Goal: Task Accomplishment & Management: Complete application form

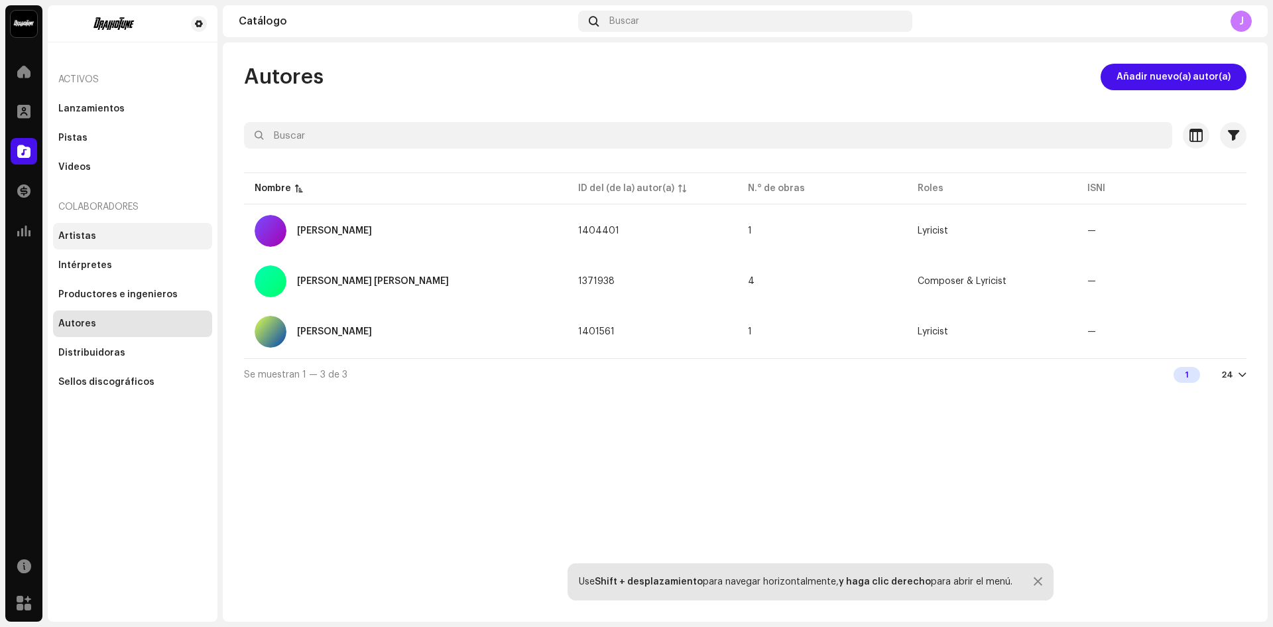
click at [107, 244] on div "Artistas" at bounding box center [132, 236] width 159 height 27
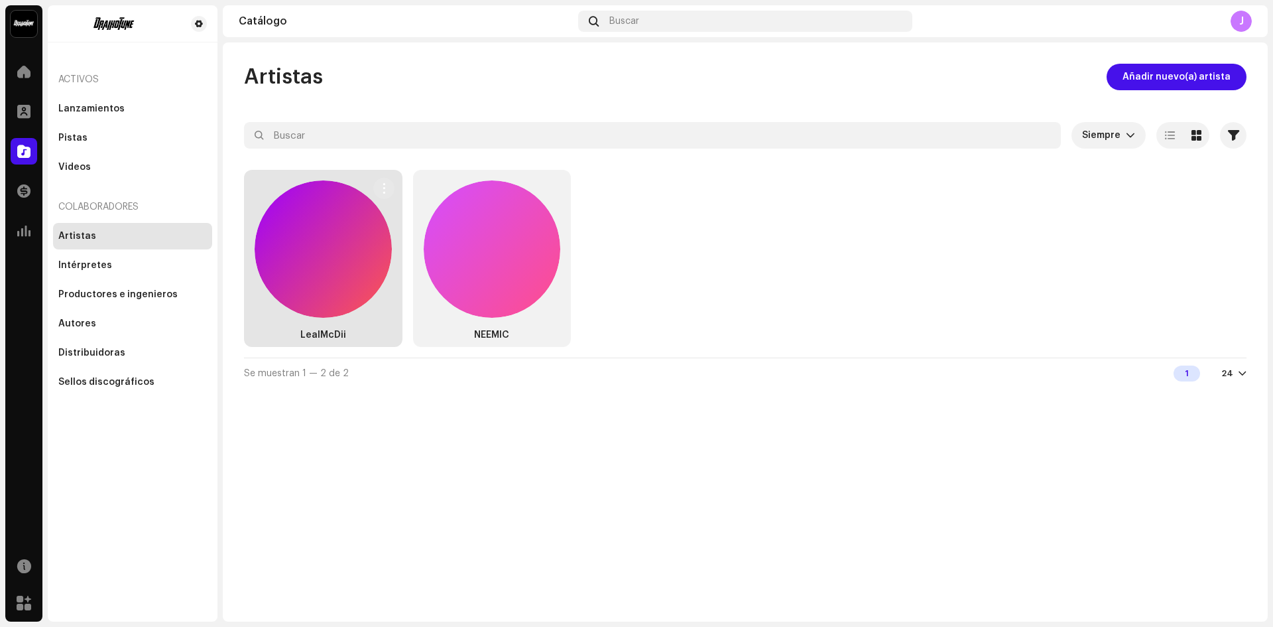
click at [292, 267] on div at bounding box center [323, 248] width 137 height 137
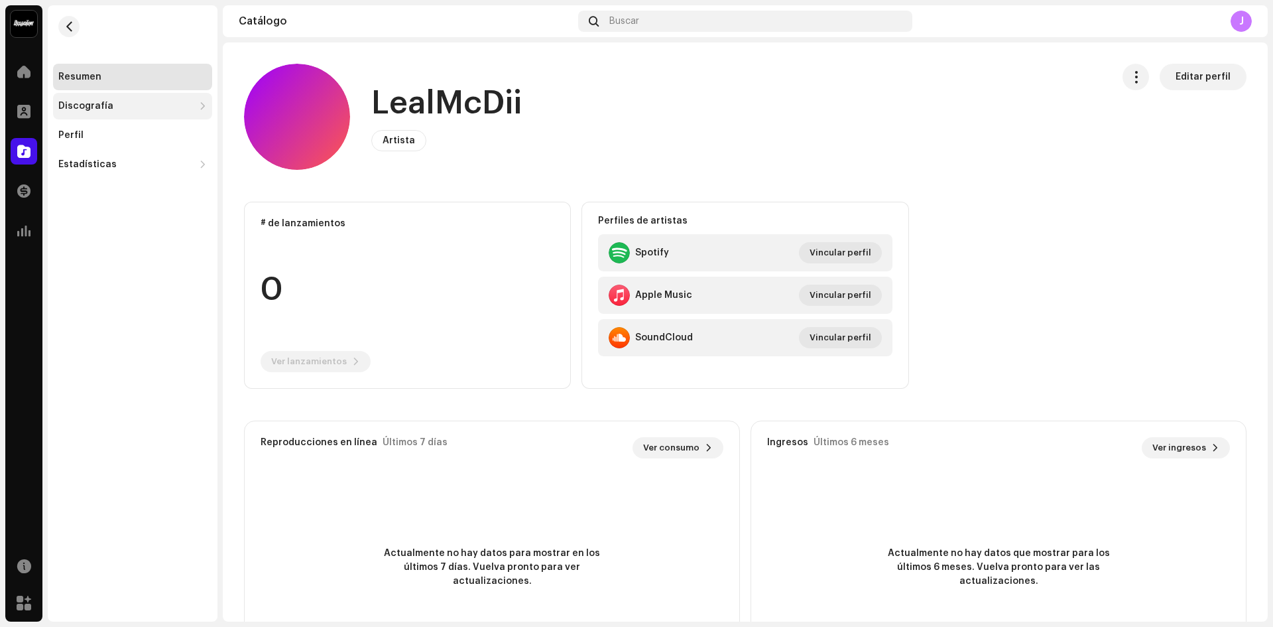
click at [97, 110] on div "Discografía" at bounding box center [85, 106] width 55 height 11
click at [123, 142] on div "Lanzamientos" at bounding box center [132, 135] width 159 height 27
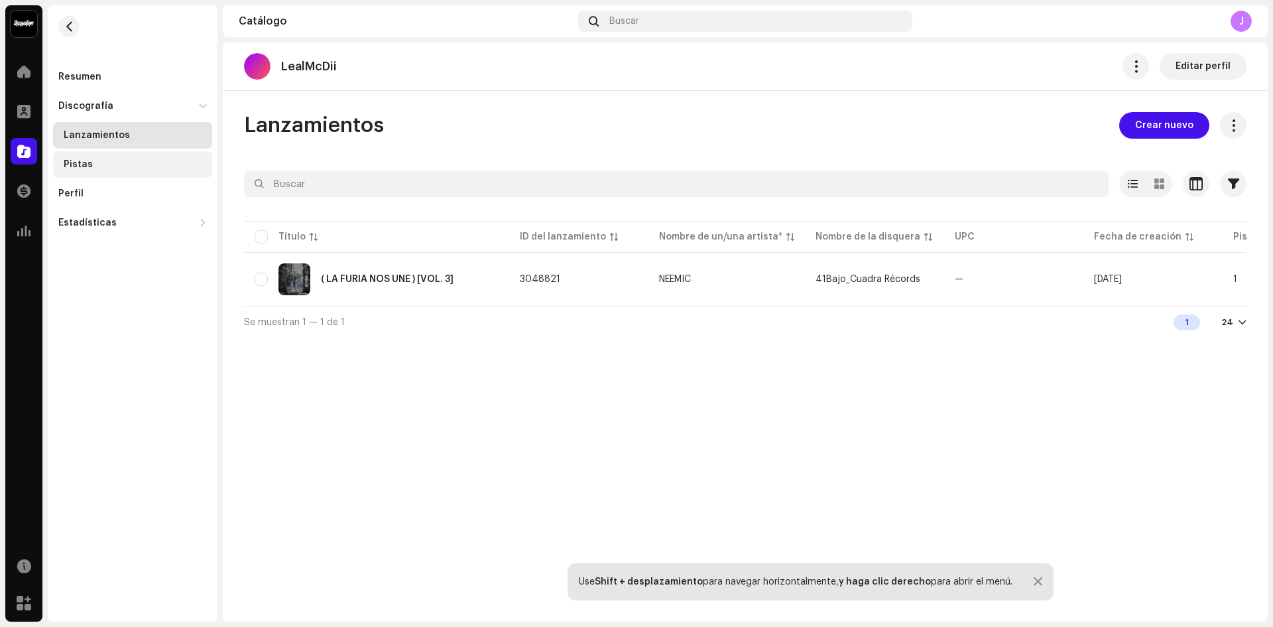
click at [126, 170] on div "Pistas" at bounding box center [132, 164] width 159 height 27
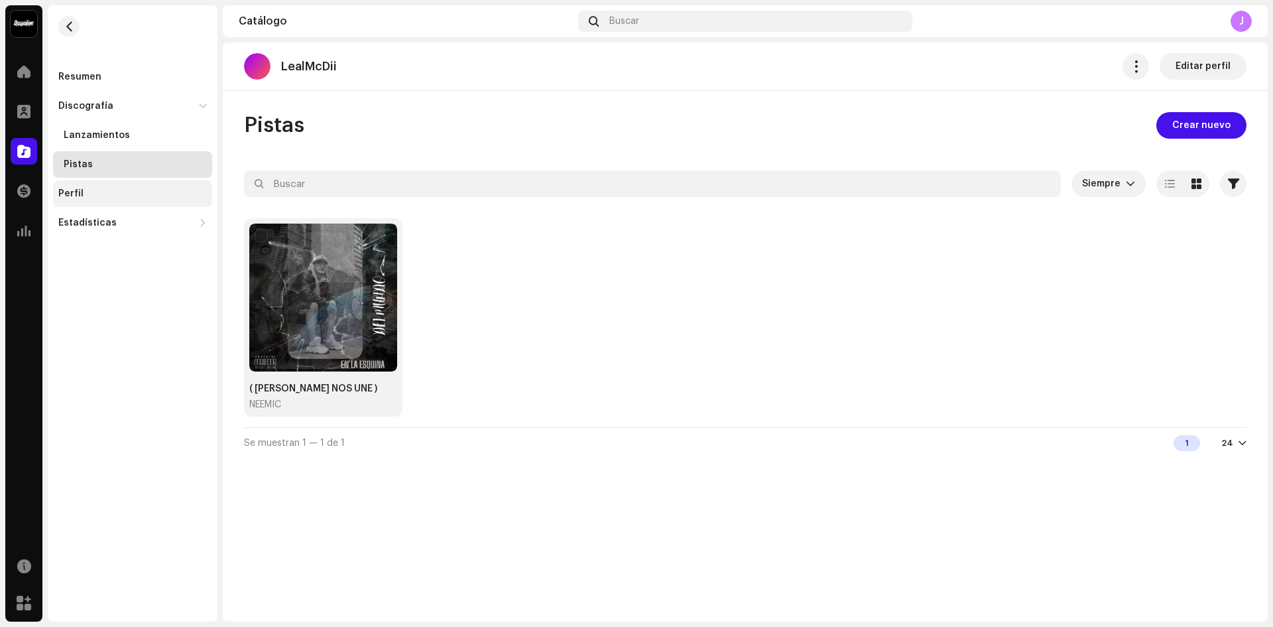
click at [115, 192] on div "Perfil" at bounding box center [132, 193] width 149 height 11
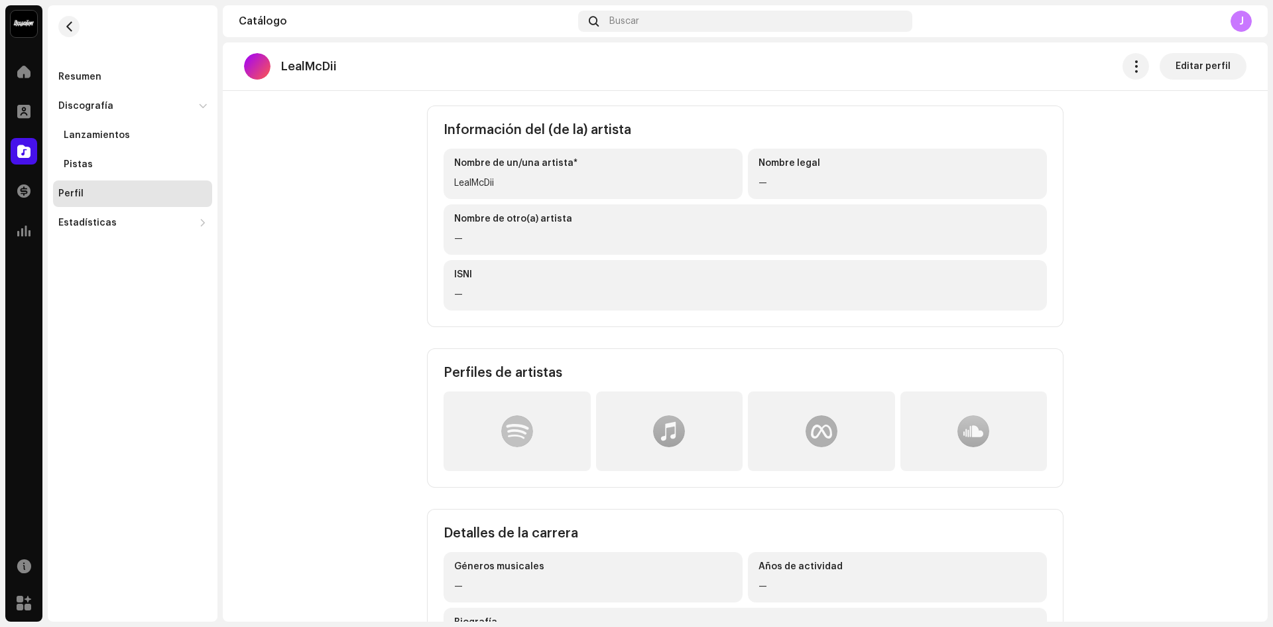
scroll to position [139, 0]
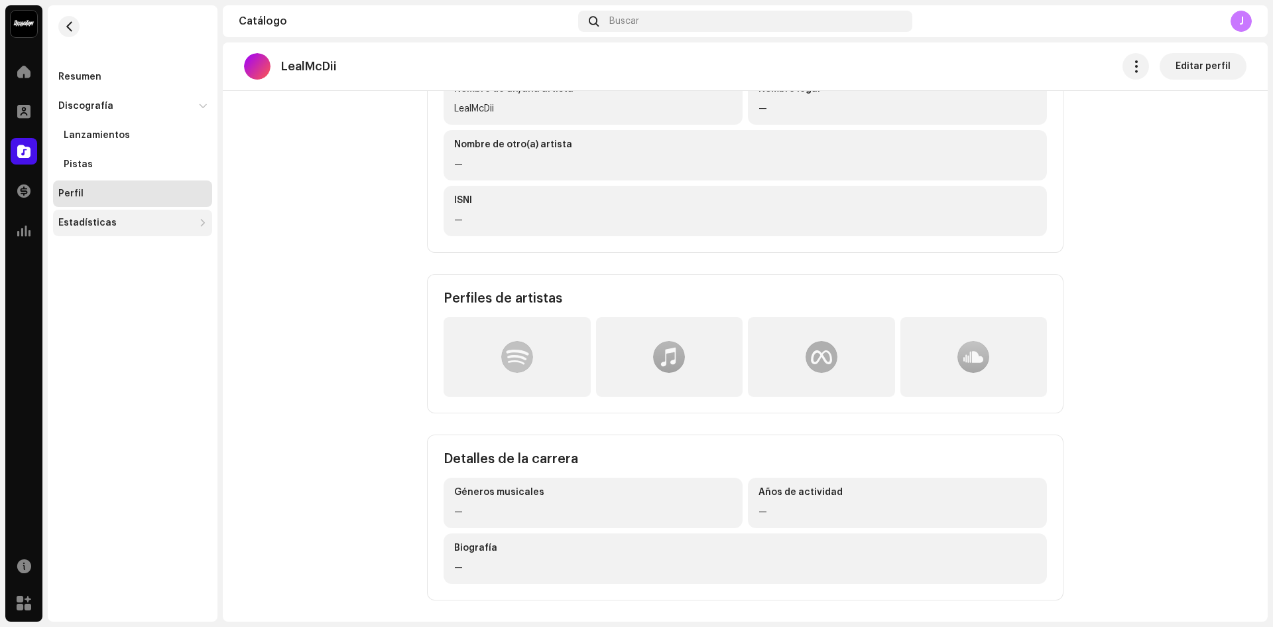
click at [86, 219] on div "Estadísticas" at bounding box center [87, 223] width 58 height 11
click at [126, 255] on div "Consumo" at bounding box center [135, 252] width 143 height 11
click at [119, 280] on div "Participación" at bounding box center [96, 281] width 64 height 11
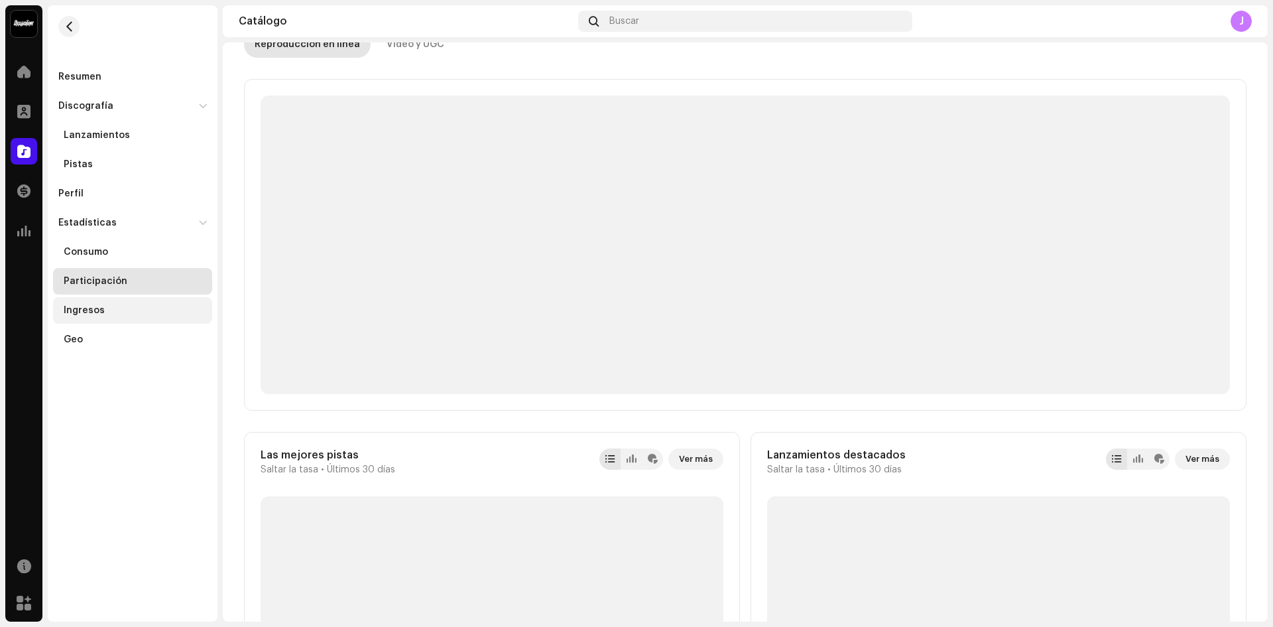
scroll to position [1, 0]
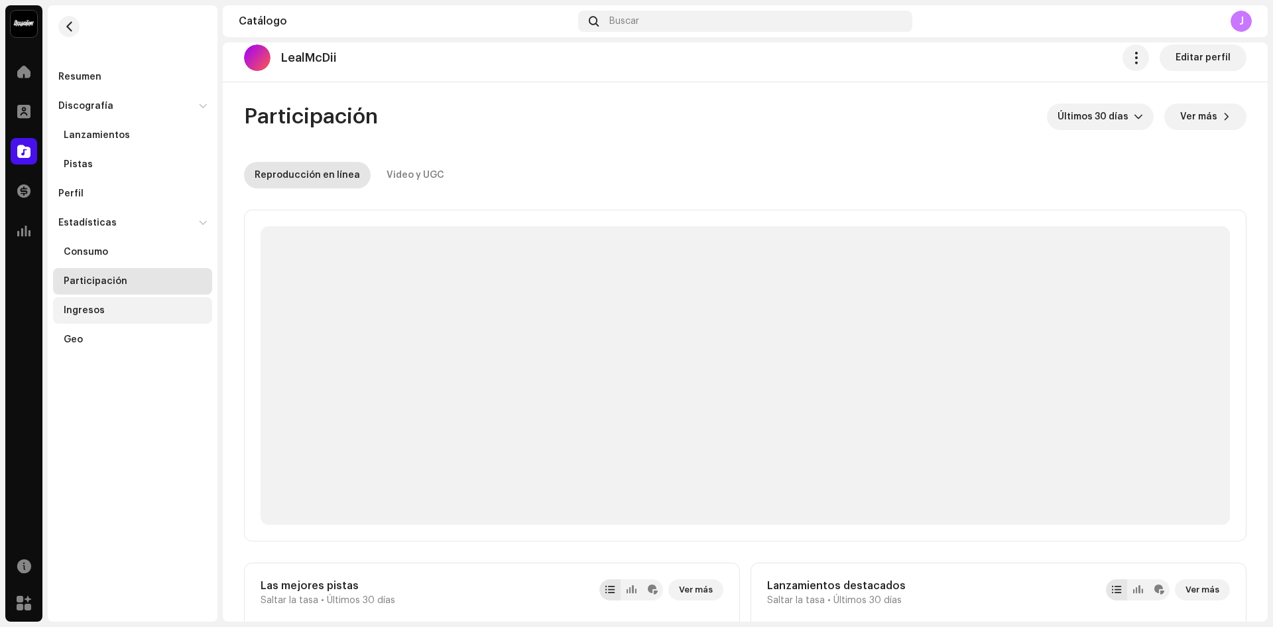
click at [110, 314] on div "Ingresos" at bounding box center [135, 310] width 143 height 11
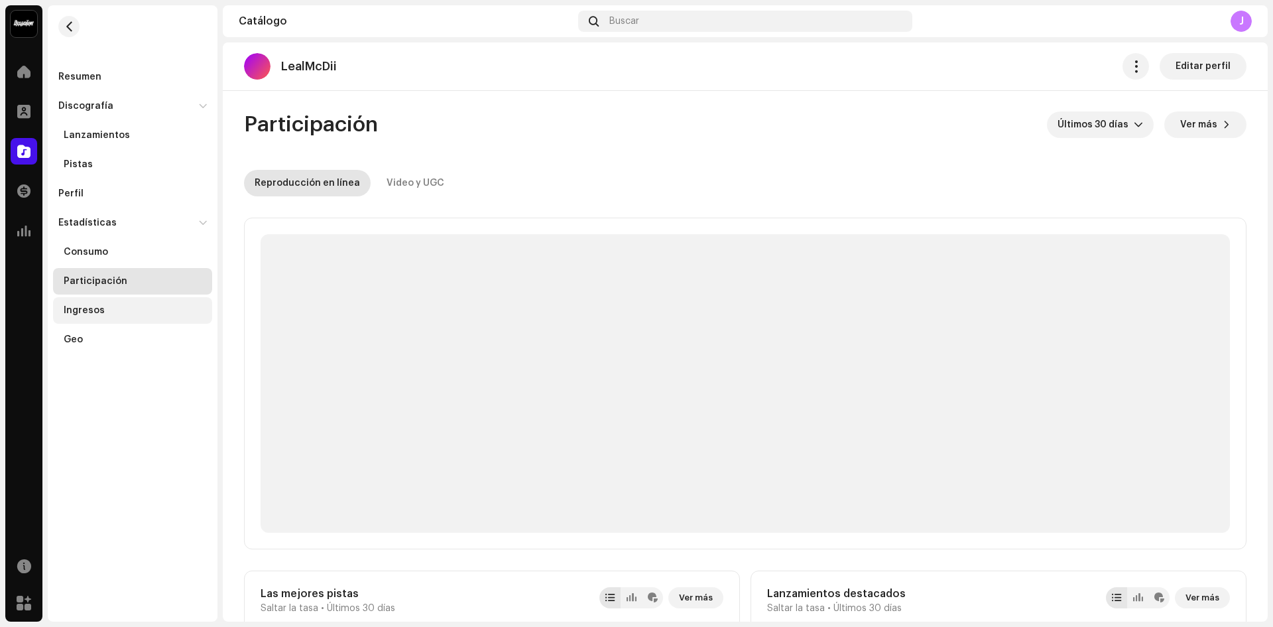
scroll to position [0, 0]
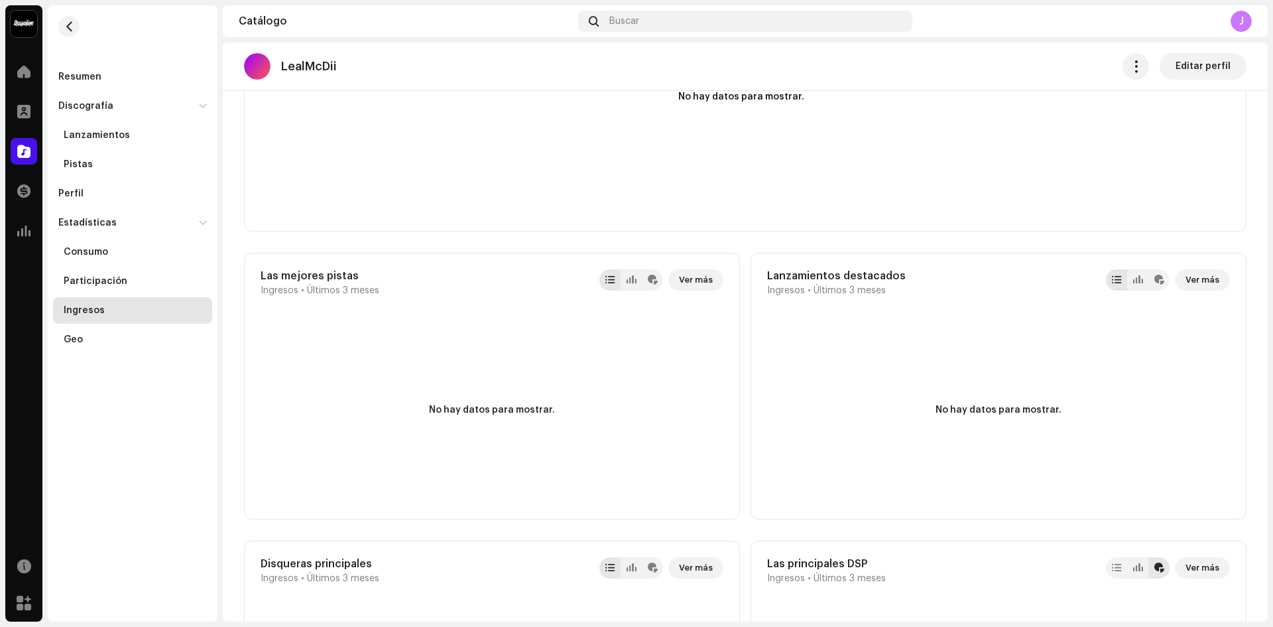
scroll to position [332, 0]
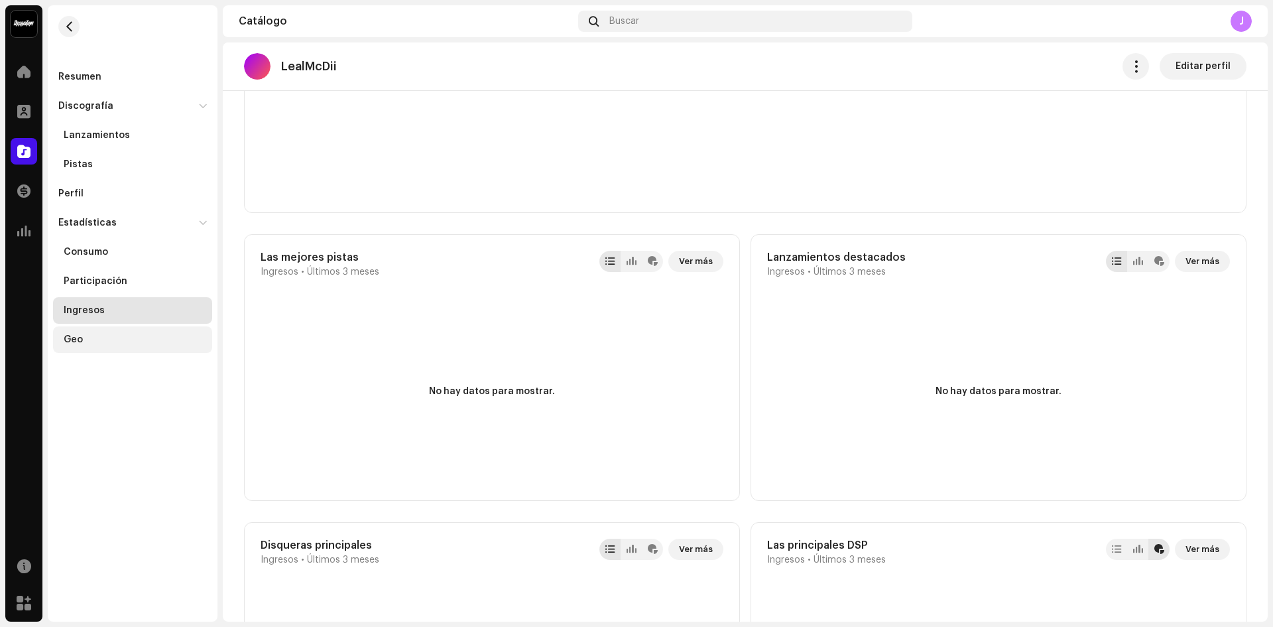
click at [110, 330] on div "Geo" at bounding box center [132, 339] width 159 height 27
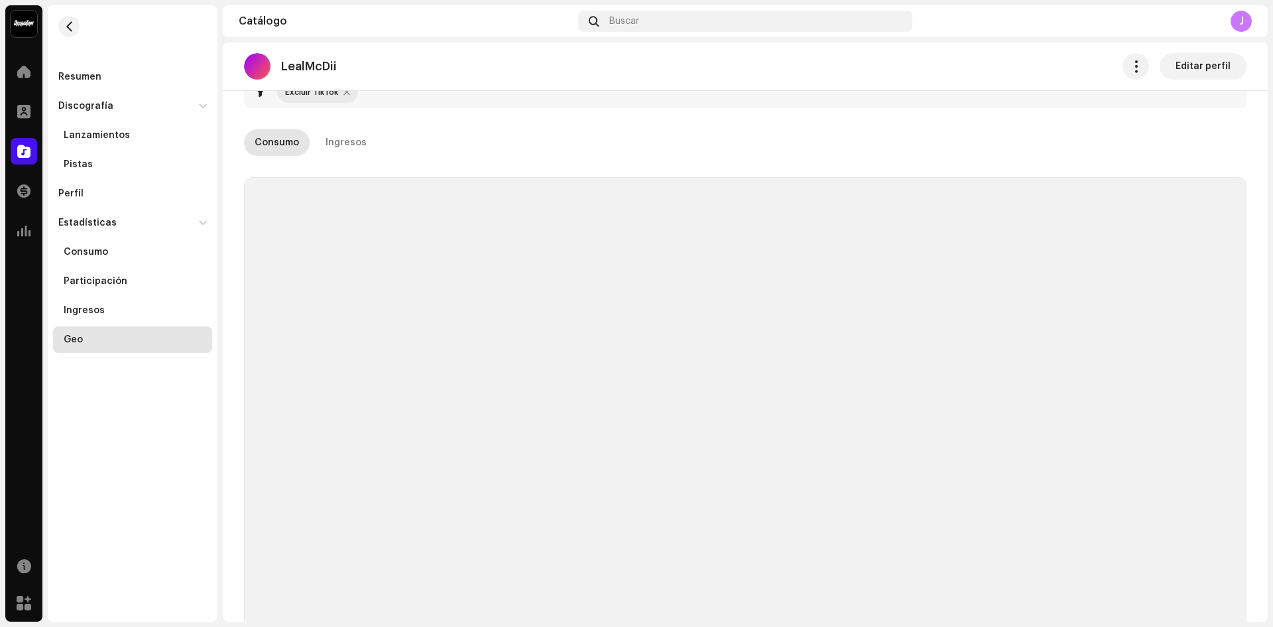
scroll to position [9, 0]
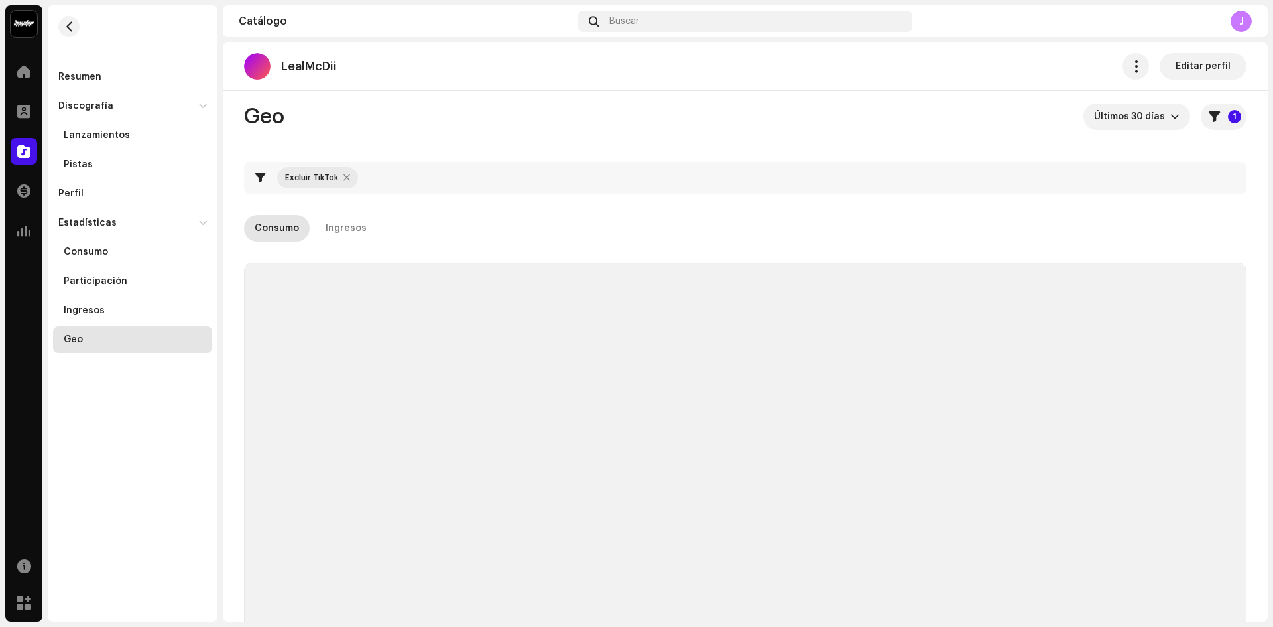
checkbox input "true"
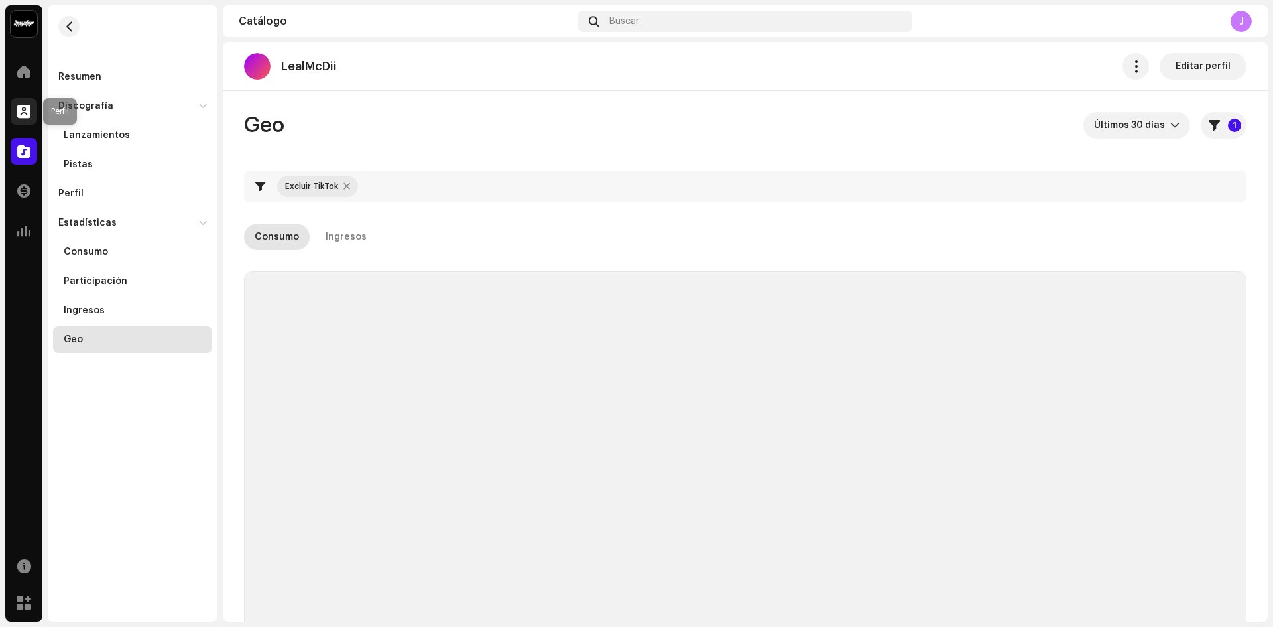
click at [24, 104] on div at bounding box center [24, 111] width 27 height 27
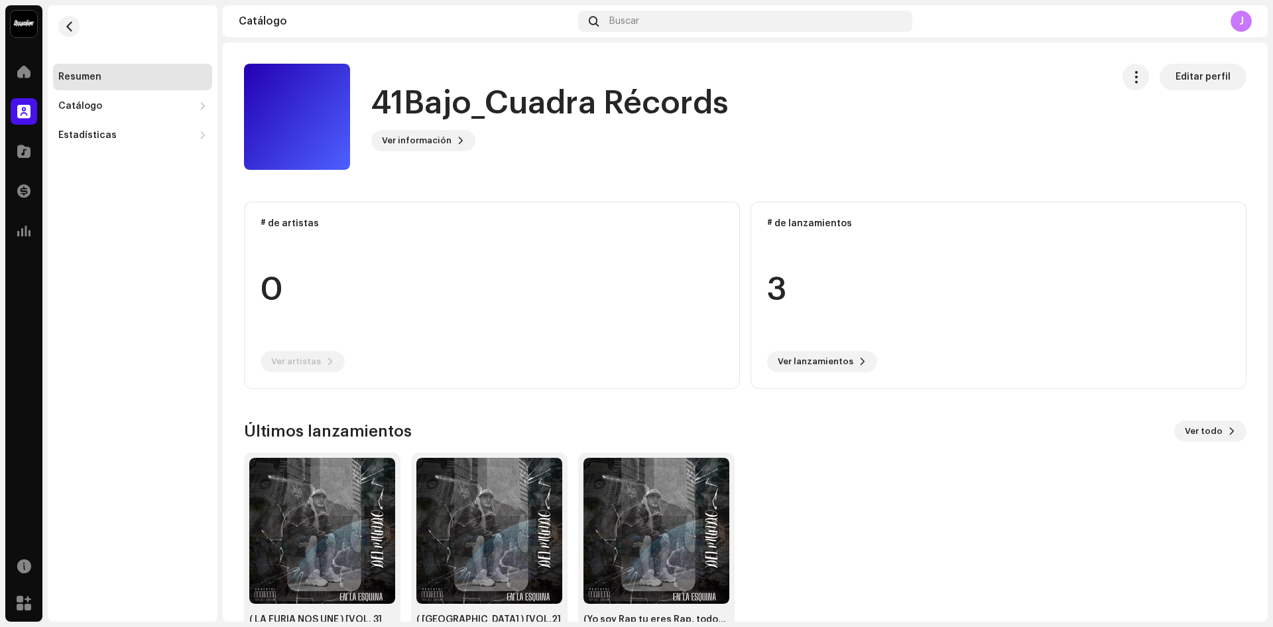
click at [292, 223] on re-o-card-data "# de artistas 0 Ver artistas" at bounding box center [492, 295] width 496 height 187
drag, startPoint x: 291, startPoint y: 296, endPoint x: 321, endPoint y: 340, distance: 53.5
click at [291, 294] on re-o-card-data "# de artistas 0 Ver artistas" at bounding box center [492, 295] width 496 height 187
click at [330, 353] on re-o-card-data "# de artistas 0 Ver artistas" at bounding box center [492, 295] width 496 height 187
click at [431, 147] on span "Ver información" at bounding box center [417, 140] width 70 height 27
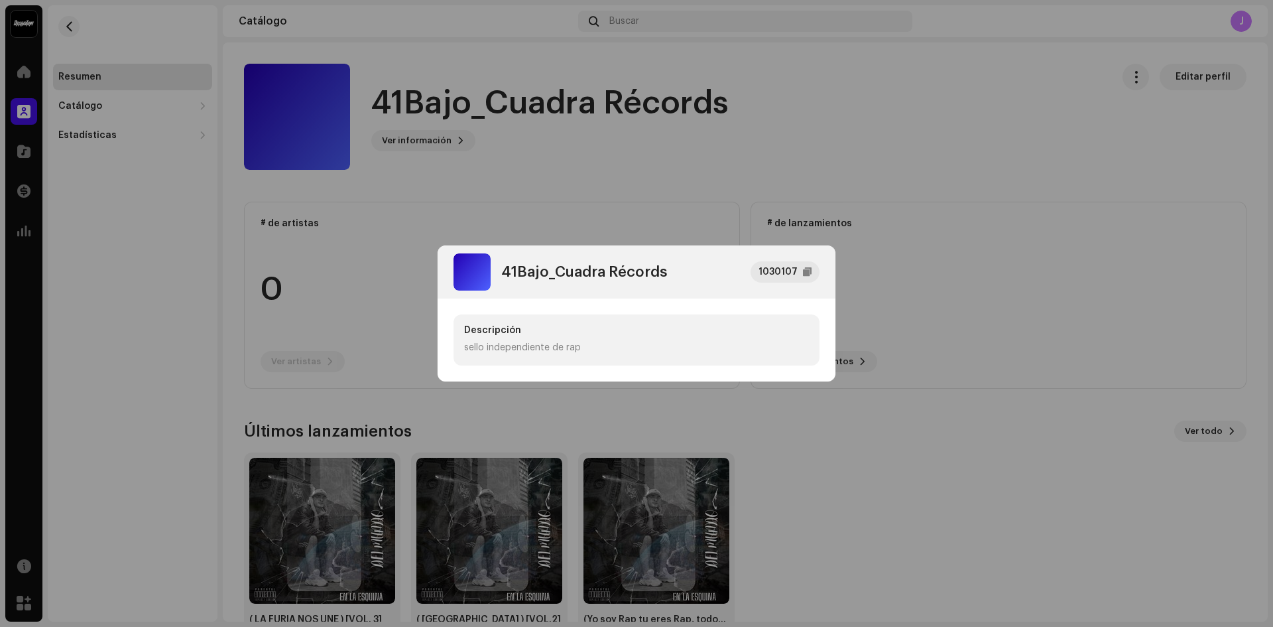
click at [517, 326] on div "Descripción" at bounding box center [636, 330] width 345 height 11
drag, startPoint x: 521, startPoint y: 338, endPoint x: 659, endPoint y: 324, distance: 138.6
click at [566, 338] on div "Descripción sello independiente de rap" at bounding box center [637, 339] width 366 height 51
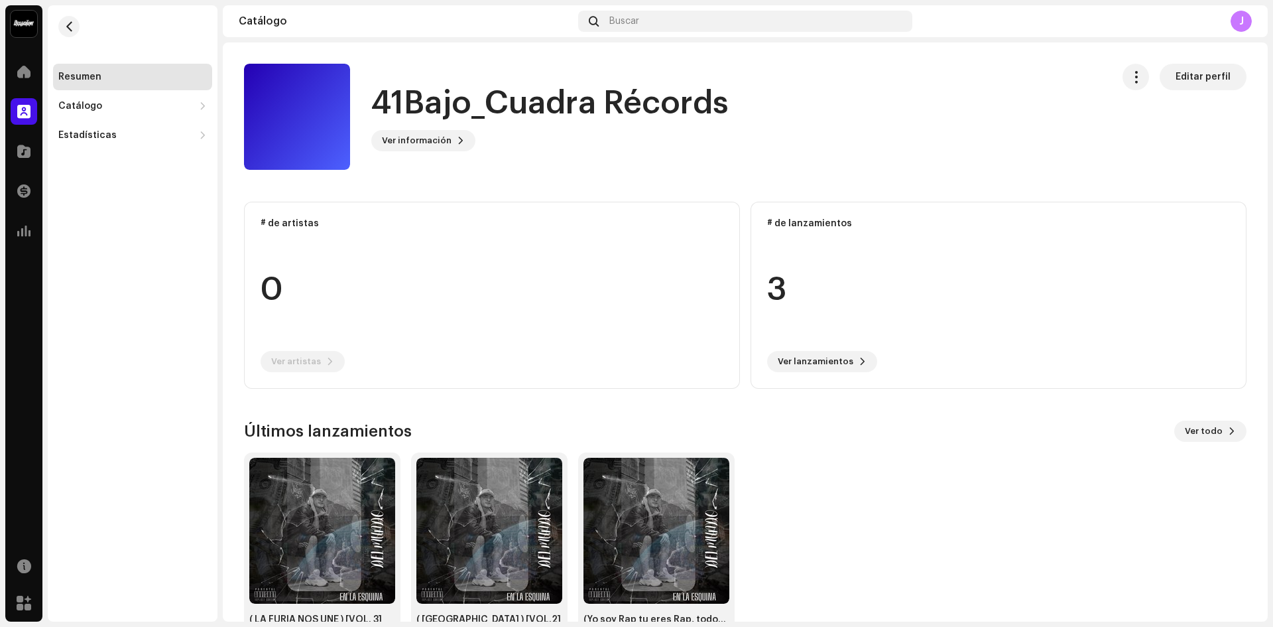
drag, startPoint x: 570, startPoint y: 98, endPoint x: 516, endPoint y: 101, distance: 53.8
click at [570, 99] on div "41Bajo_Cuadra Récords 1030107 Descripción sello independiente de rap" at bounding box center [636, 313] width 1273 height 627
drag, startPoint x: 128, startPoint y: 121, endPoint x: 125, endPoint y: 109, distance: 11.8
click at [127, 120] on div "Resumen Catálogo Lanzamientos Pistas Estadísticas Consumo Participación Ingresos" at bounding box center [132, 106] width 159 height 85
click at [123, 107] on div "Catálogo" at bounding box center [125, 106] width 135 height 11
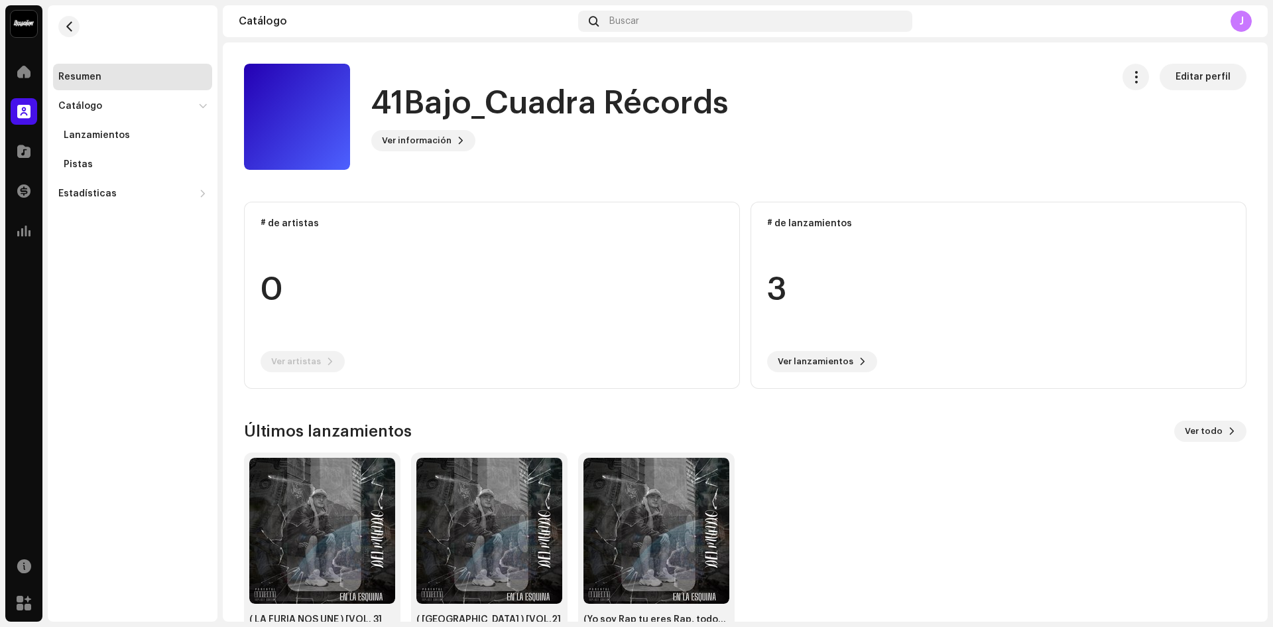
click at [125, 151] on div "Lanzamientos Pistas" at bounding box center [132, 148] width 159 height 58
click at [125, 141] on div "Lanzamientos" at bounding box center [132, 135] width 159 height 27
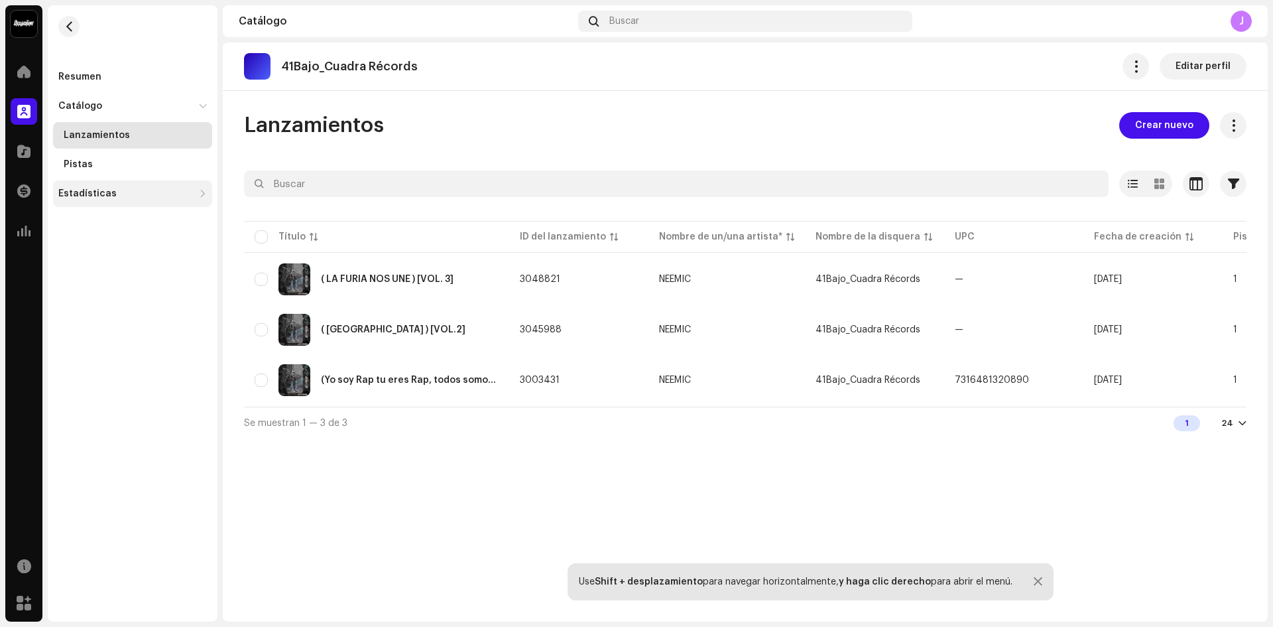
drag, startPoint x: 97, startPoint y: 158, endPoint x: 93, endPoint y: 183, distance: 25.0
click at [97, 159] on div "Pistas" at bounding box center [132, 164] width 159 height 27
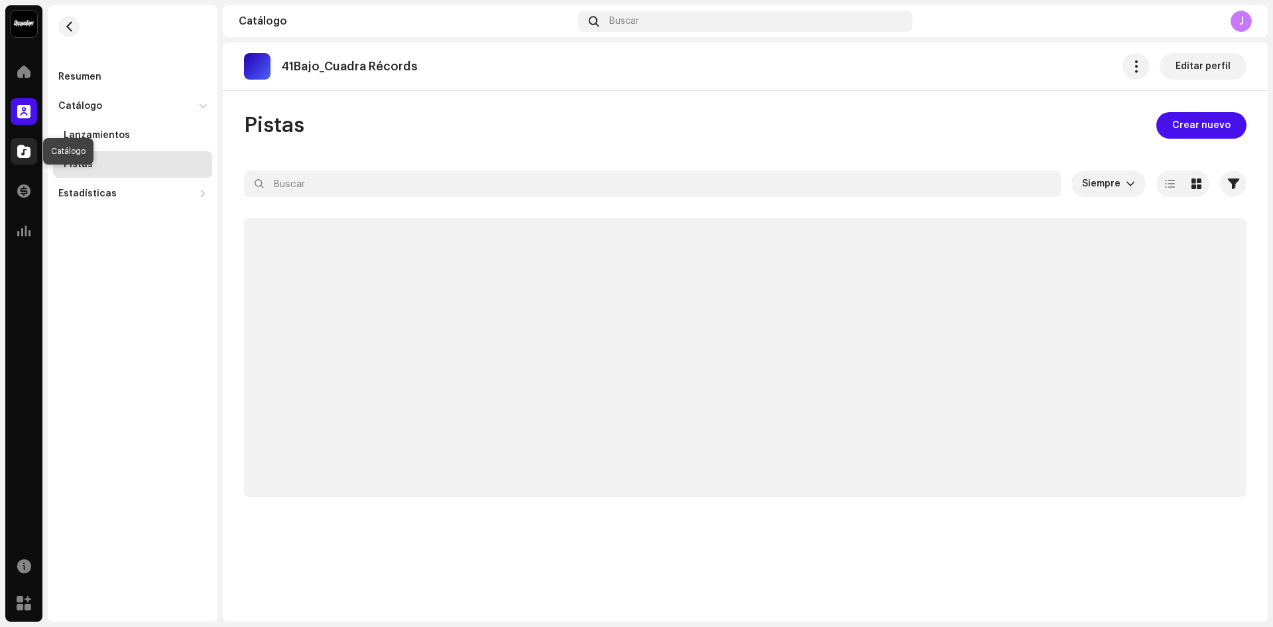
click at [27, 147] on span at bounding box center [23, 151] width 13 height 11
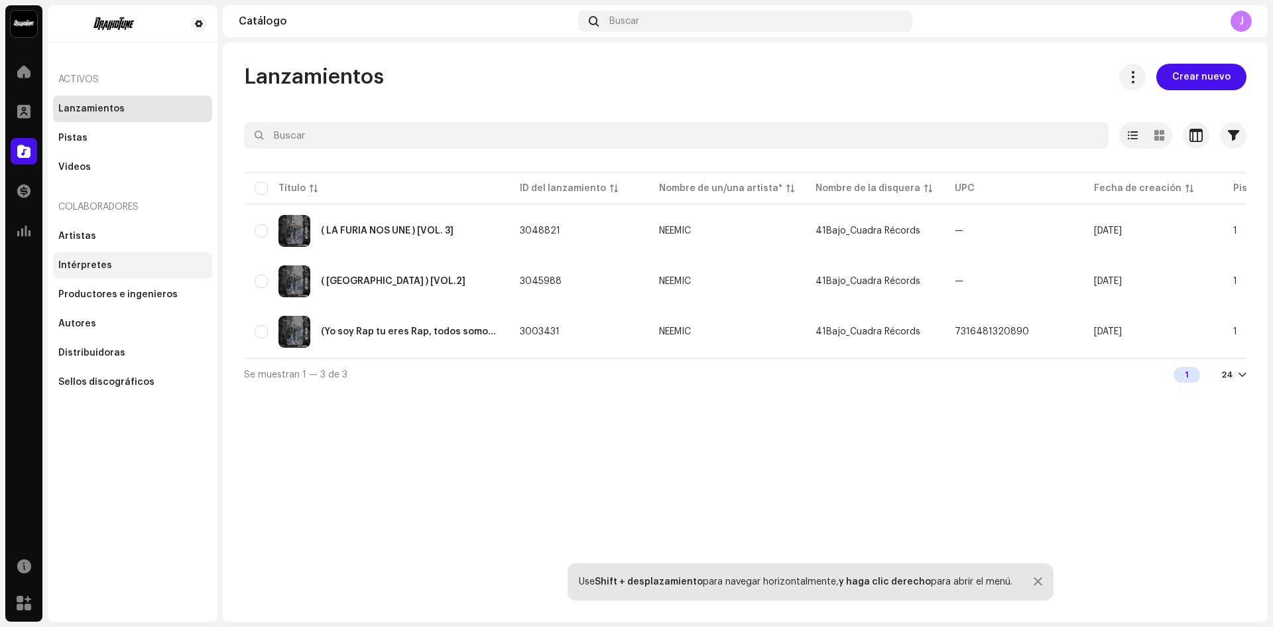
click at [95, 267] on div "Intérpretes" at bounding box center [85, 265] width 54 height 11
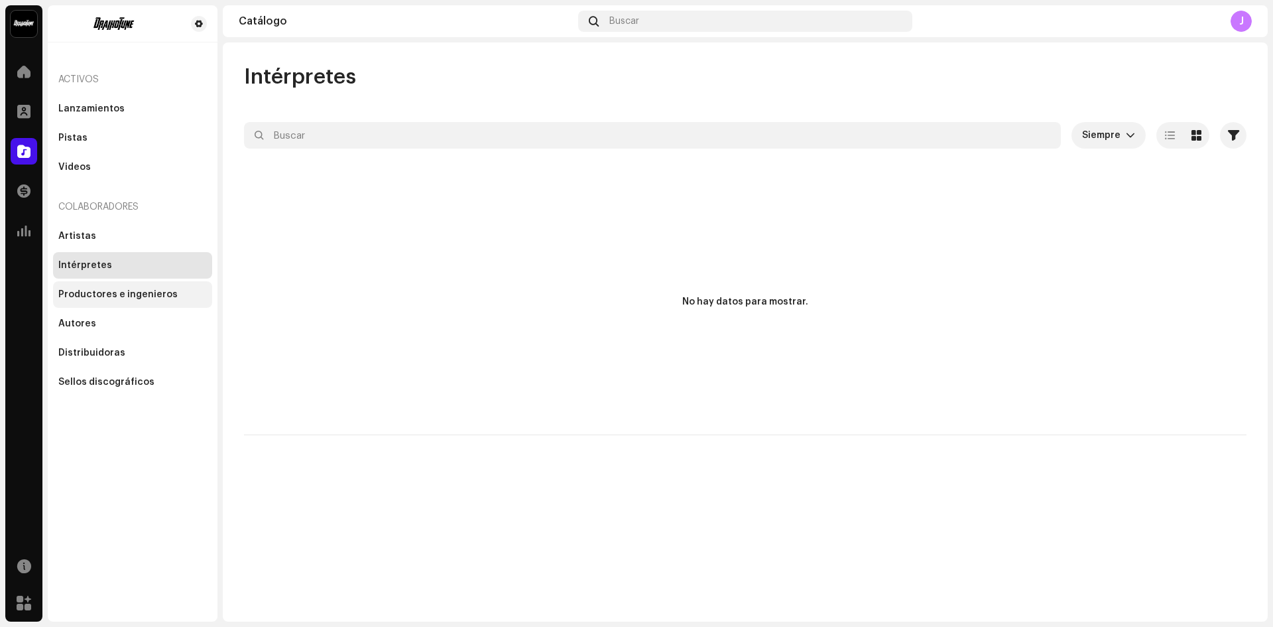
click at [119, 299] on div "Productores e ingenieros" at bounding box center [132, 294] width 159 height 27
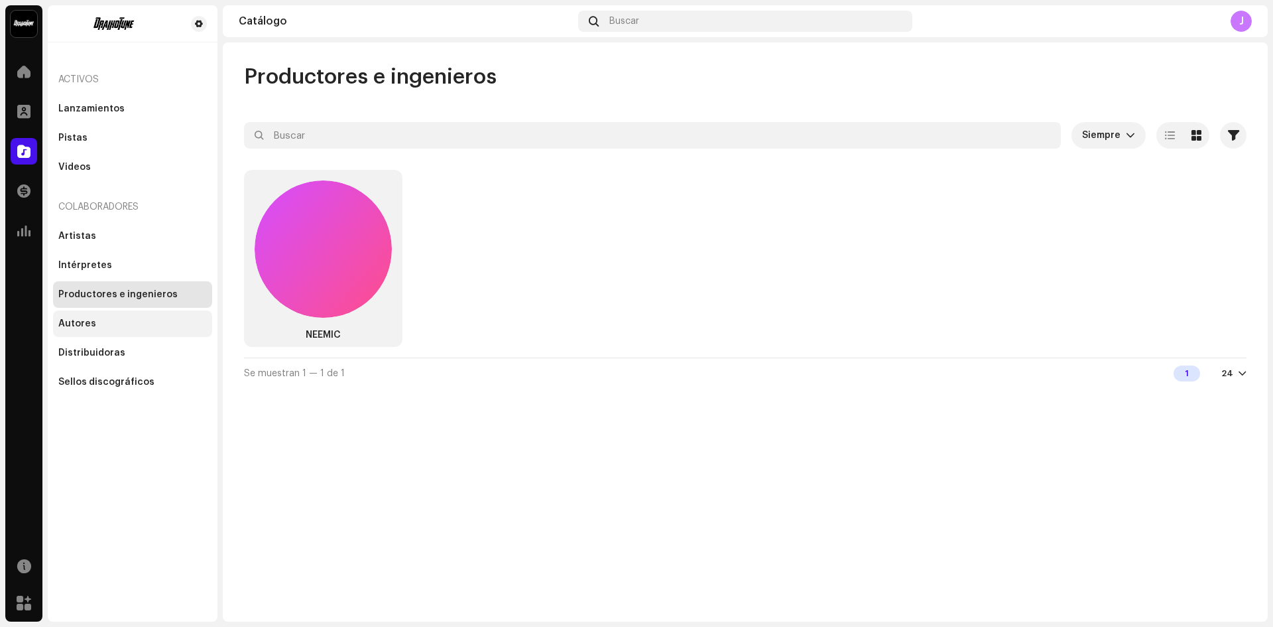
click at [136, 324] on div "Autores" at bounding box center [132, 323] width 149 height 11
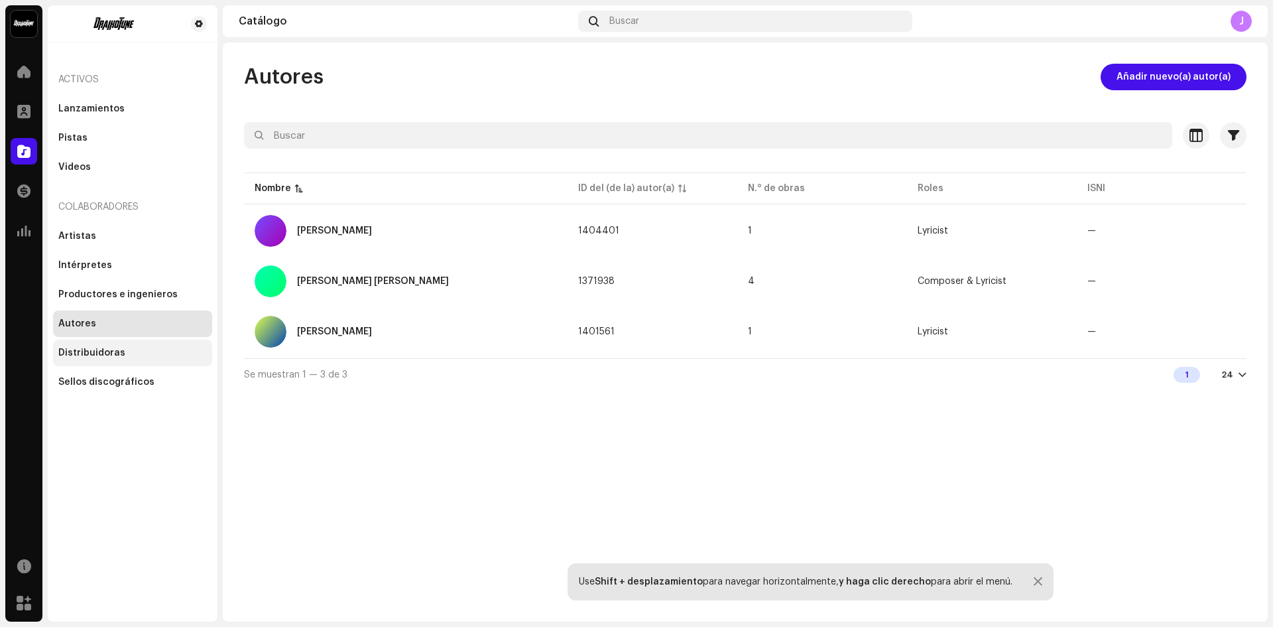
click at [143, 357] on div "Distribuidoras" at bounding box center [132, 353] width 149 height 11
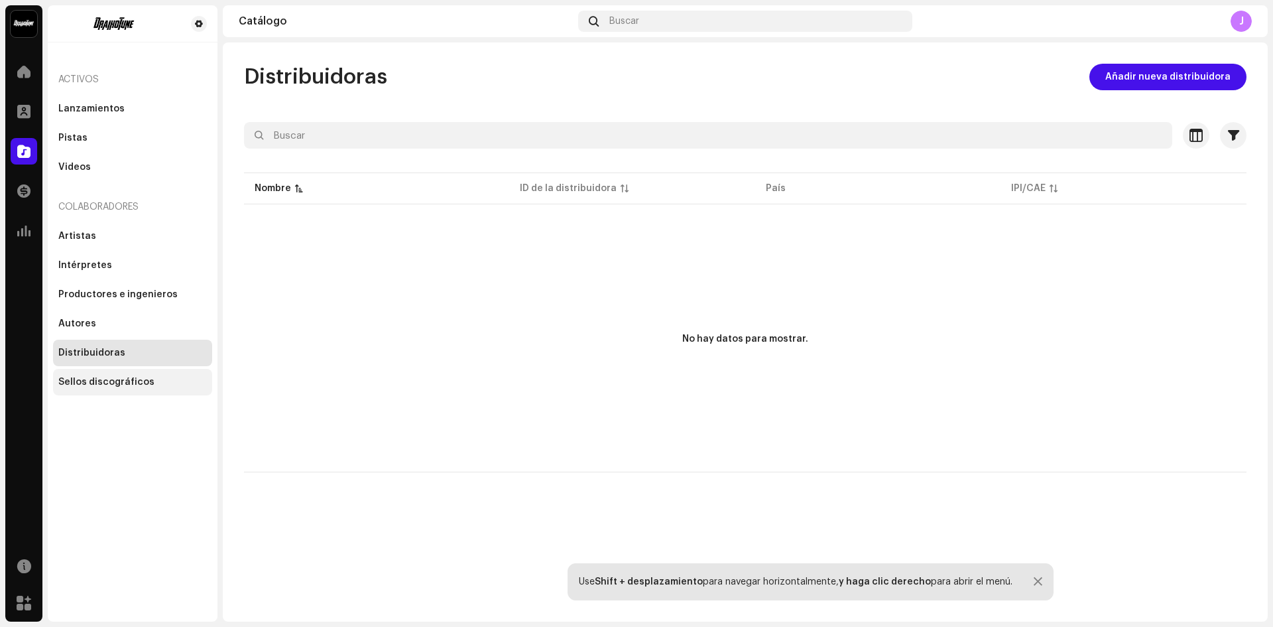
click at [147, 377] on div "Sellos discográficos" at bounding box center [106, 382] width 96 height 11
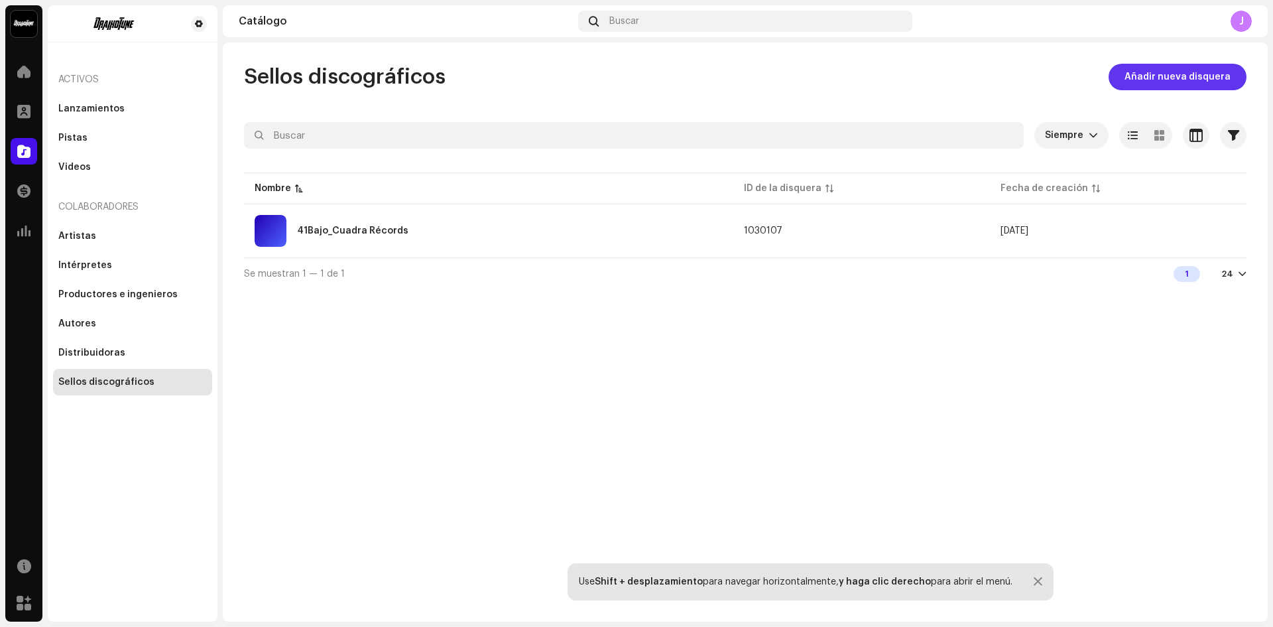
click at [1177, 80] on span "Añadir nueva disquera" at bounding box center [1178, 77] width 106 height 27
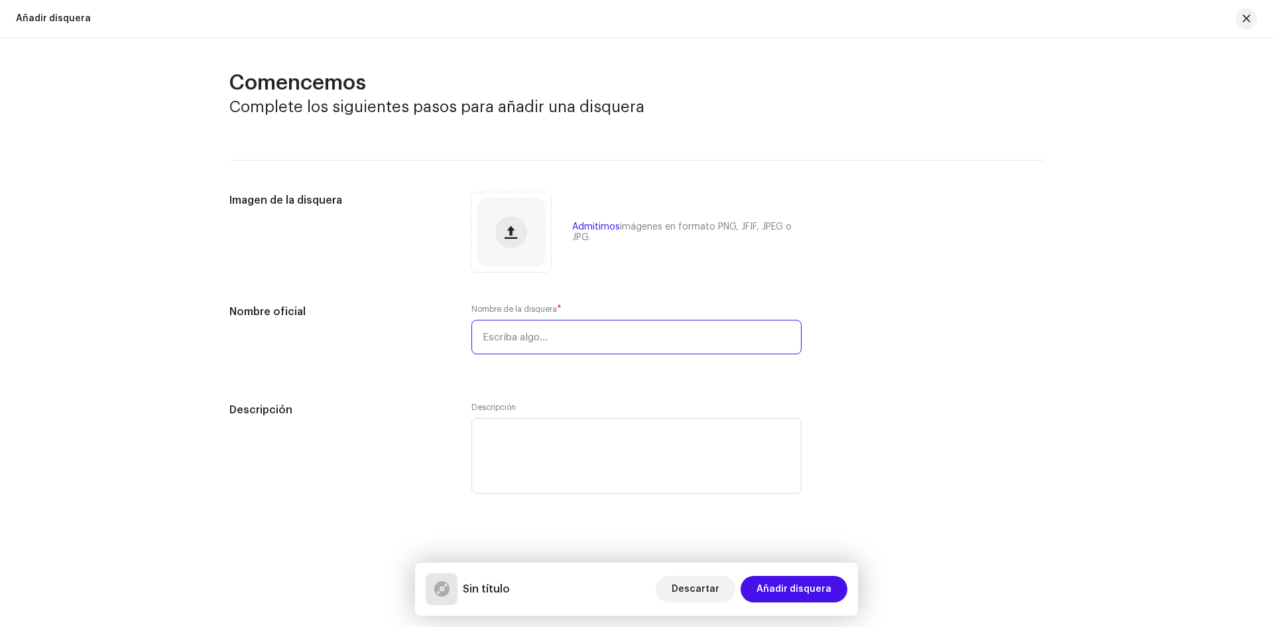
click at [574, 336] on input "text" at bounding box center [637, 337] width 330 height 34
click at [1250, 18] on span "button" at bounding box center [1247, 18] width 8 height 11
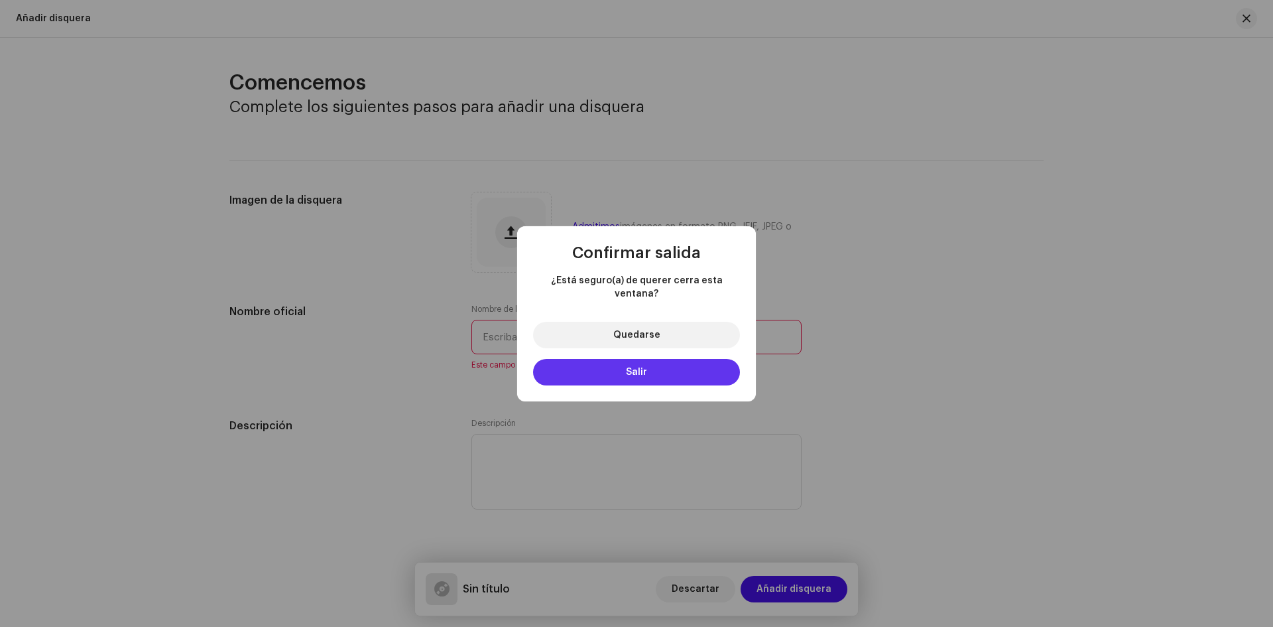
click at [631, 367] on span "Salir" at bounding box center [636, 371] width 21 height 9
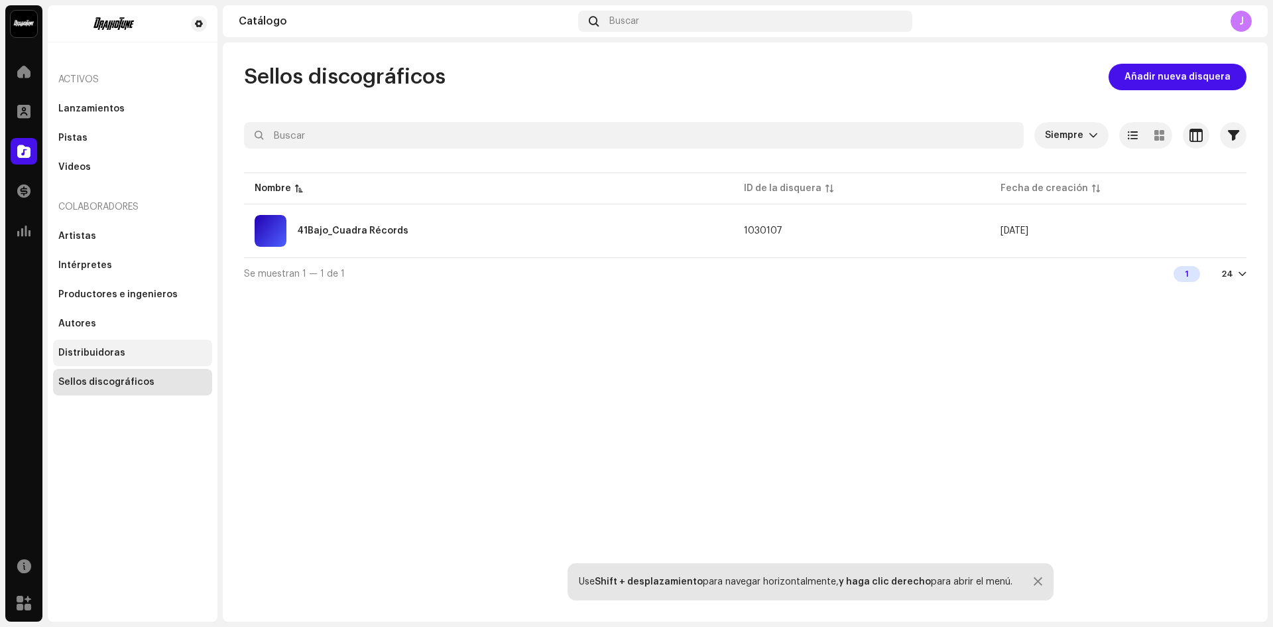
click at [101, 346] on div "Distribuidoras" at bounding box center [132, 353] width 159 height 27
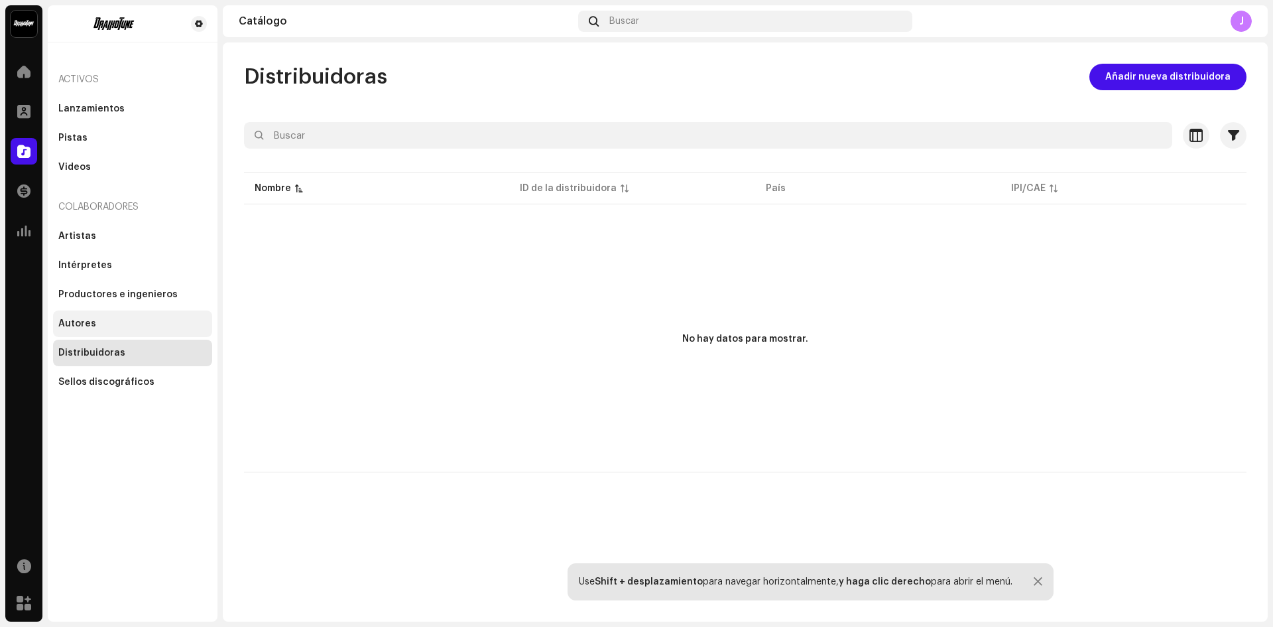
click at [98, 328] on div "Autores" at bounding box center [132, 323] width 149 height 11
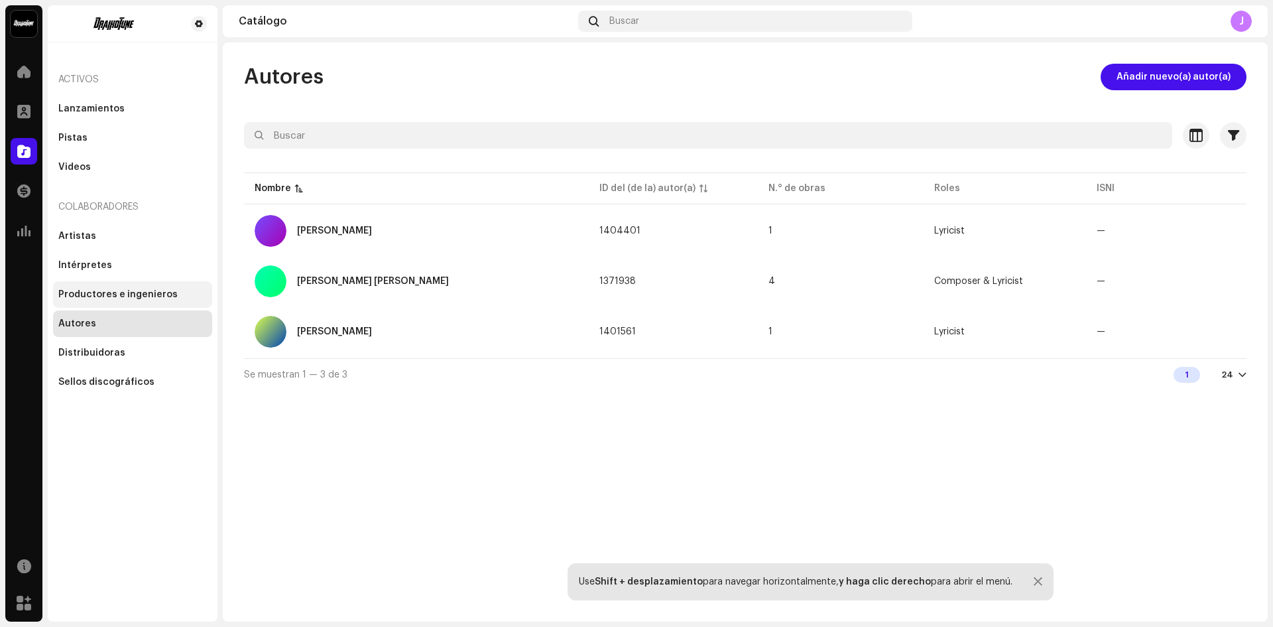
click at [103, 293] on div "Productores e ingenieros" at bounding box center [117, 294] width 119 height 11
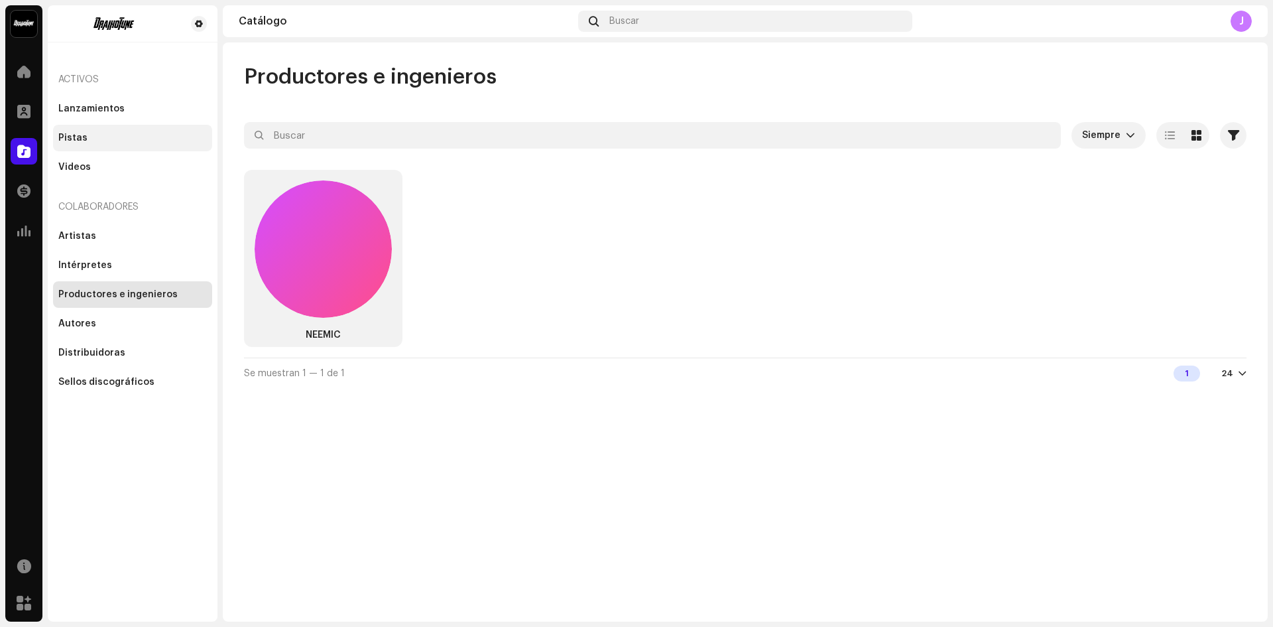
drag, startPoint x: 76, startPoint y: 162, endPoint x: 80, endPoint y: 139, distance: 23.5
click at [76, 162] on div "Videos" at bounding box center [74, 167] width 32 height 11
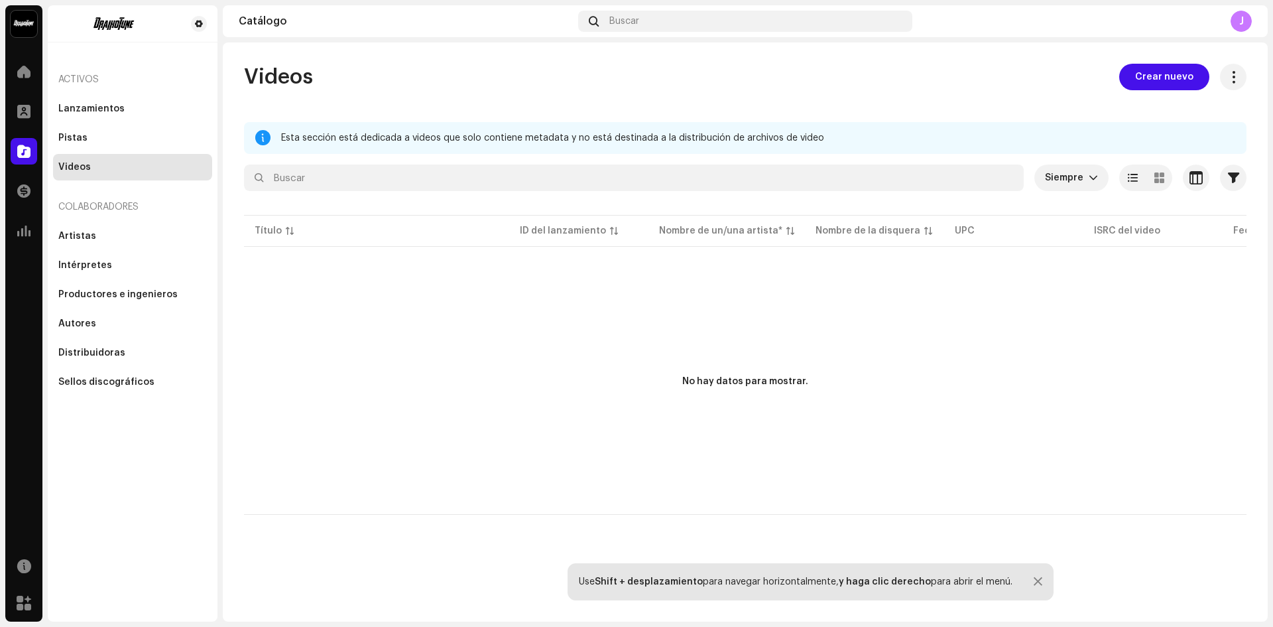
click at [92, 84] on div "Activos" at bounding box center [132, 80] width 159 height 32
click at [23, 196] on span at bounding box center [23, 191] width 13 height 11
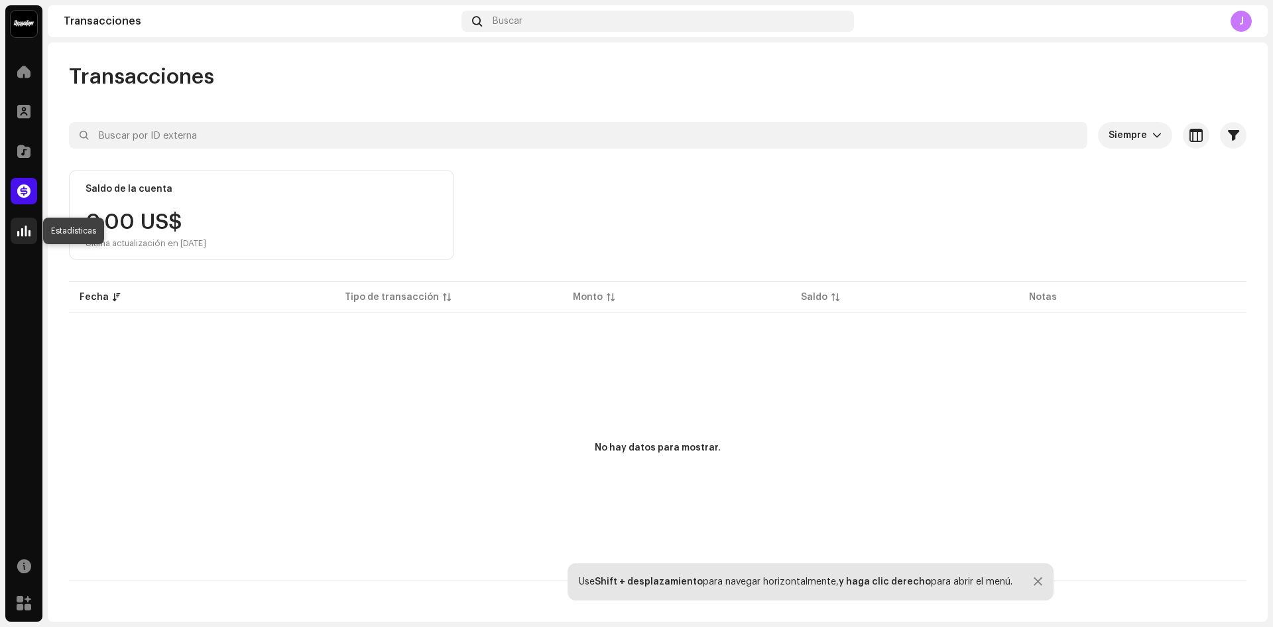
click at [30, 235] on span at bounding box center [23, 230] width 13 height 11
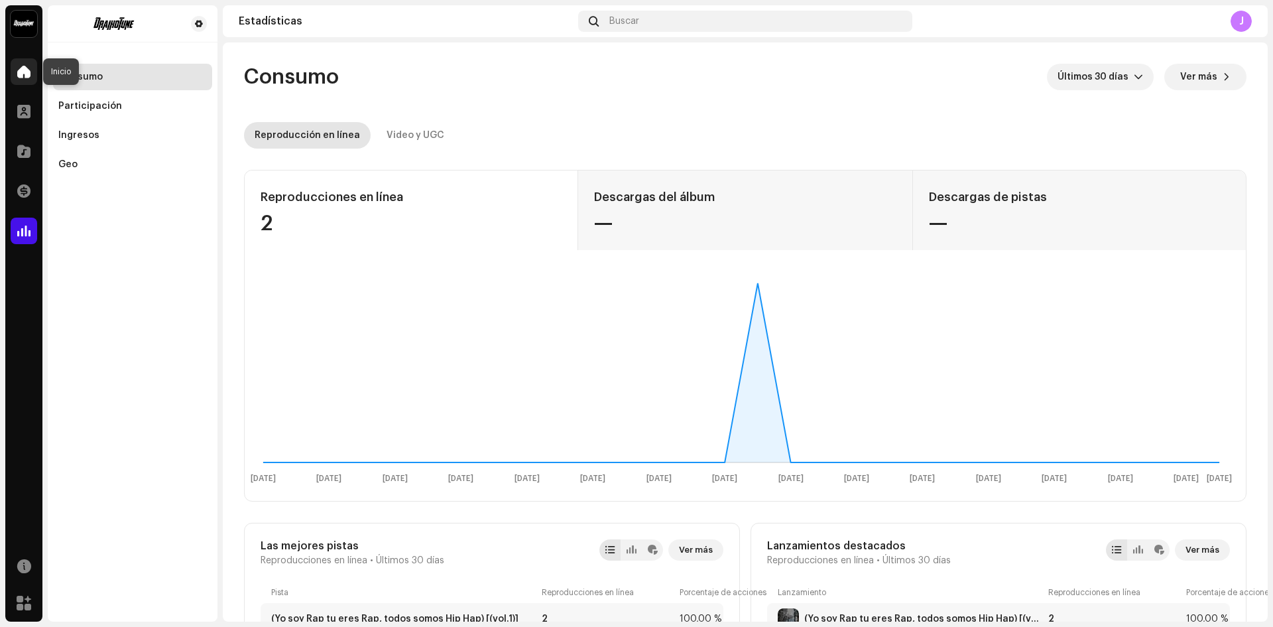
click at [21, 76] on span at bounding box center [23, 71] width 13 height 11
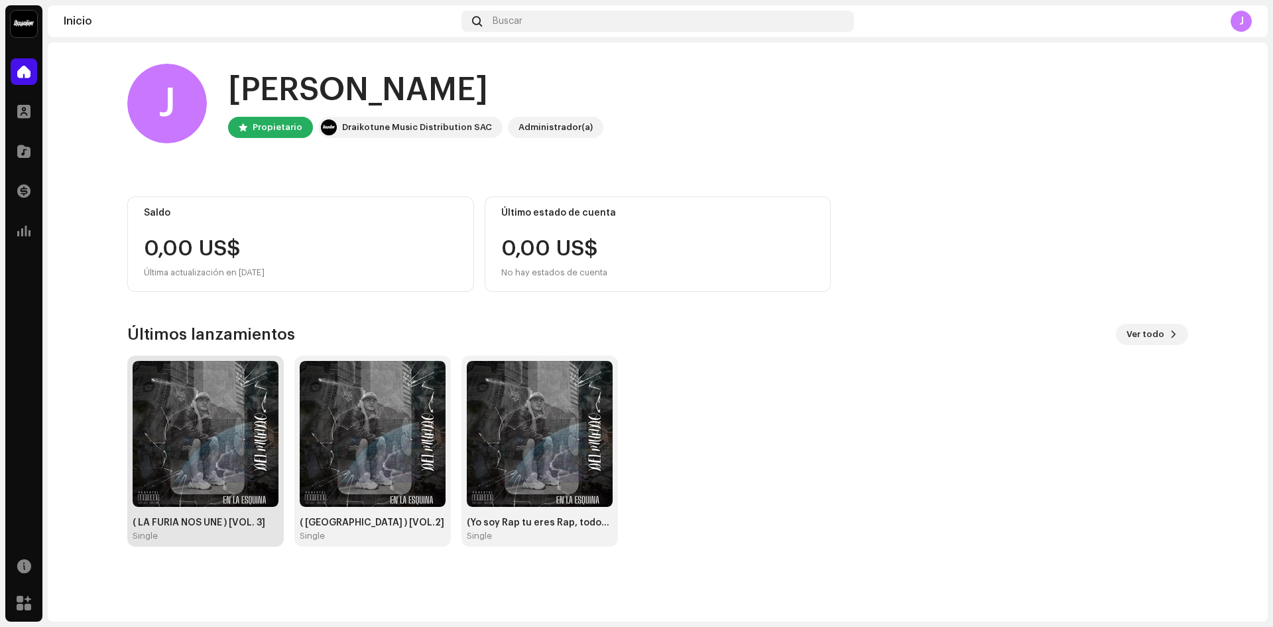
drag, startPoint x: 125, startPoint y: 448, endPoint x: 133, endPoint y: 450, distance: 7.6
click at [127, 448] on div "[PERSON_NAME], , [PERSON_NAME] Draikotune Music Distribution SAC Administrador(…" at bounding box center [658, 304] width 1104 height 525
click at [149, 451] on img at bounding box center [206, 434] width 146 height 146
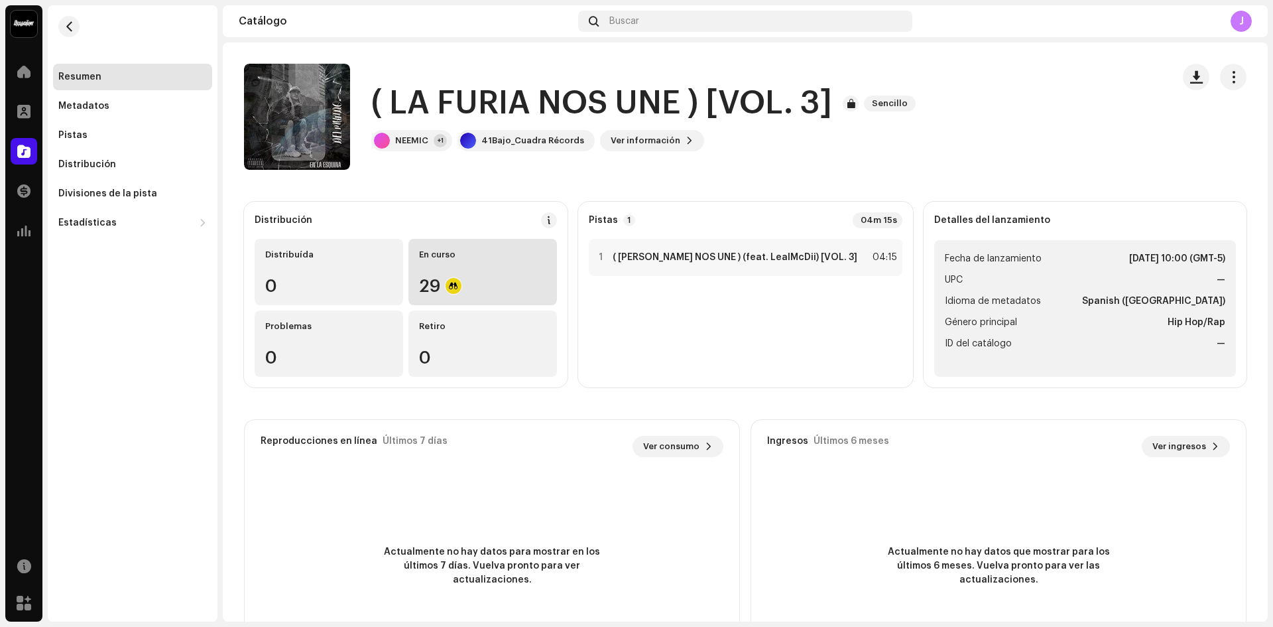
click at [452, 296] on div "En curso 29" at bounding box center [483, 272] width 149 height 66
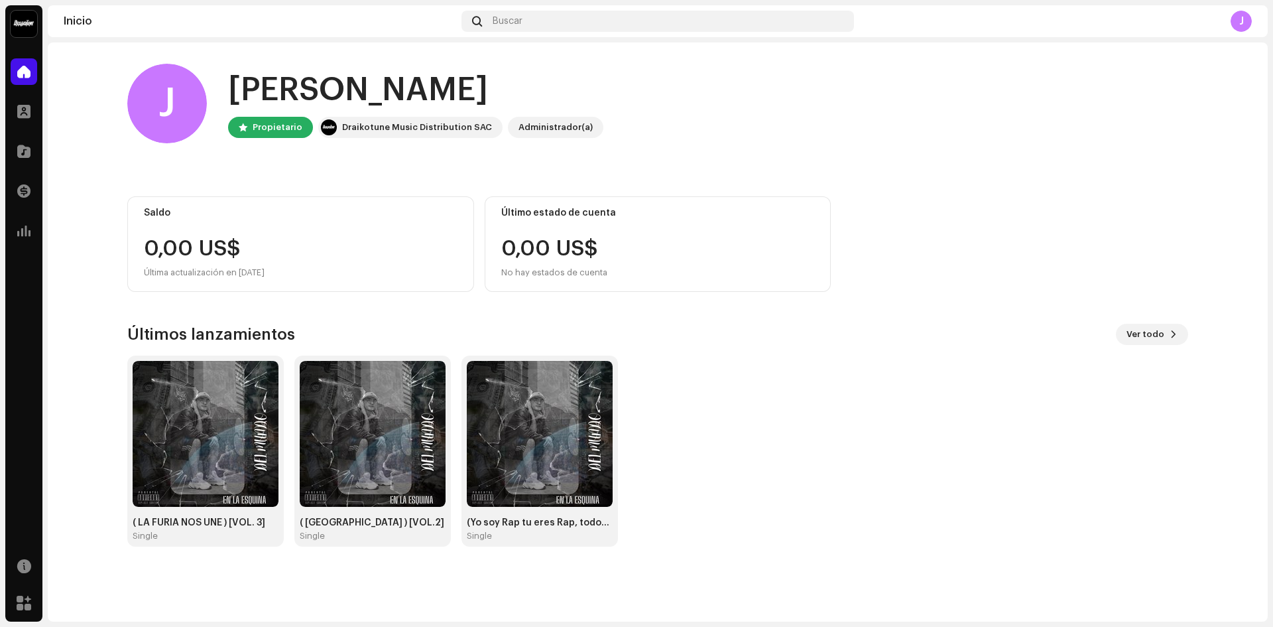
click at [264, 131] on div "Propietario" at bounding box center [278, 127] width 50 height 16
click at [29, 106] on span at bounding box center [23, 111] width 13 height 11
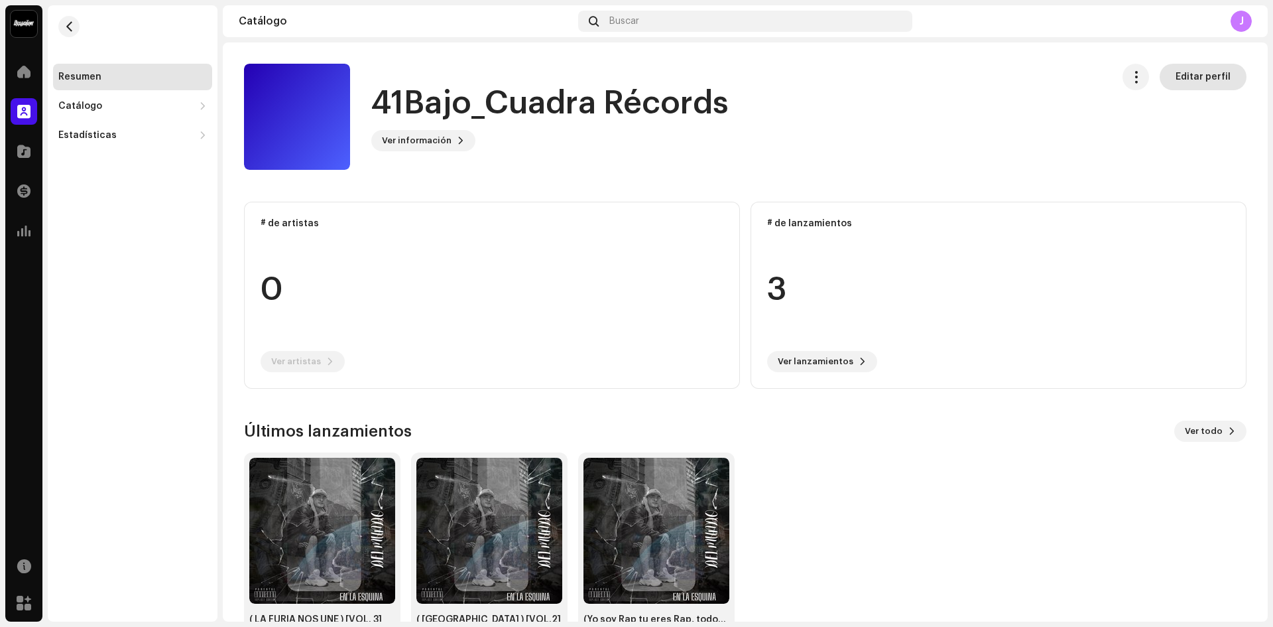
click at [1205, 77] on span "Editar perfil" at bounding box center [1203, 77] width 55 height 27
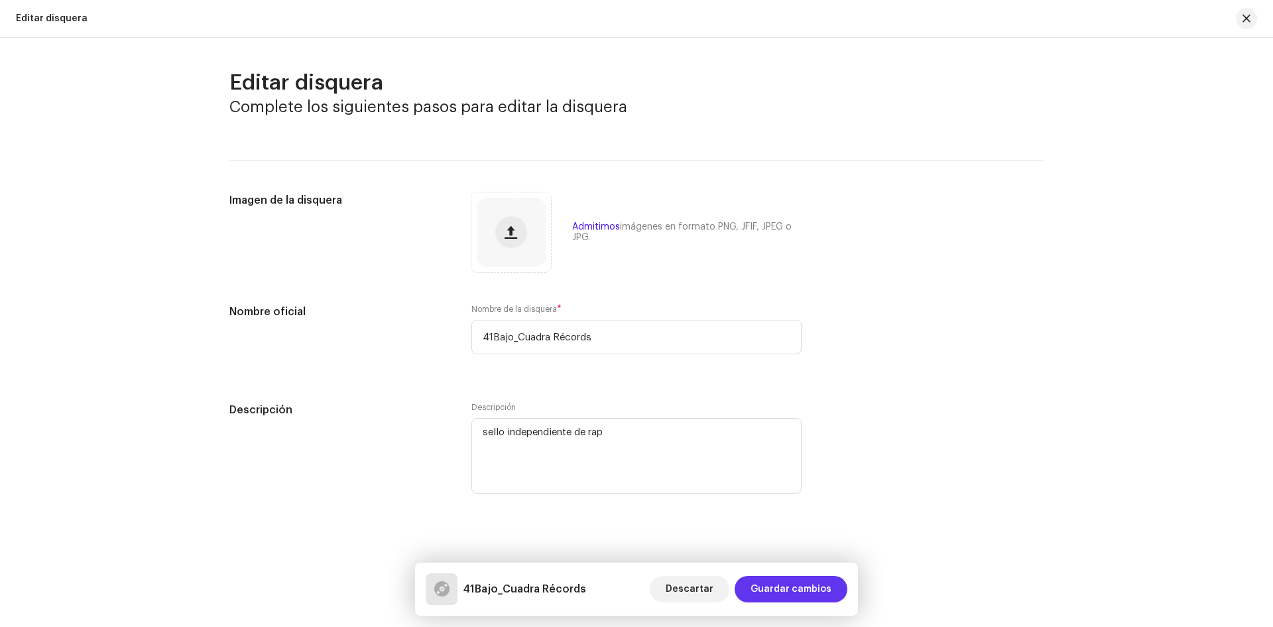
click at [771, 590] on span "Guardar cambios" at bounding box center [791, 589] width 81 height 27
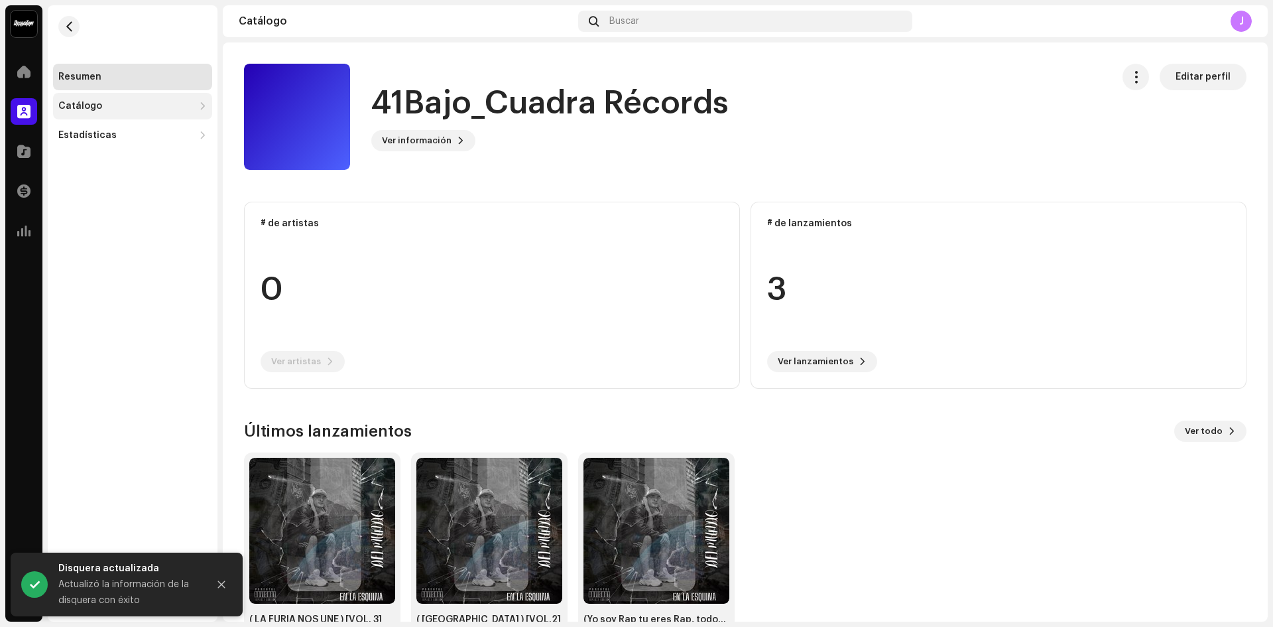
click at [112, 109] on div "Catálogo" at bounding box center [125, 106] width 135 height 11
click at [123, 141] on div "Lanzamientos" at bounding box center [132, 135] width 159 height 27
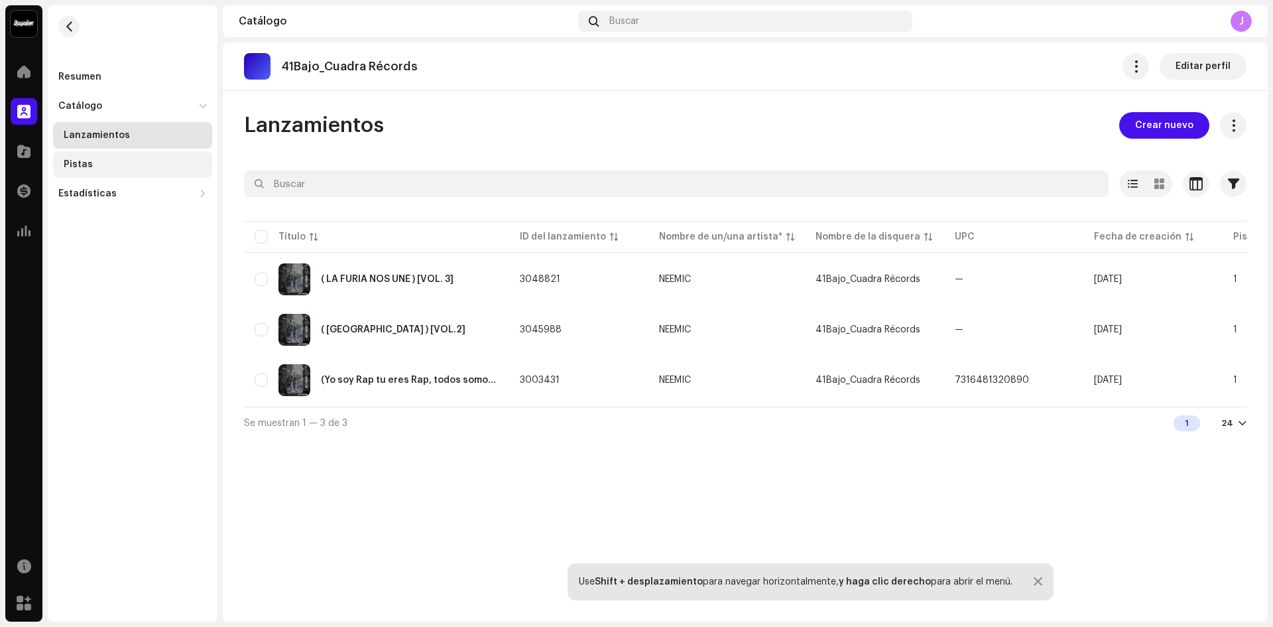
click at [117, 158] on div "Pistas" at bounding box center [132, 164] width 159 height 27
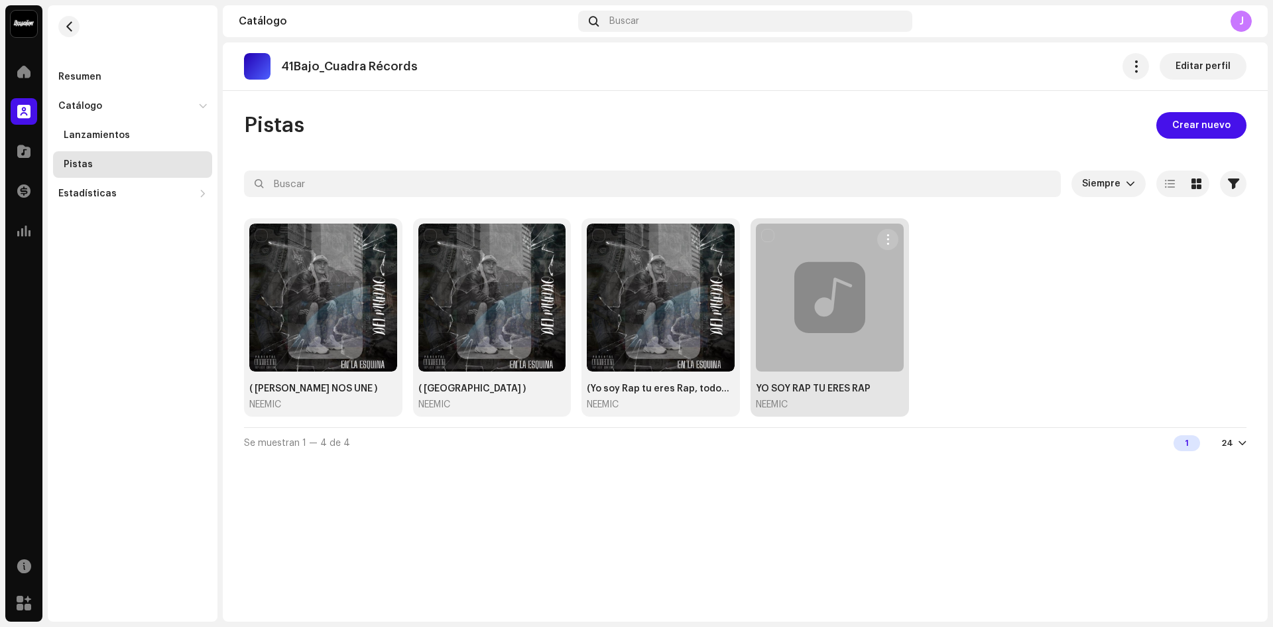
click at [893, 234] on button "button" at bounding box center [887, 239] width 21 height 21
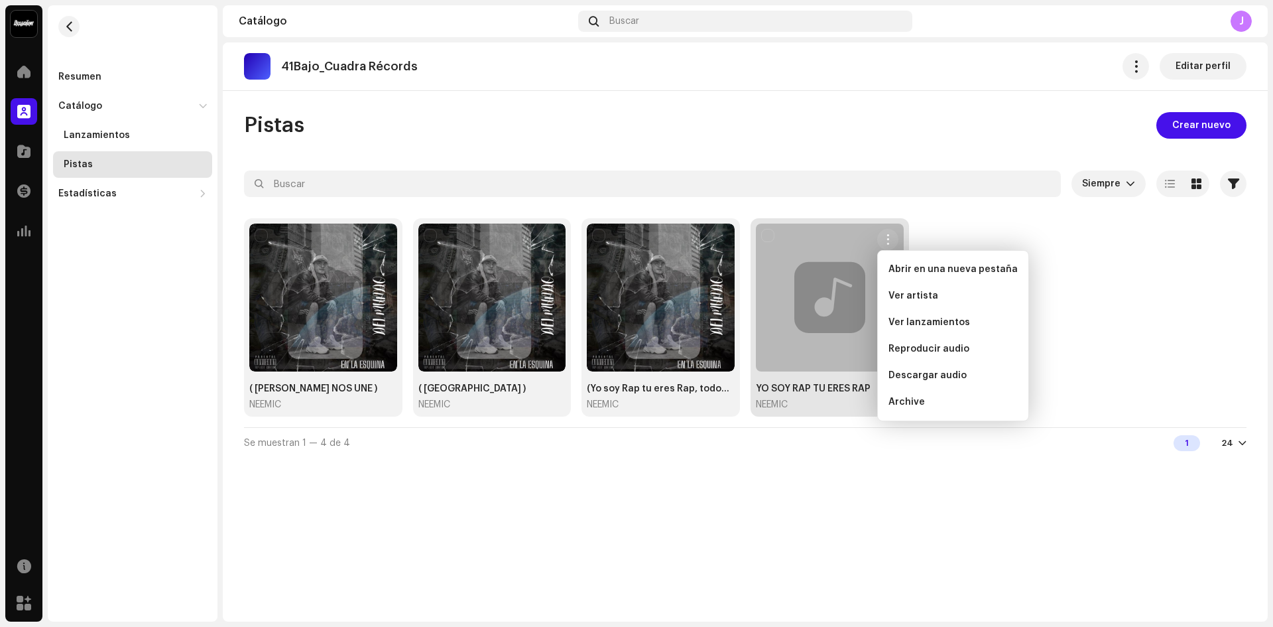
click at [395, 444] on div "Se muestran 1 — 4 de 4 1 24" at bounding box center [745, 443] width 1003 height 32
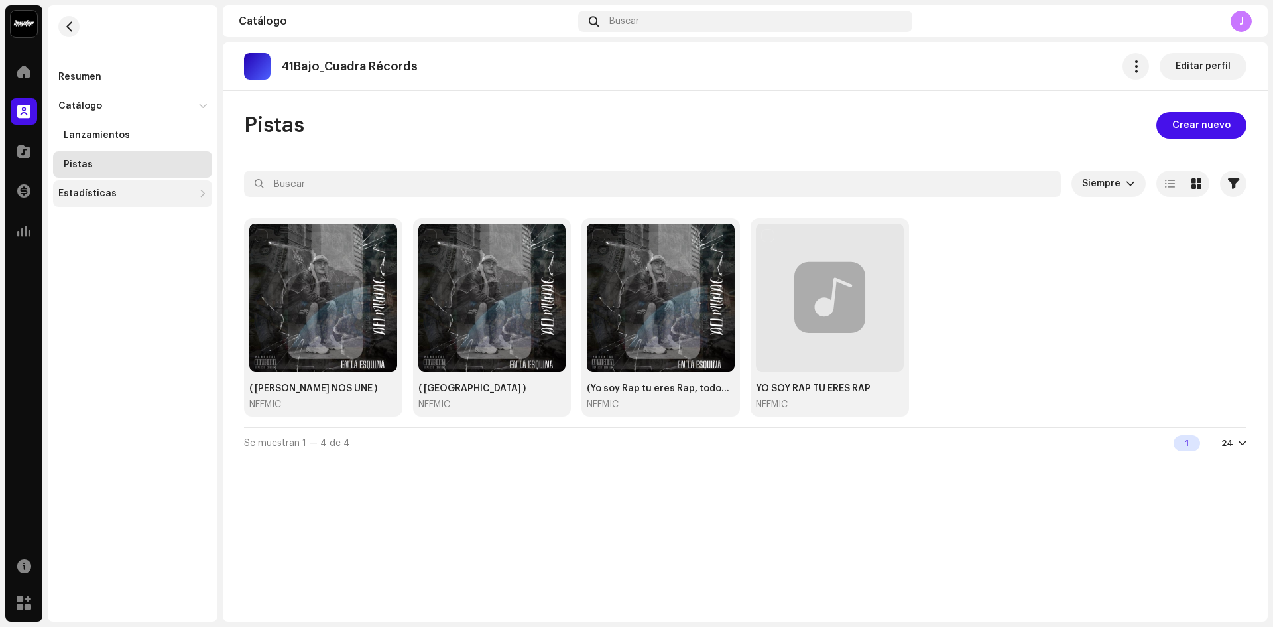
click at [104, 198] on div "Estadísticas" at bounding box center [87, 193] width 58 height 11
click at [130, 229] on div "Consumo" at bounding box center [132, 223] width 159 height 27
click at [133, 257] on div "Participación" at bounding box center [135, 252] width 143 height 11
click at [125, 285] on div "Ingresos" at bounding box center [135, 281] width 143 height 11
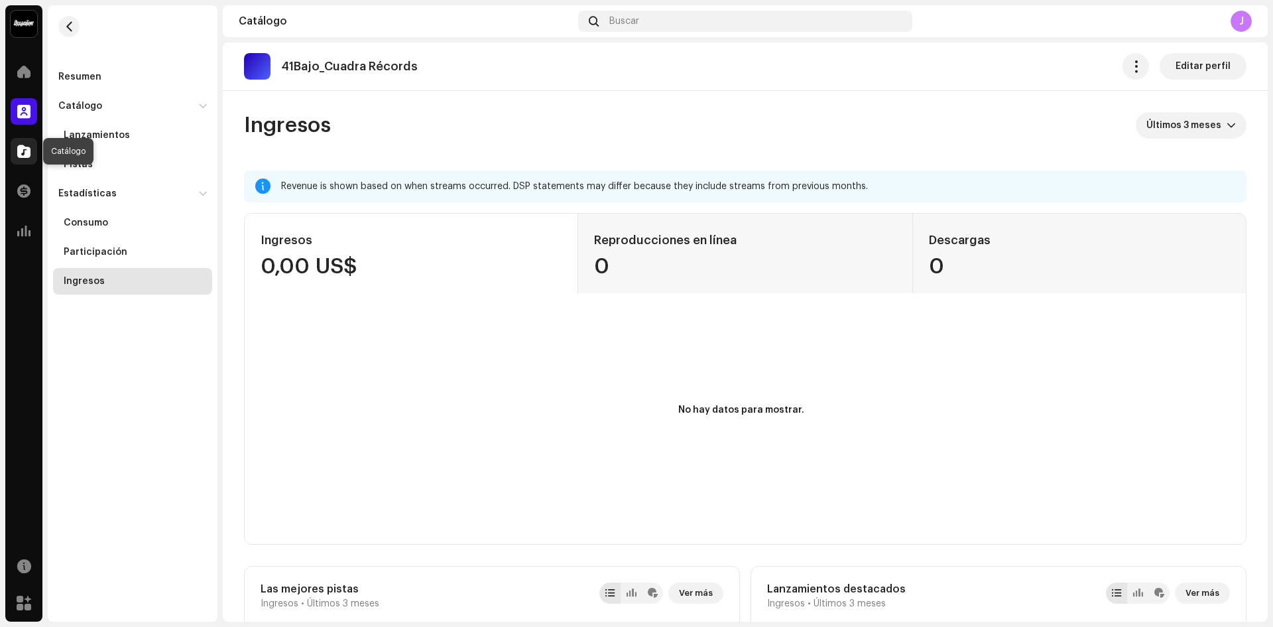
click at [28, 147] on span at bounding box center [23, 151] width 13 height 11
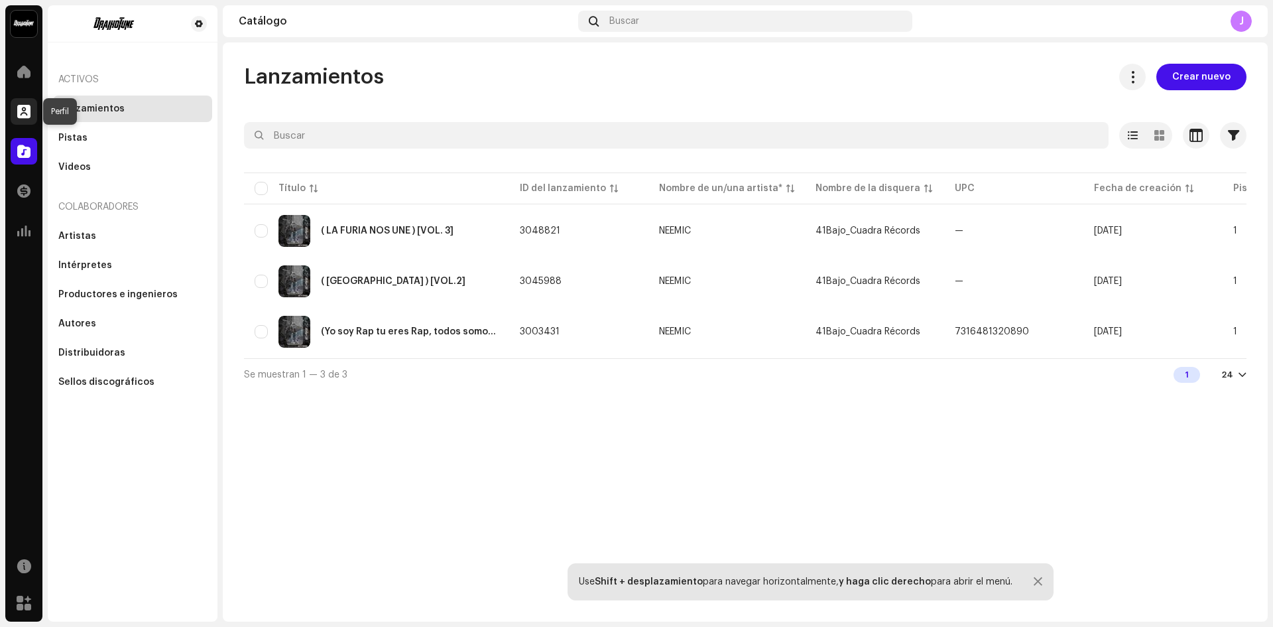
click at [19, 111] on span at bounding box center [23, 111] width 13 height 11
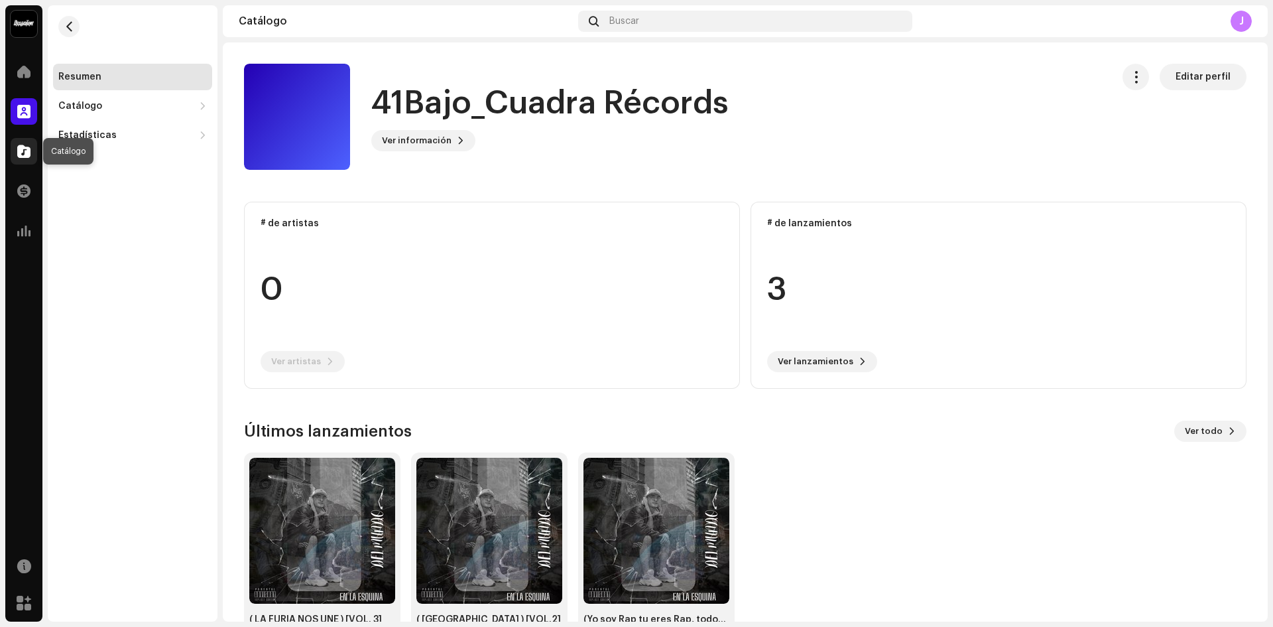
click at [22, 146] on span at bounding box center [23, 151] width 13 height 11
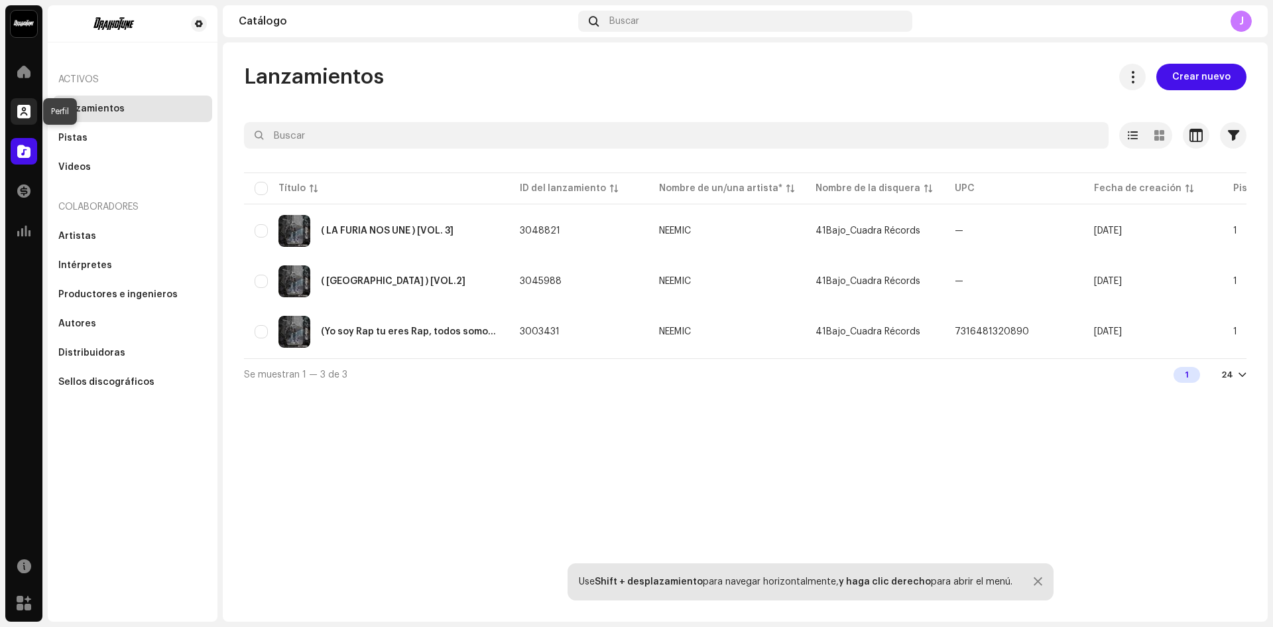
click at [25, 112] on span at bounding box center [23, 111] width 13 height 11
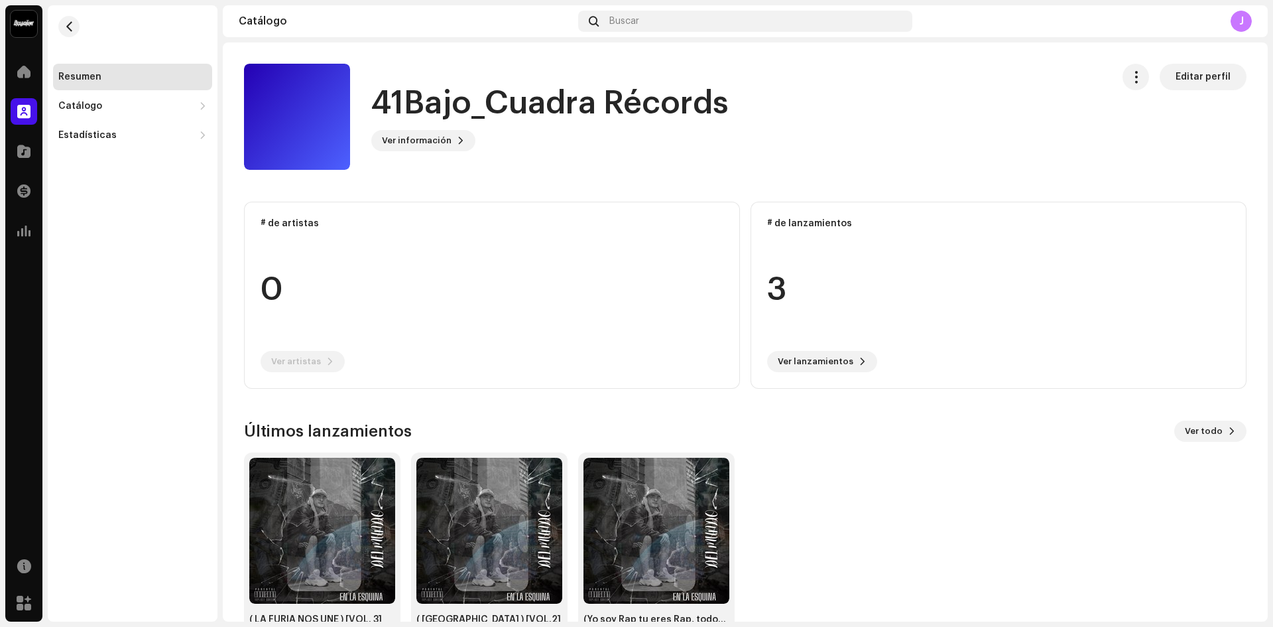
drag, startPoint x: 282, startPoint y: 225, endPoint x: 286, endPoint y: 233, distance: 9.5
click at [282, 223] on re-o-card-data "# de artistas 0 Ver artistas" at bounding box center [492, 295] width 496 height 187
click at [320, 364] on re-o-card-data "# de artistas 0 Ver artistas" at bounding box center [492, 295] width 496 height 187
click at [320, 361] on re-o-card-data "# de artistas 0 Ver artistas" at bounding box center [492, 295] width 496 height 187
click at [318, 359] on re-o-card-data "# de artistas 0 Ver artistas" at bounding box center [492, 295] width 496 height 187
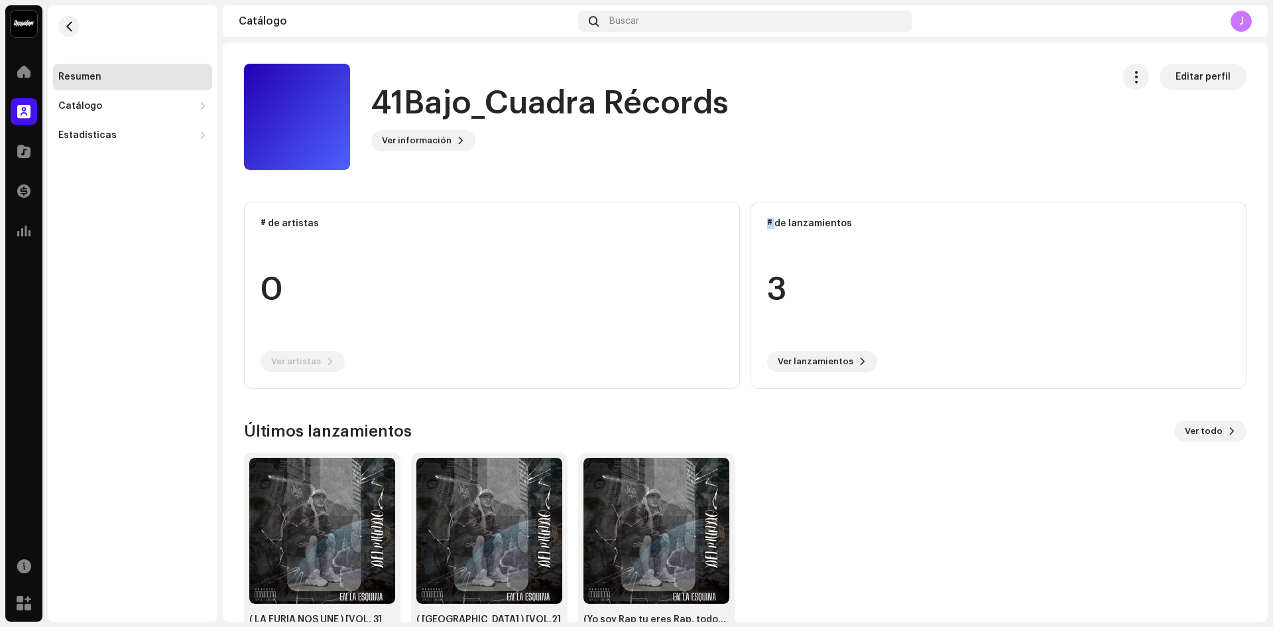
click at [318, 359] on re-o-card-data "# de artistas 0 Ver artistas" at bounding box center [492, 295] width 496 height 187
click at [317, 357] on re-o-card-data "# de artistas 0 Ver artistas" at bounding box center [492, 295] width 496 height 187
click at [1208, 432] on span "Ver todo" at bounding box center [1204, 431] width 38 height 27
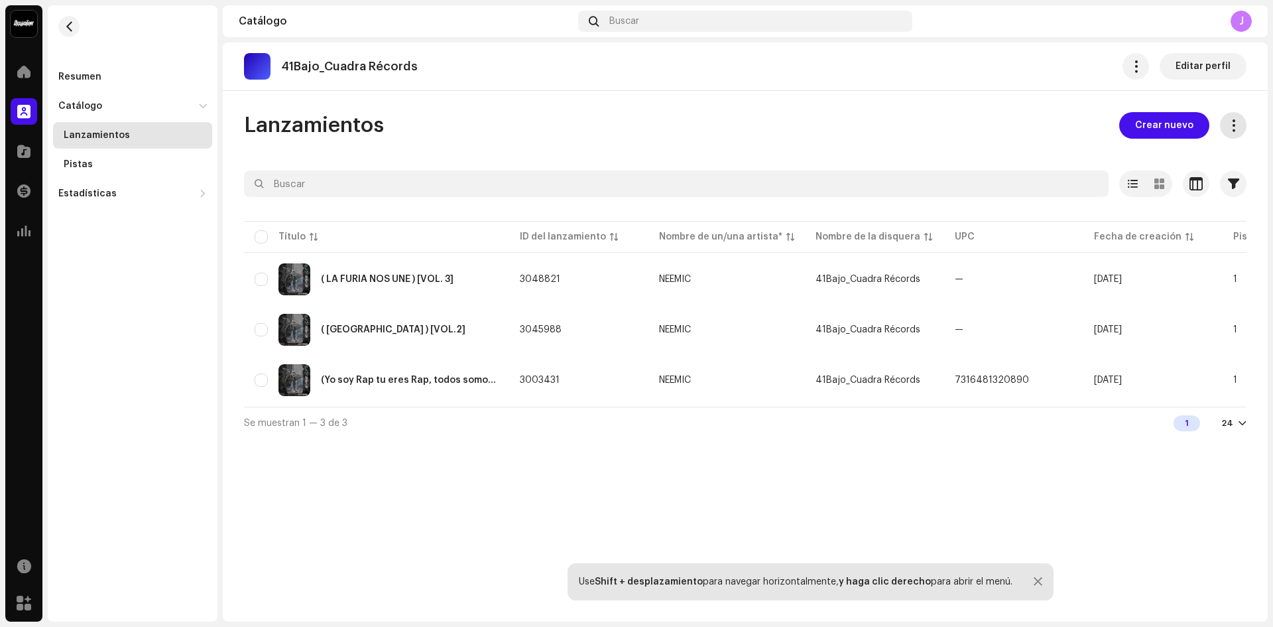
click at [1232, 125] on span at bounding box center [1234, 125] width 13 height 11
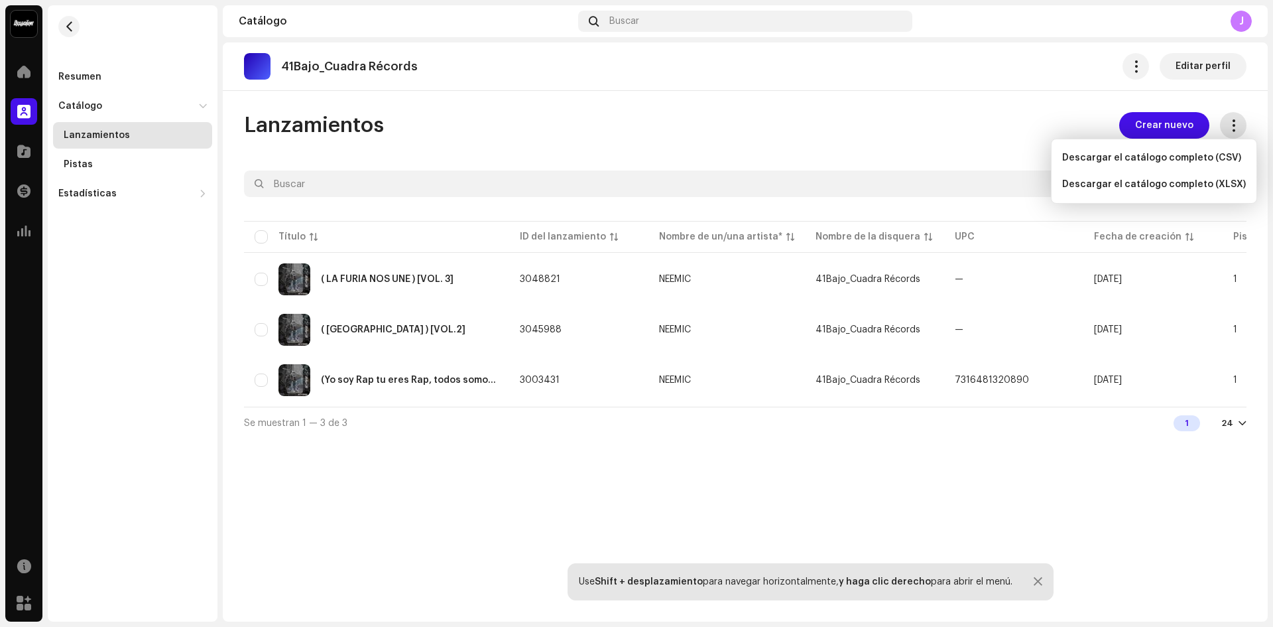
click at [1232, 125] on span at bounding box center [1234, 125] width 13 height 11
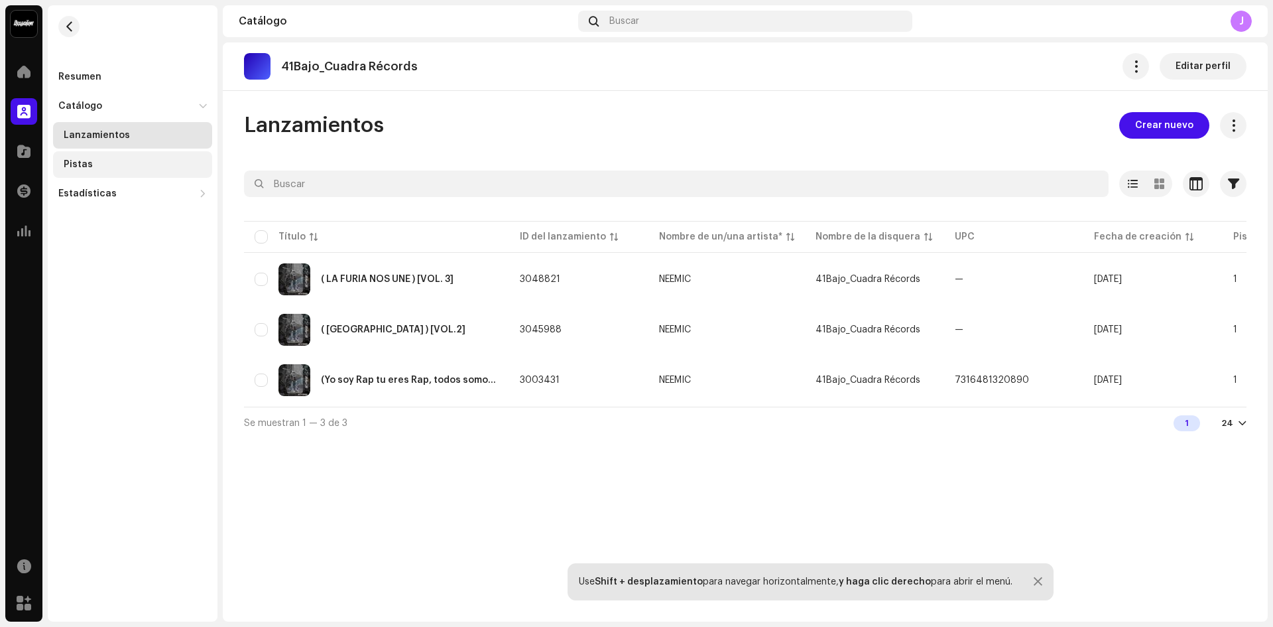
click at [83, 158] on div "Pistas" at bounding box center [132, 164] width 159 height 27
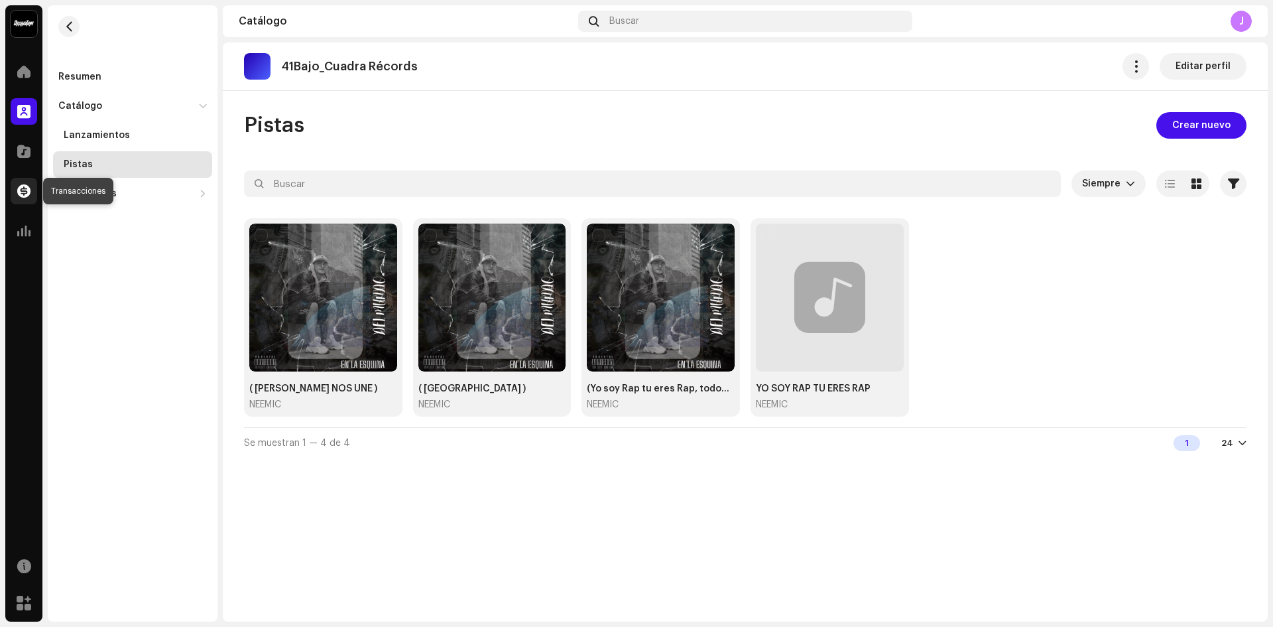
click at [29, 188] on span at bounding box center [23, 191] width 13 height 11
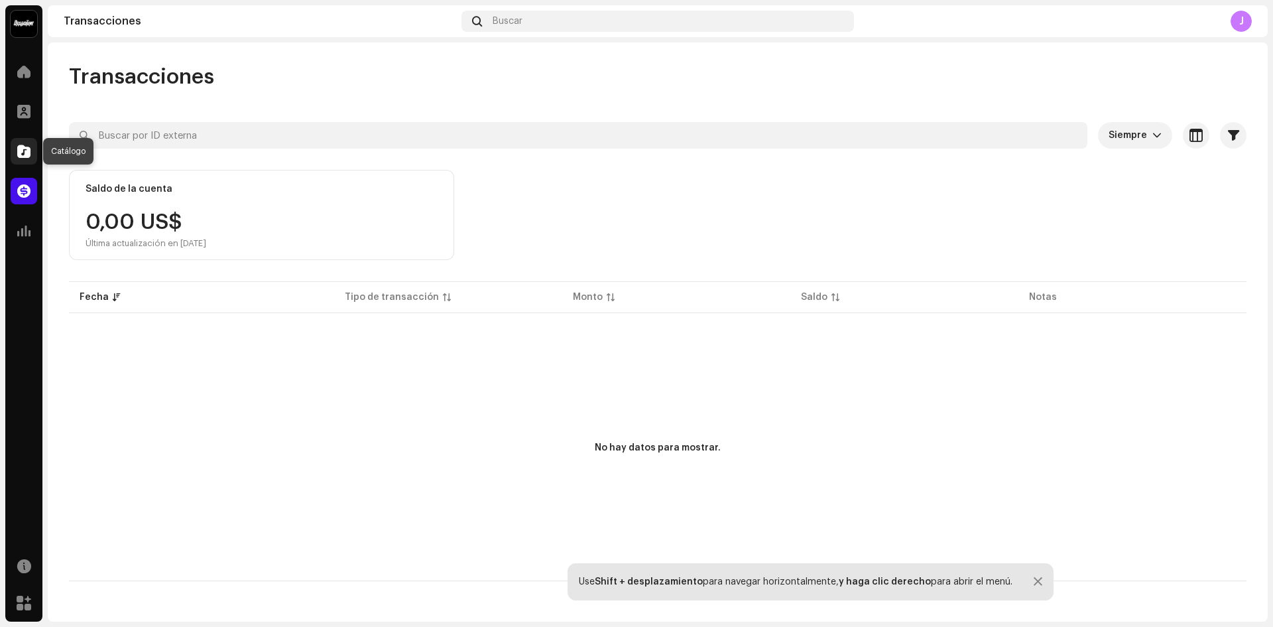
click at [28, 155] on span at bounding box center [23, 151] width 13 height 11
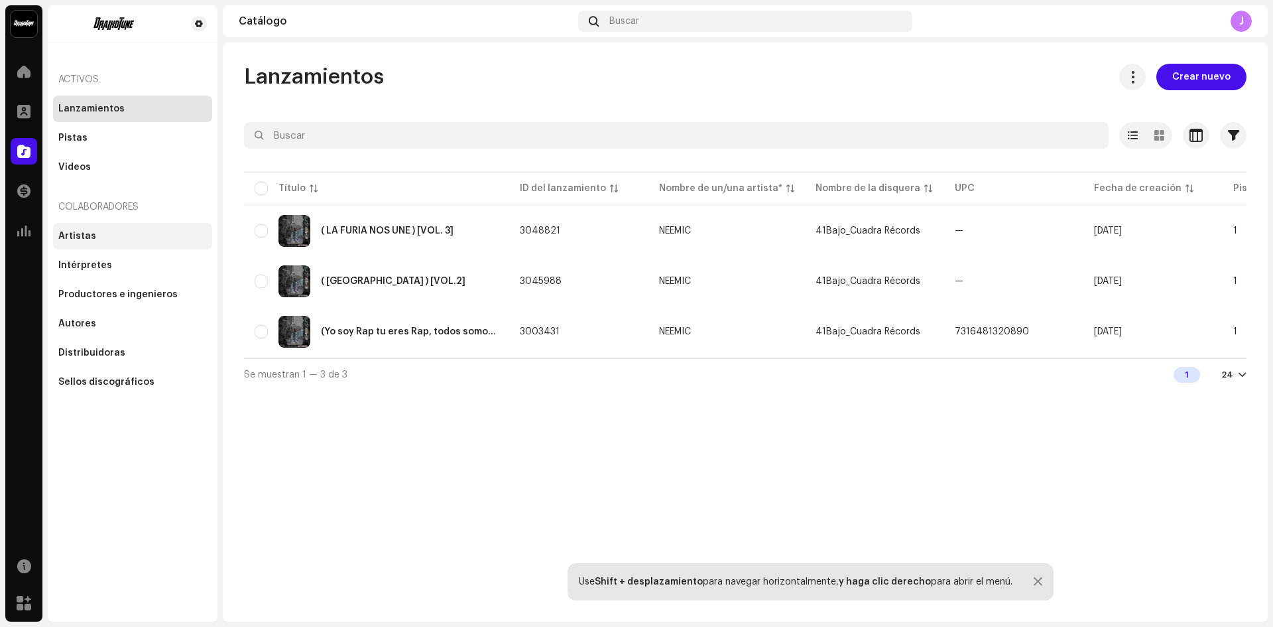
click at [140, 242] on div "Artistas" at bounding box center [132, 236] width 159 height 27
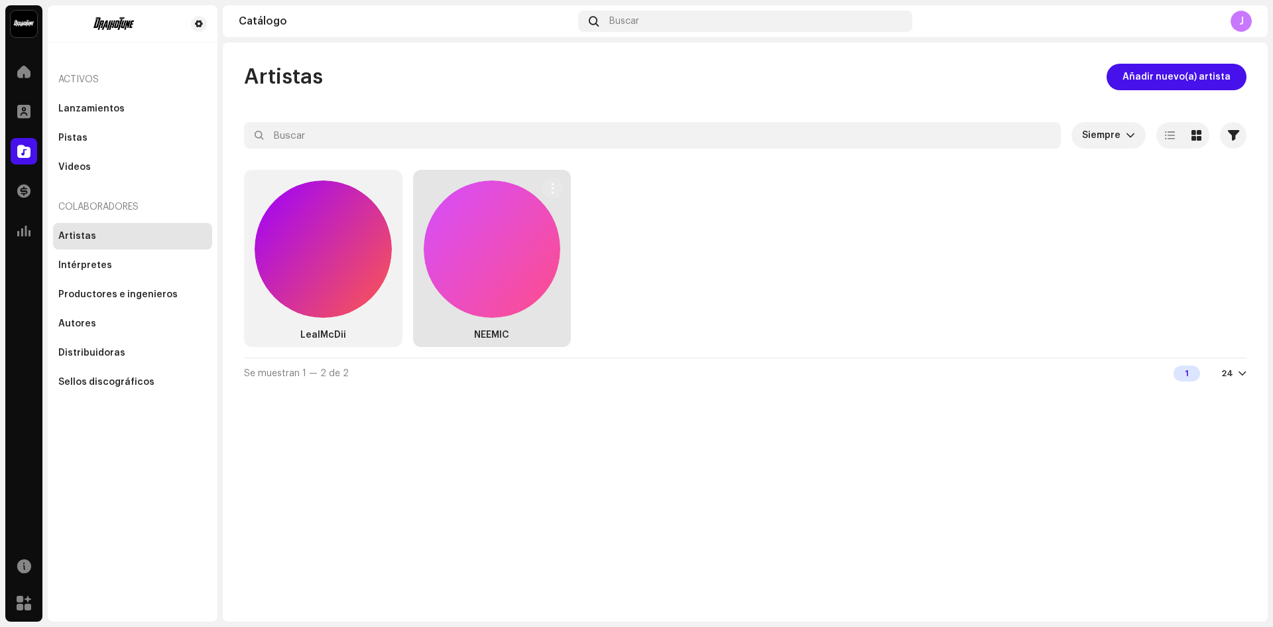
click at [435, 227] on div at bounding box center [492, 248] width 137 height 137
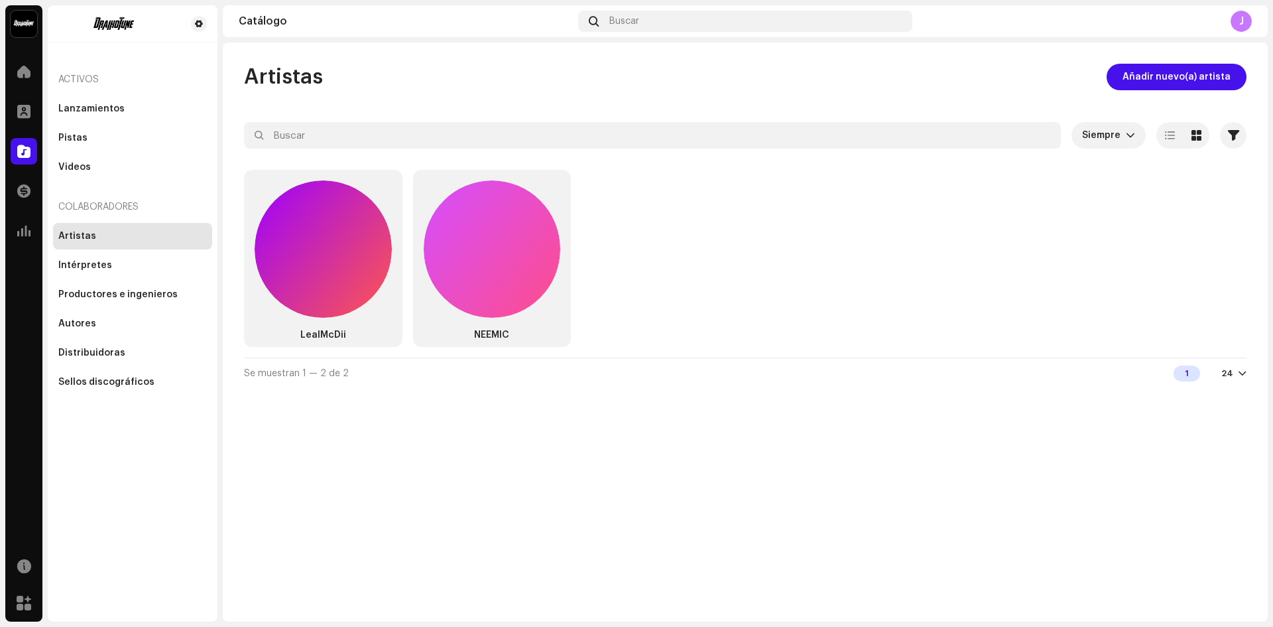
click at [1237, 373] on div "24" at bounding box center [1234, 373] width 25 height 11
click at [1116, 135] on span "Siempre" at bounding box center [1104, 135] width 44 height 27
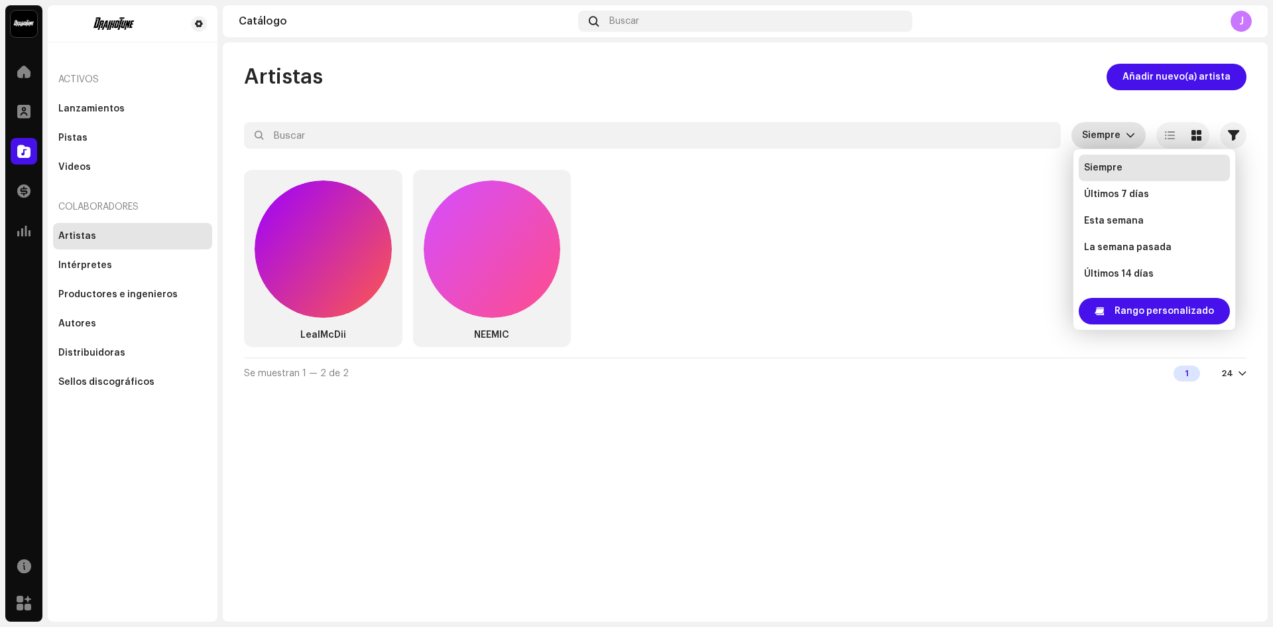
scroll to position [21, 0]
click at [922, 214] on div "LealMcDii NEEMIC" at bounding box center [745, 264] width 1003 height 188
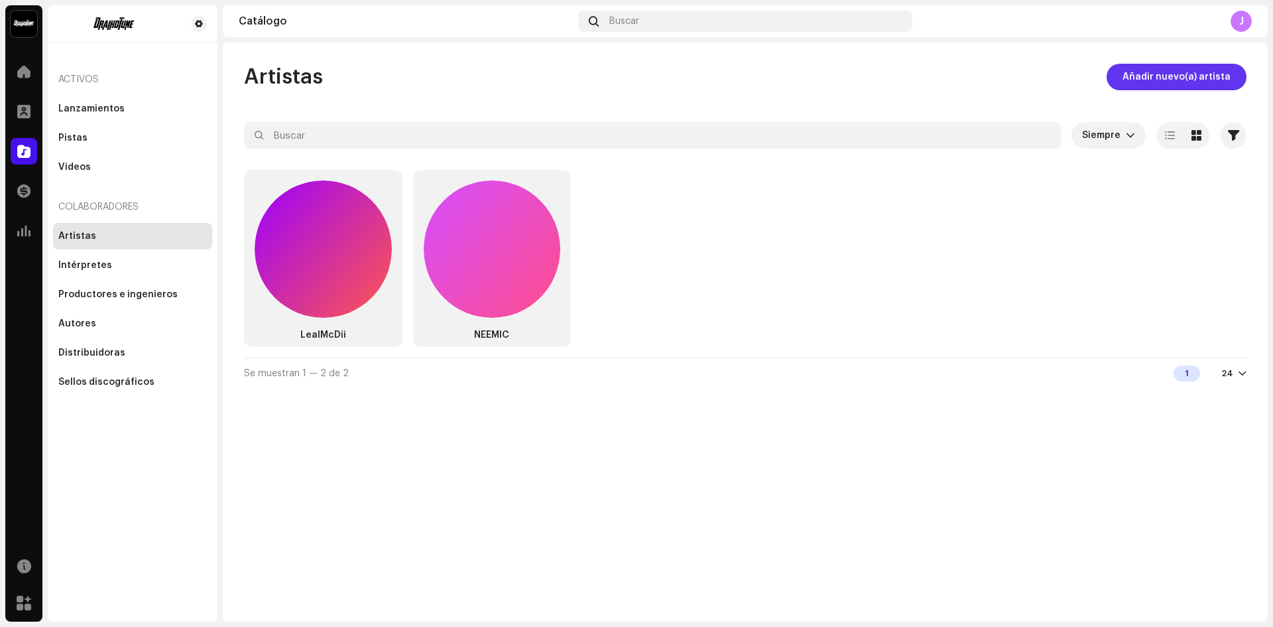
click at [1174, 80] on span "Añadir nuevo(a) artista" at bounding box center [1177, 77] width 108 height 27
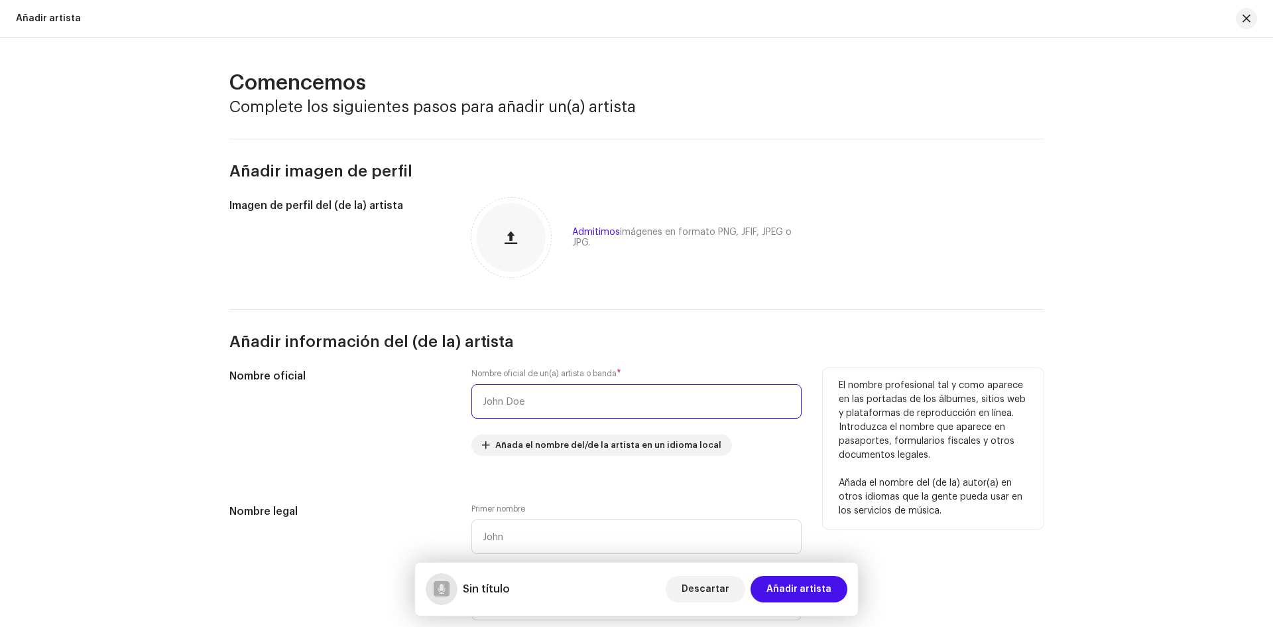
click at [495, 398] on input "text" at bounding box center [637, 401] width 330 height 34
type input "NiKoLAZ"
drag, startPoint x: 544, startPoint y: 407, endPoint x: 454, endPoint y: 391, distance: 91.7
click at [455, 393] on div "Nombre oficial Nombre oficial de un(a) artista o banda * NiKoLAZ Añada el nombr…" at bounding box center [636, 419] width 814 height 103
type input "n"
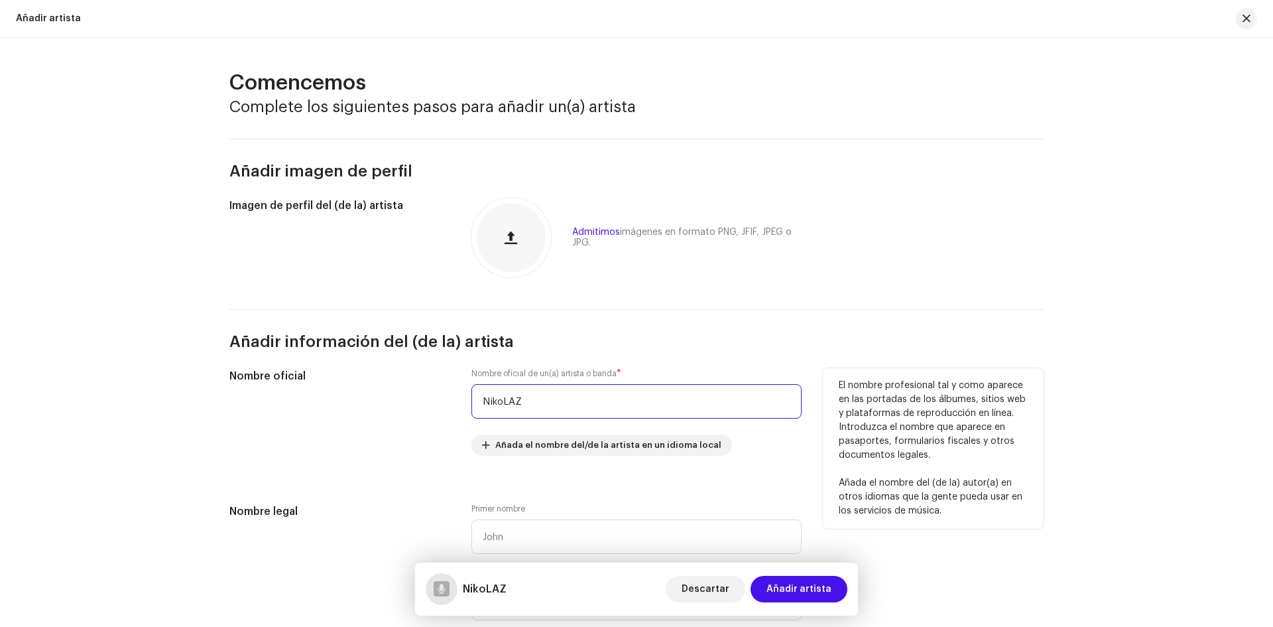
click at [562, 402] on input "NikoLAZ" at bounding box center [637, 401] width 330 height 34
drag, startPoint x: 493, startPoint y: 398, endPoint x: 503, endPoint y: 388, distance: 13.6
click at [494, 399] on input "NikoLAZ" at bounding box center [637, 401] width 330 height 34
drag, startPoint x: 552, startPoint y: 404, endPoint x: 569, endPoint y: 426, distance: 27.9
click at [552, 405] on input "NiKoLAZ" at bounding box center [637, 401] width 330 height 34
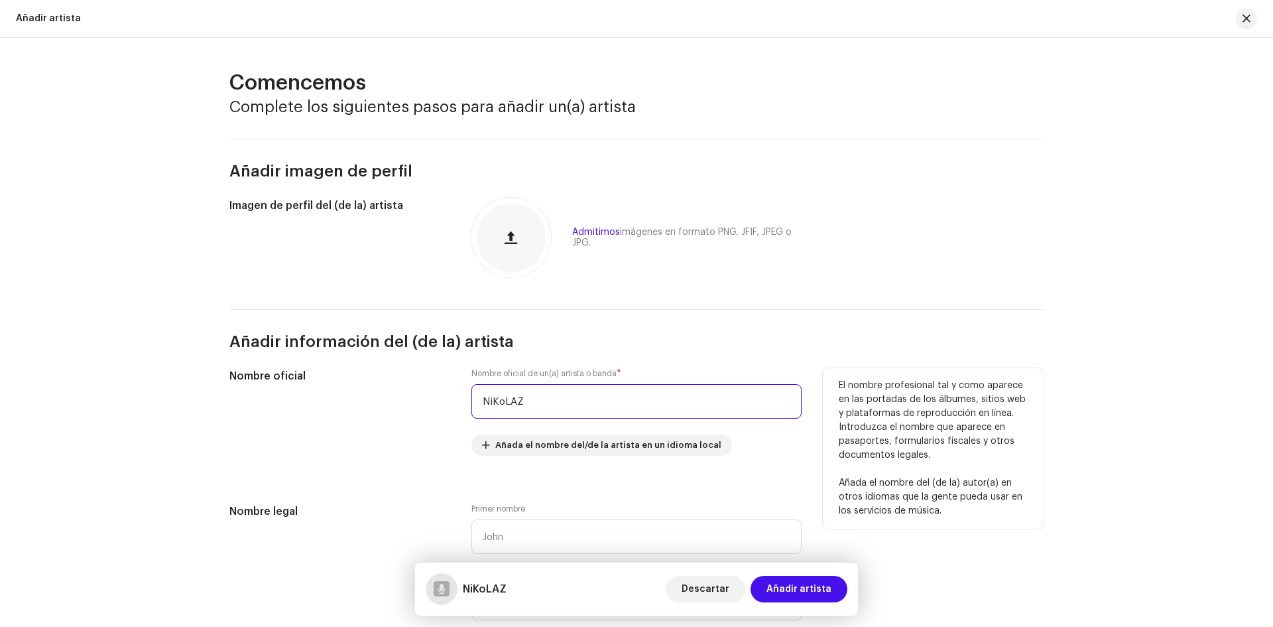
type input "NiKoLAZ"
click at [618, 467] on div "Nombre oficial de un(a) artista o banda * NiKoLAZ Añada el nombre del/de la art…" at bounding box center [637, 419] width 330 height 103
click at [613, 439] on span "Añada el nombre del/de la artista en un idioma local" at bounding box center [608, 445] width 226 height 27
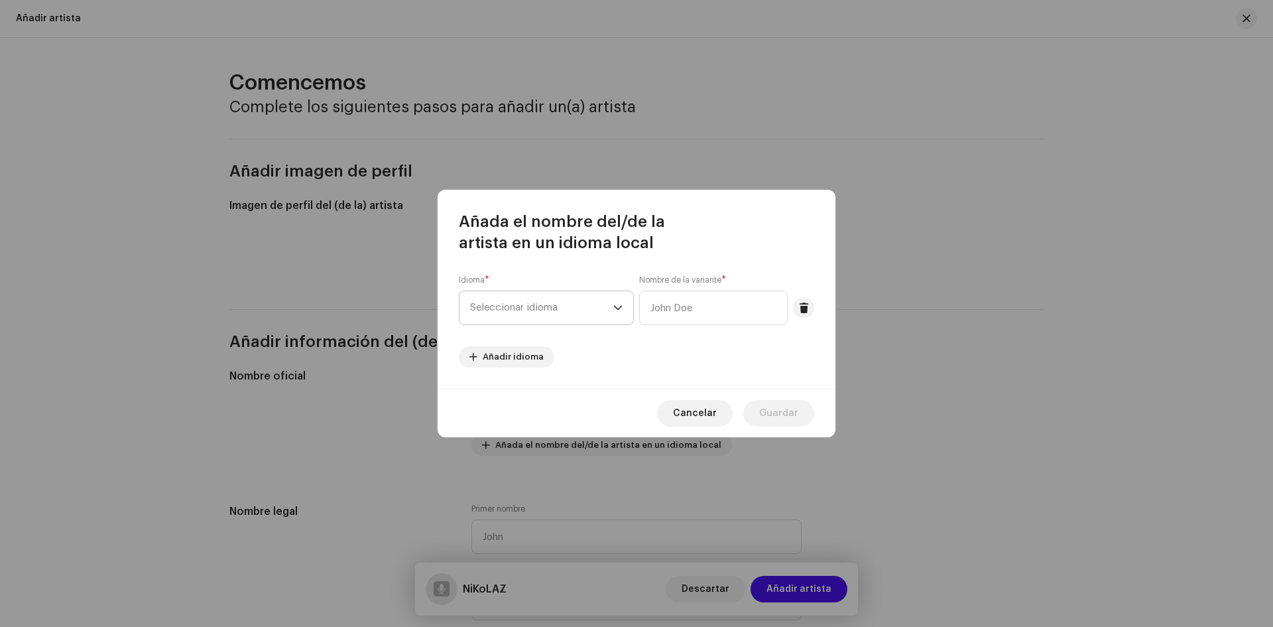
click at [561, 320] on span "Seleccionar idioma" at bounding box center [541, 307] width 143 height 33
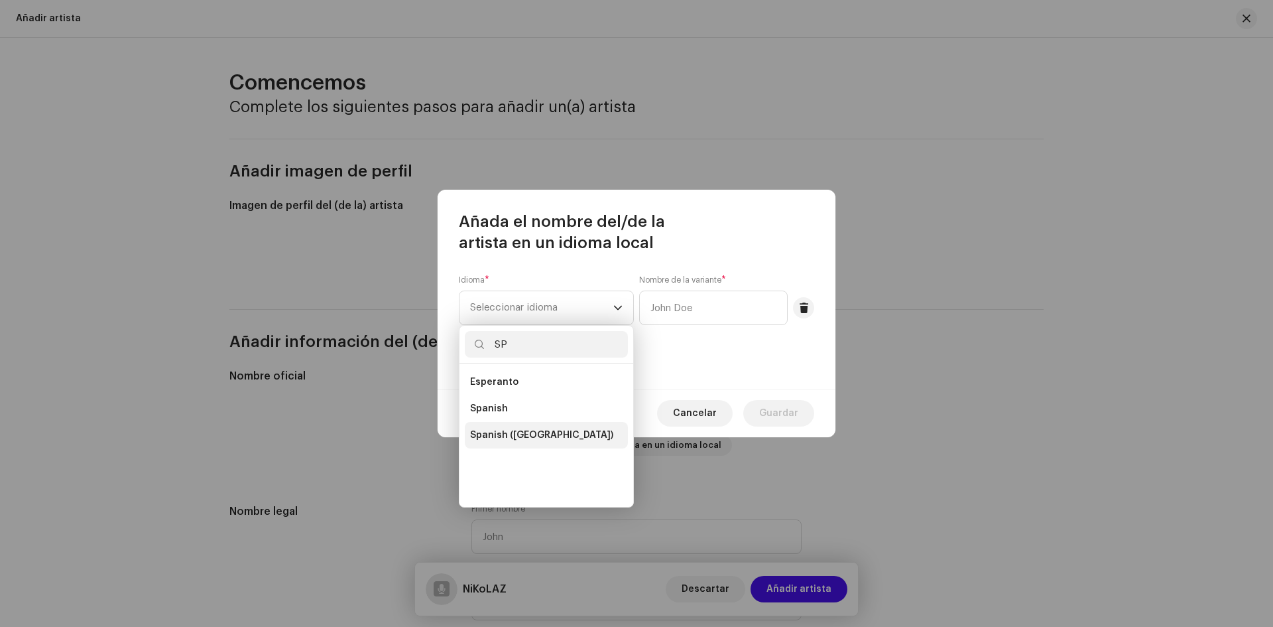
type input "SP"
click at [542, 438] on span "Spanish ([GEOGRAPHIC_DATA])" at bounding box center [541, 434] width 143 height 13
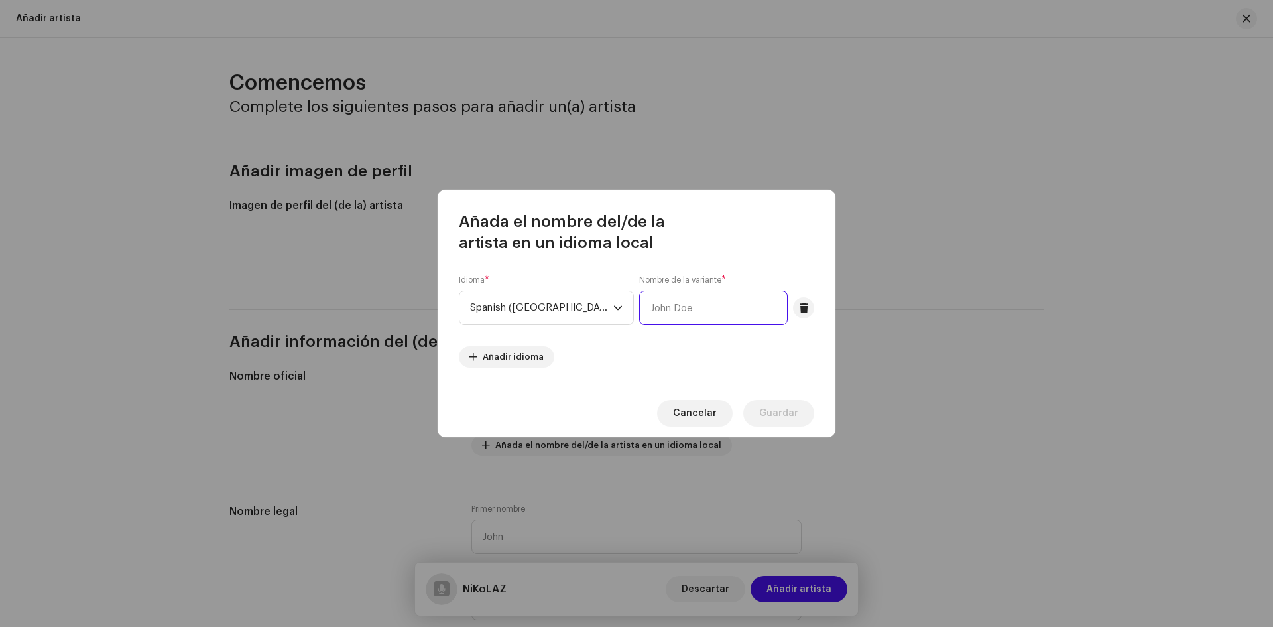
click at [709, 309] on input "text" at bounding box center [713, 307] width 149 height 34
type input "NiKoLAZ"
click at [787, 404] on span "Guardar" at bounding box center [778, 413] width 39 height 27
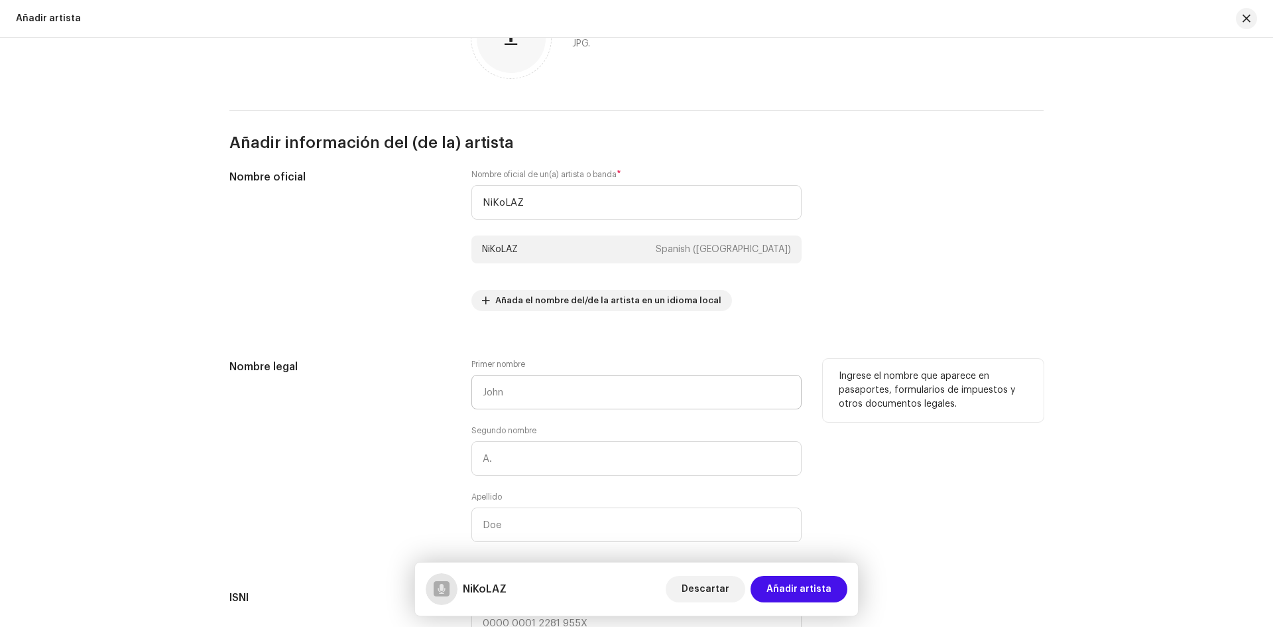
scroll to position [332, 0]
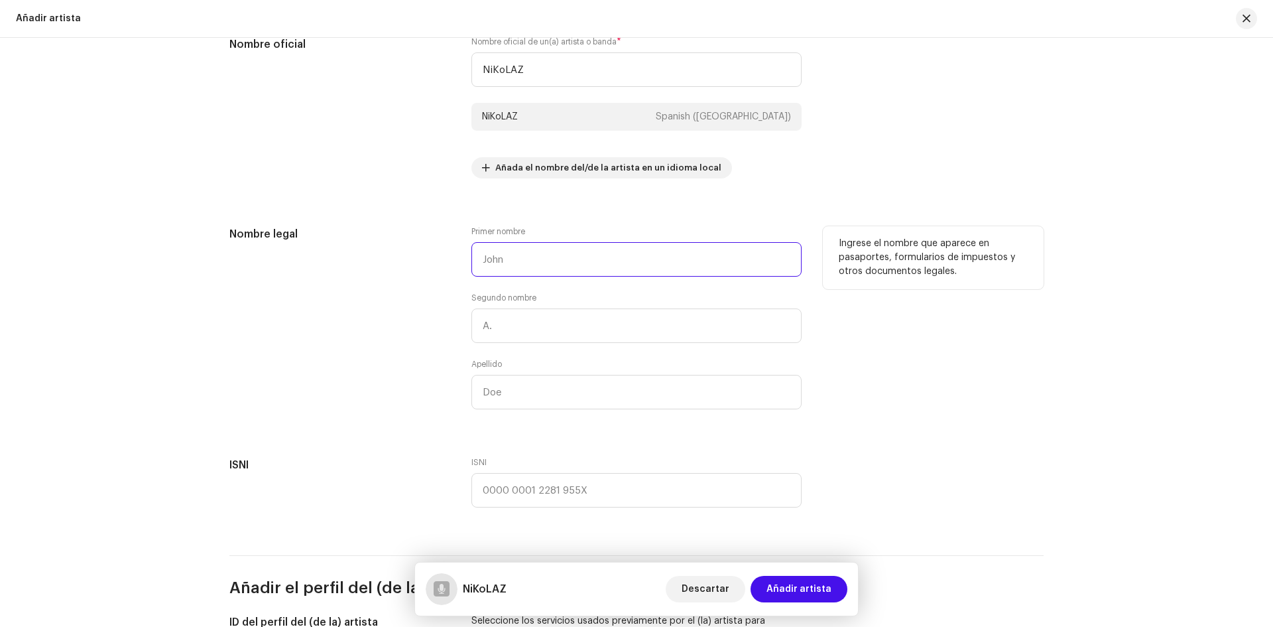
click at [575, 260] on input "text" at bounding box center [637, 259] width 330 height 34
type input "[PERSON_NAME]"
click at [546, 383] on input "text" at bounding box center [637, 392] width 330 height 34
type input "[PERSON_NAME]"
click at [554, 329] on input "text" at bounding box center [637, 325] width 330 height 34
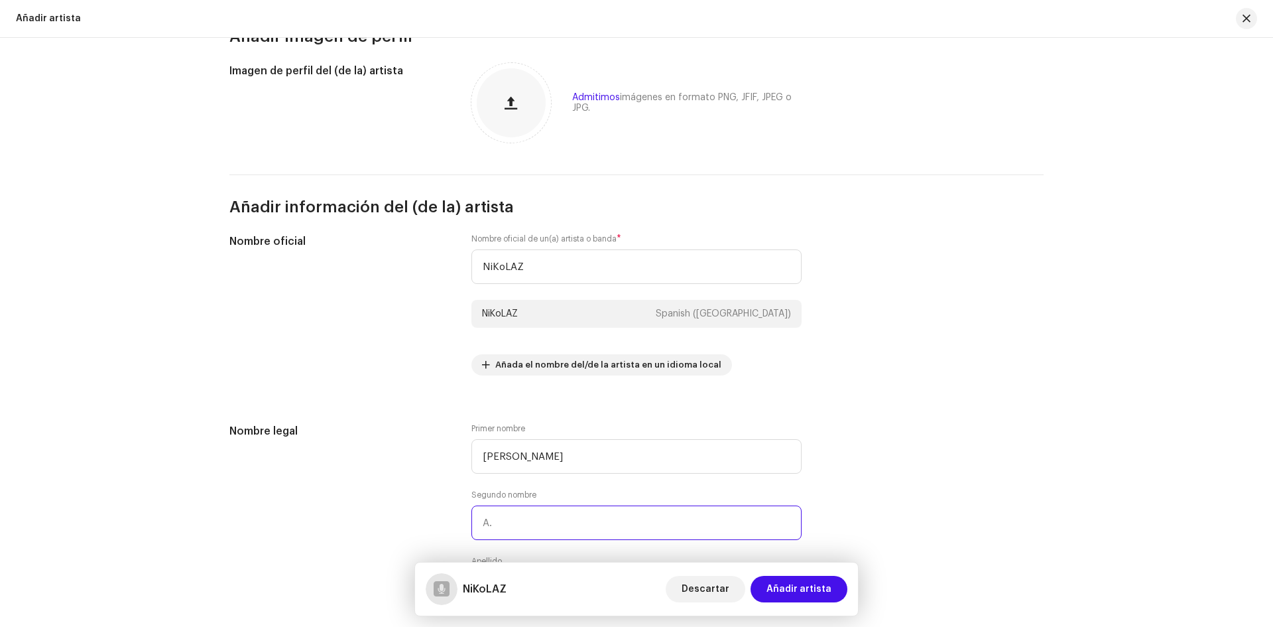
scroll to position [66, 0]
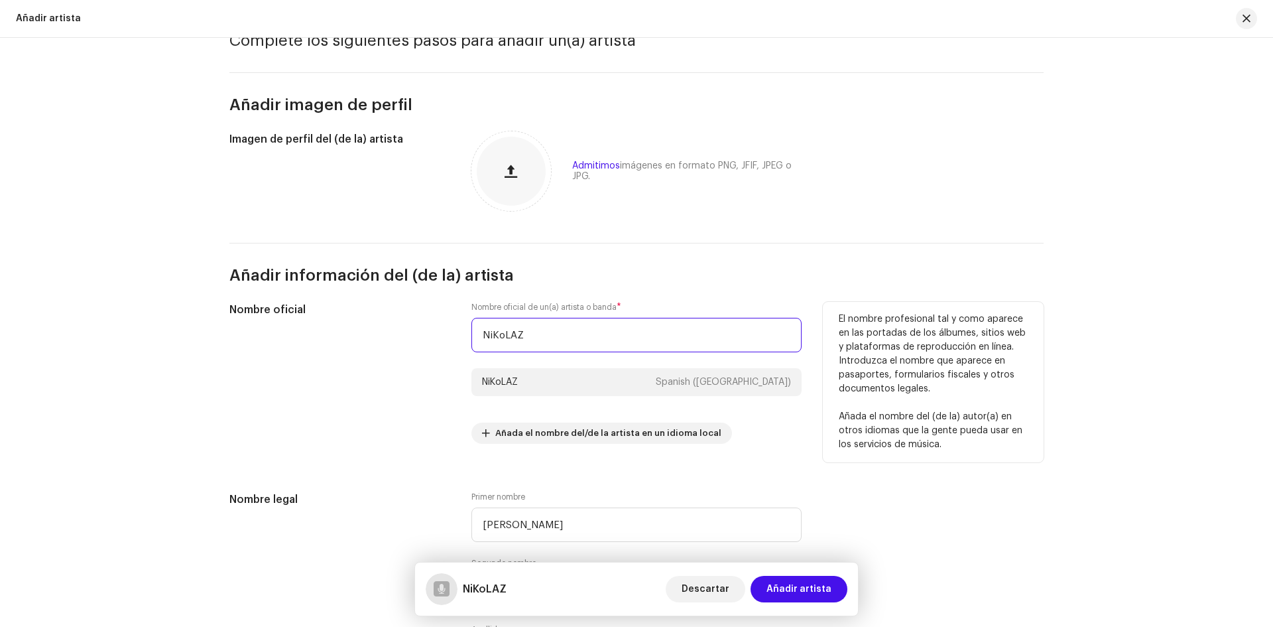
click at [496, 337] on input "NiKoLAZ" at bounding box center [637, 335] width 330 height 34
click at [586, 335] on input "NiKoLAZ" at bounding box center [637, 335] width 330 height 34
click at [501, 336] on input "NiKoLAZ" at bounding box center [637, 335] width 330 height 34
click at [564, 336] on input "NiKOLAZ" at bounding box center [637, 335] width 330 height 34
click at [502, 340] on input "NiKOLAZ" at bounding box center [637, 335] width 330 height 34
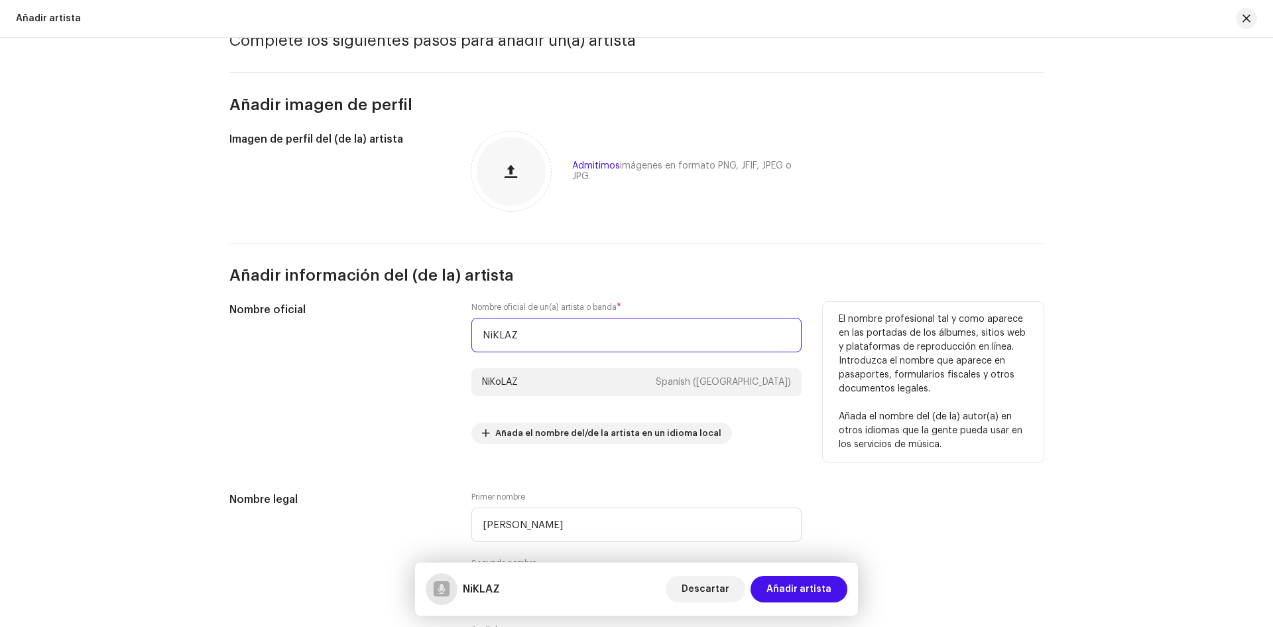
type input "NiKoLAZ"
click at [590, 335] on input "NiKoLAZ" at bounding box center [637, 335] width 330 height 34
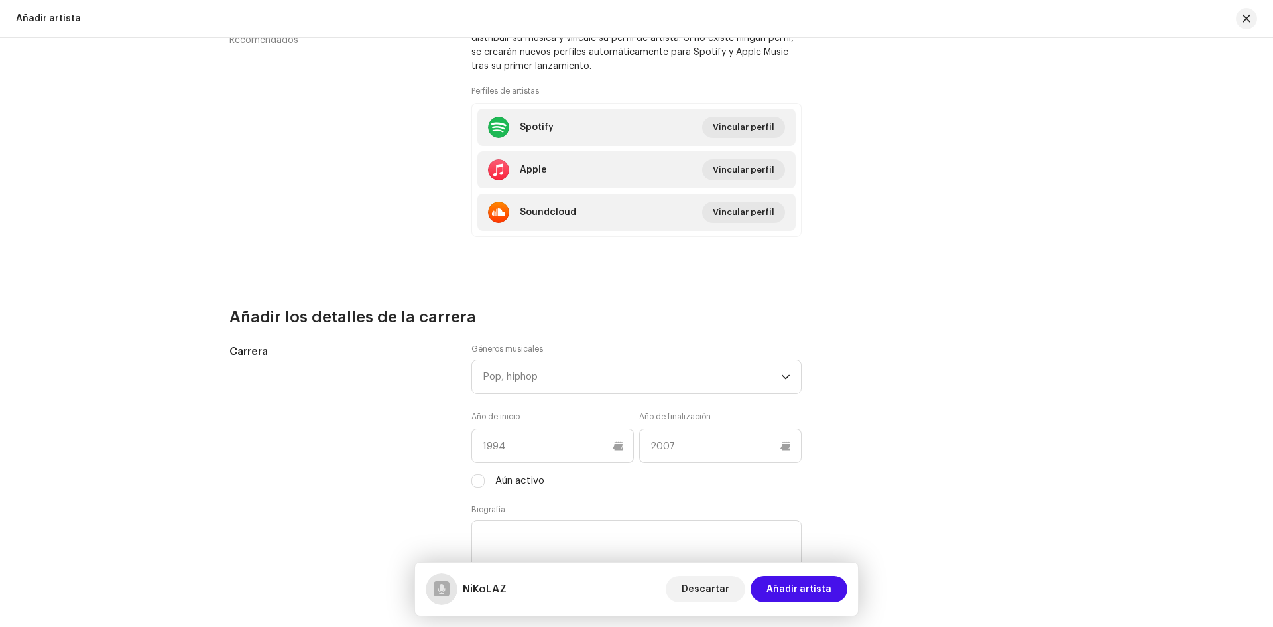
scroll to position [928, 0]
drag, startPoint x: 572, startPoint y: 381, endPoint x: 585, endPoint y: 369, distance: 17.8
click at [572, 380] on div "Pop, hiphop" at bounding box center [632, 375] width 298 height 33
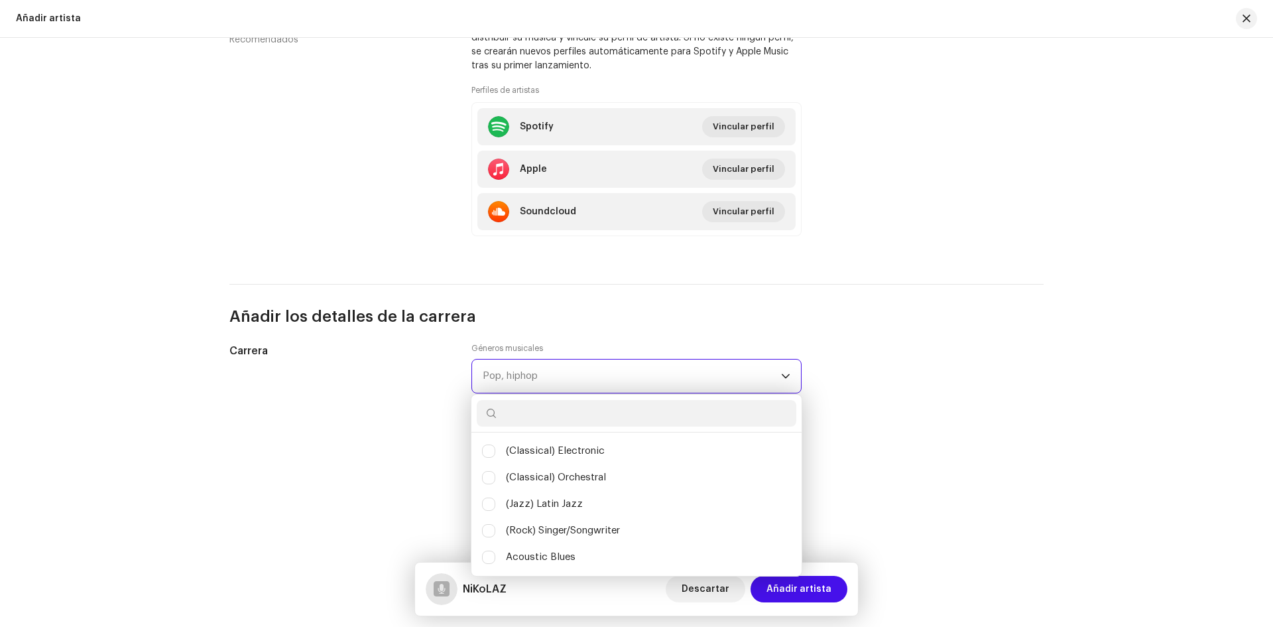
scroll to position [7, 59]
click at [585, 369] on div "Pop, hiphop" at bounding box center [632, 375] width 298 height 33
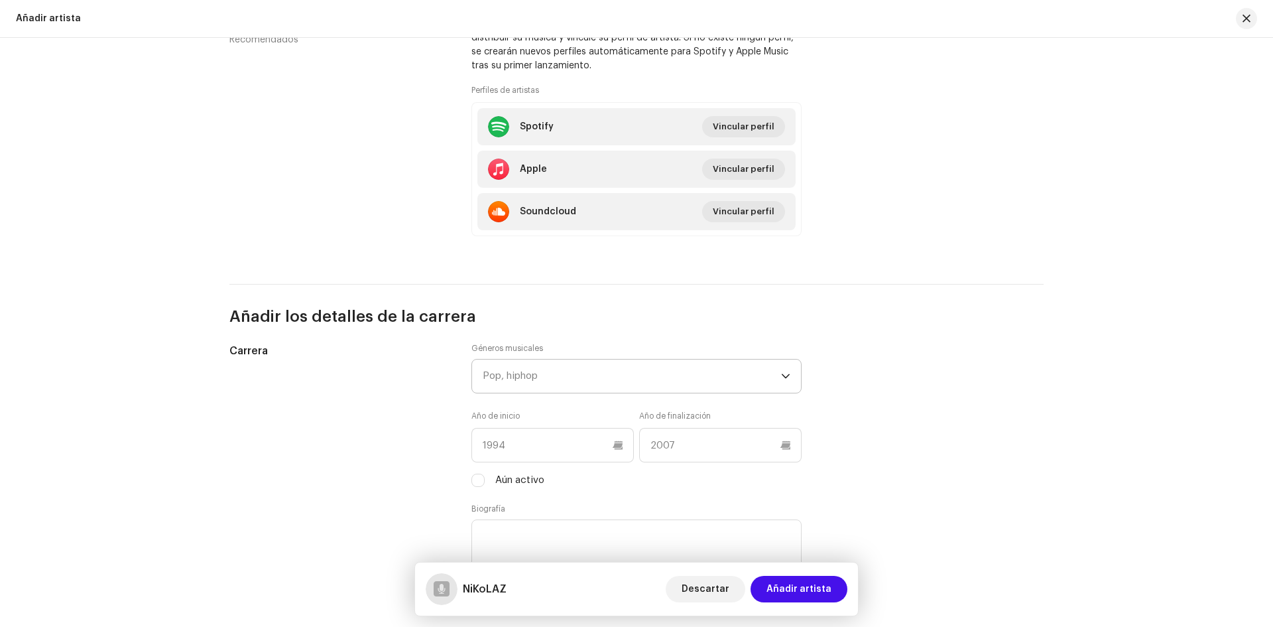
click at [585, 369] on div "Pop, hiphop" at bounding box center [632, 375] width 298 height 33
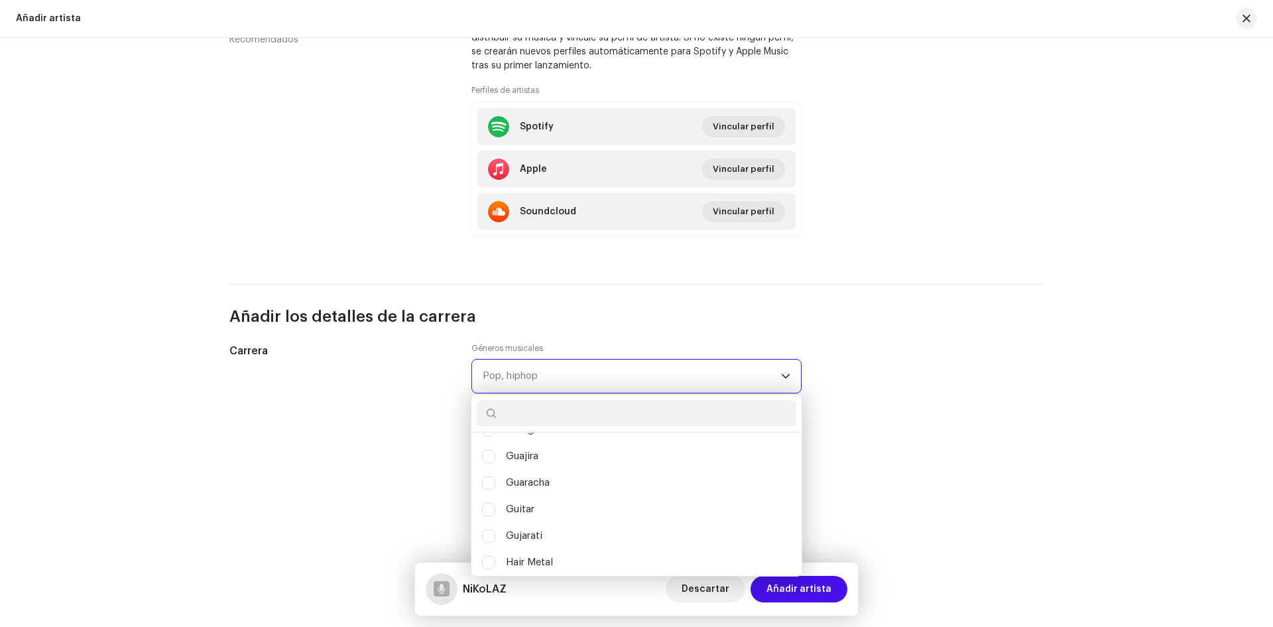
scroll to position [5459, 0]
checkbox input "true"
click at [483, 550] on input "Hip-Hop" at bounding box center [488, 551] width 13 height 13
checkbox input "false"
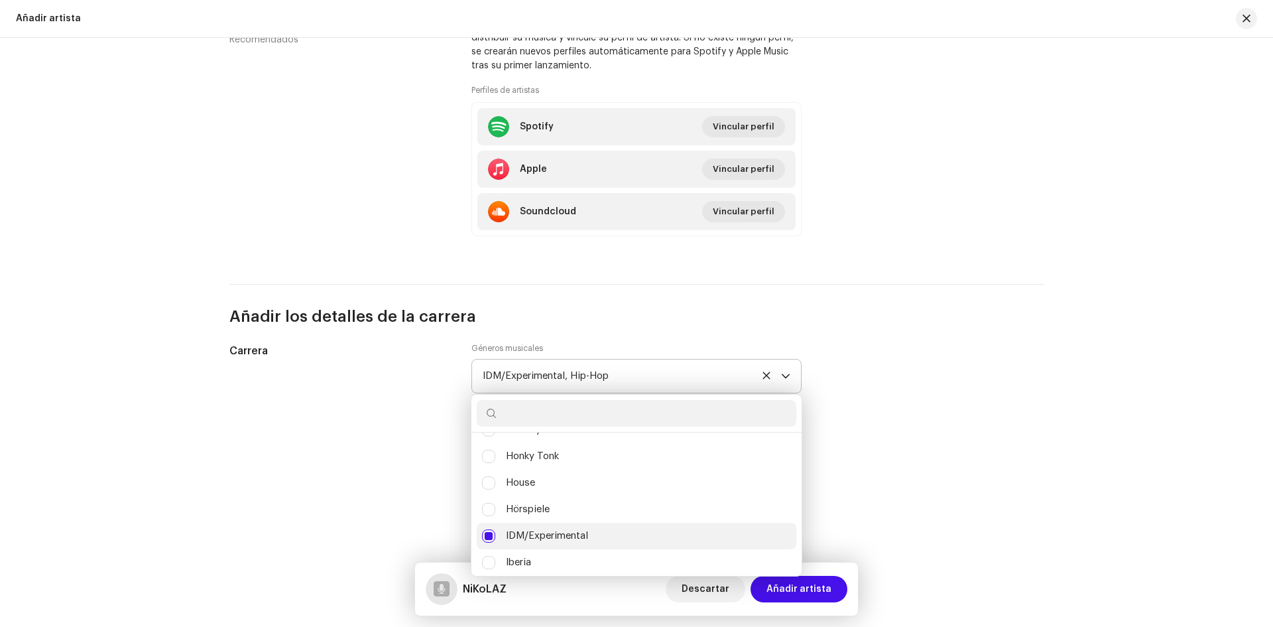
scroll to position [5404, 0]
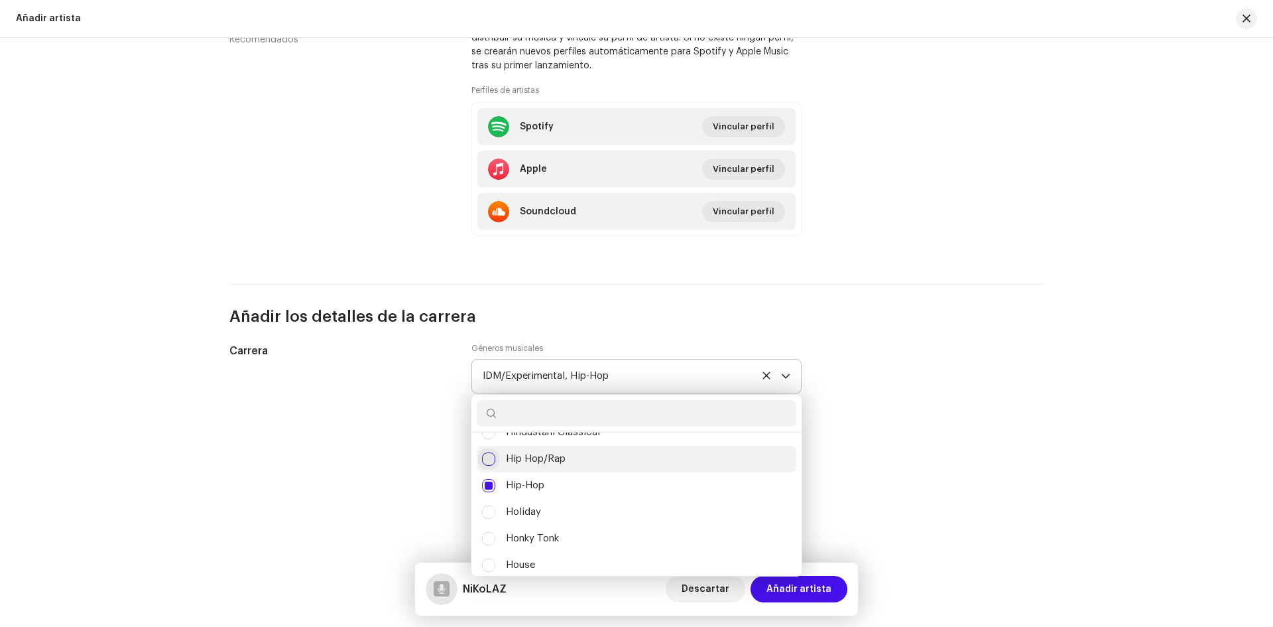
click at [491, 458] on input "Hip Hop/Rap" at bounding box center [488, 458] width 13 height 13
checkbox input "false"
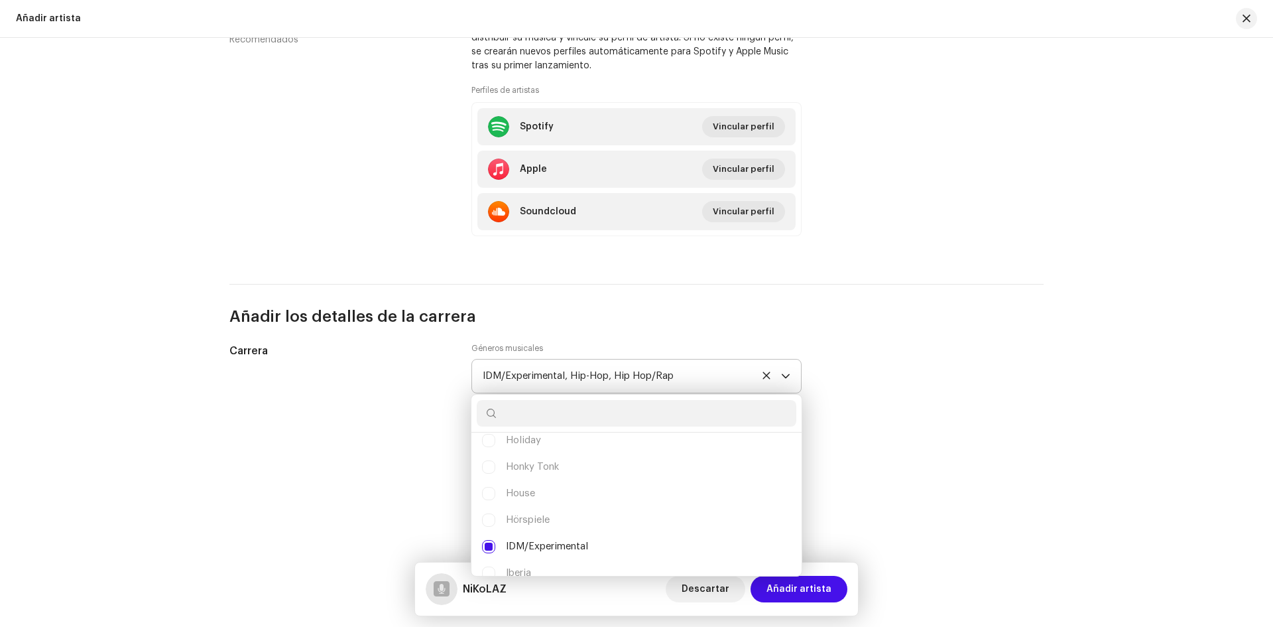
scroll to position [5470, 0]
click at [490, 547] on input "IDM/Experimental" at bounding box center [488, 551] width 13 height 13
checkbox input "true"
click at [535, 411] on input "text" at bounding box center [637, 413] width 320 height 27
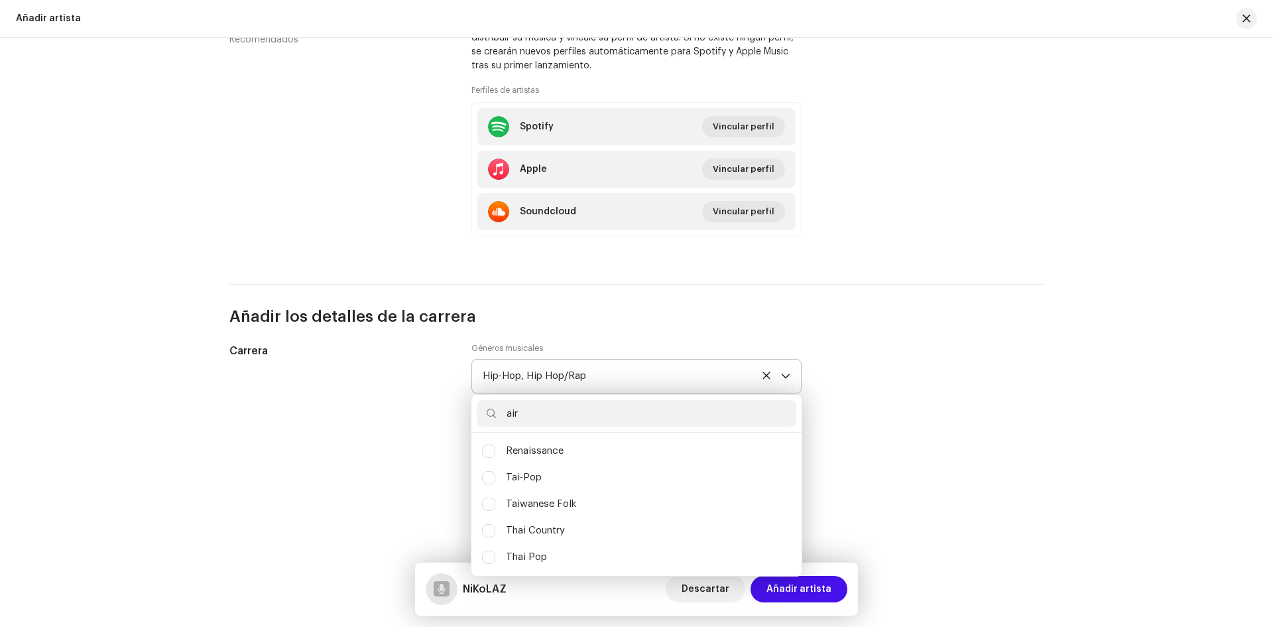
scroll to position [0, 0]
type input "a"
click at [696, 382] on div "Hip-Hop, Hip Hop/Rap" at bounding box center [632, 375] width 298 height 33
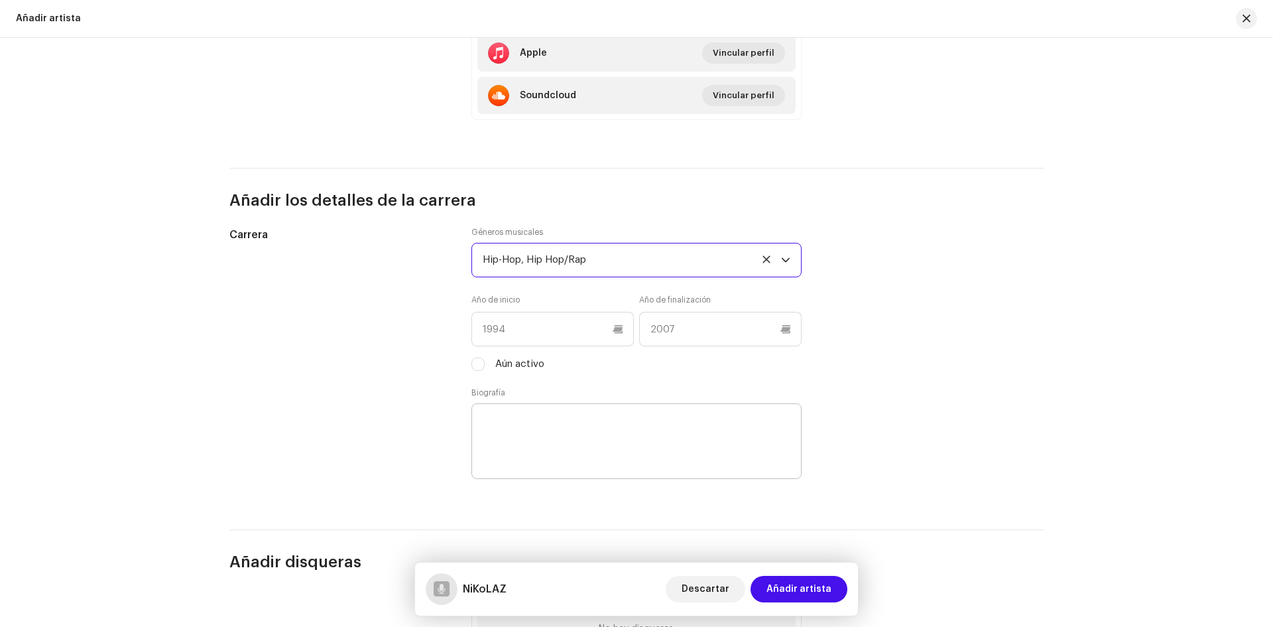
scroll to position [1061, 0]
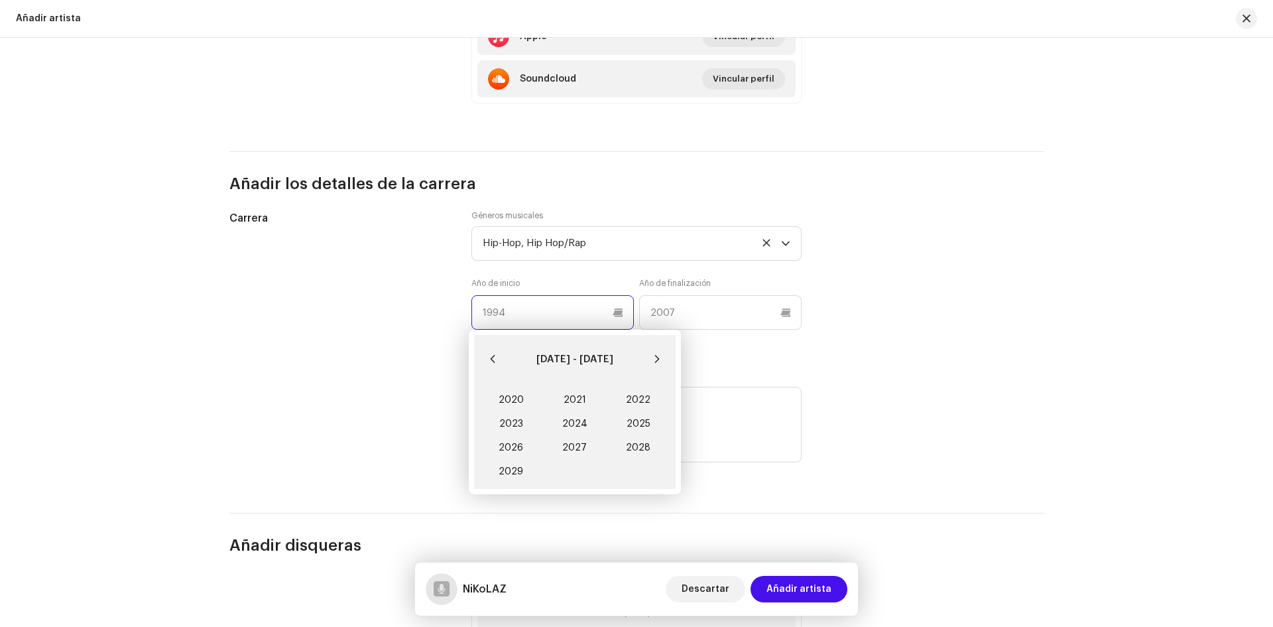
click at [576, 318] on input "text" at bounding box center [553, 312] width 162 height 34
click at [513, 402] on span "2020" at bounding box center [511, 400] width 64 height 24
type input "2020"
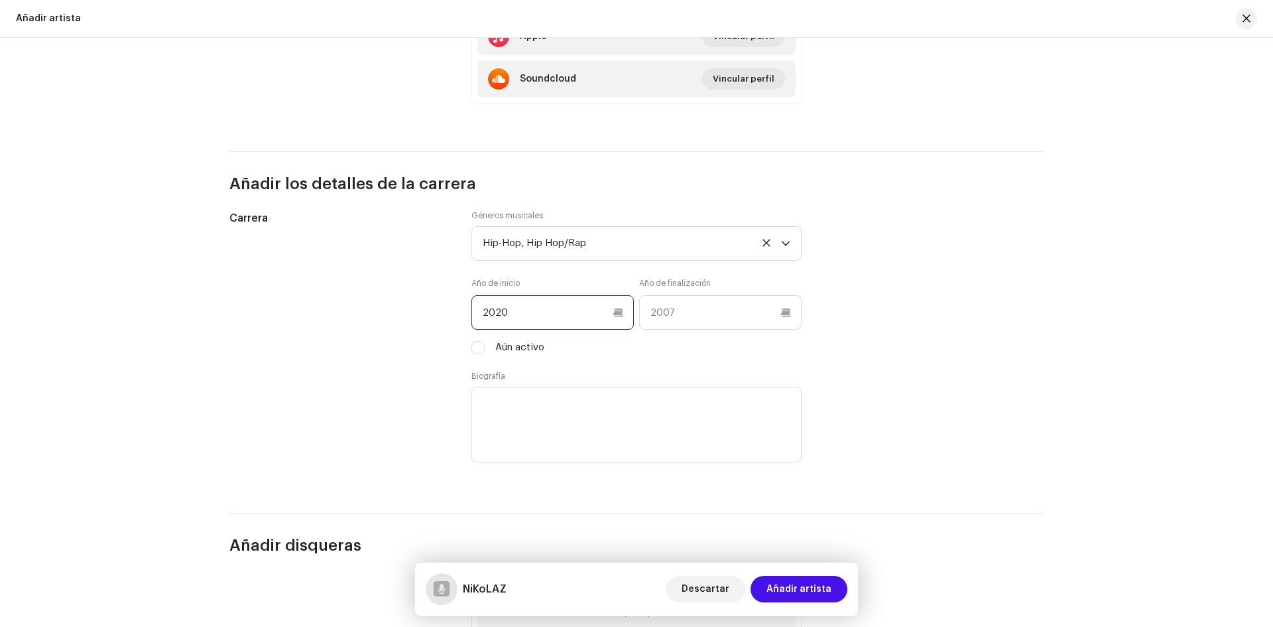
click at [607, 310] on input "2020" at bounding box center [553, 312] width 162 height 34
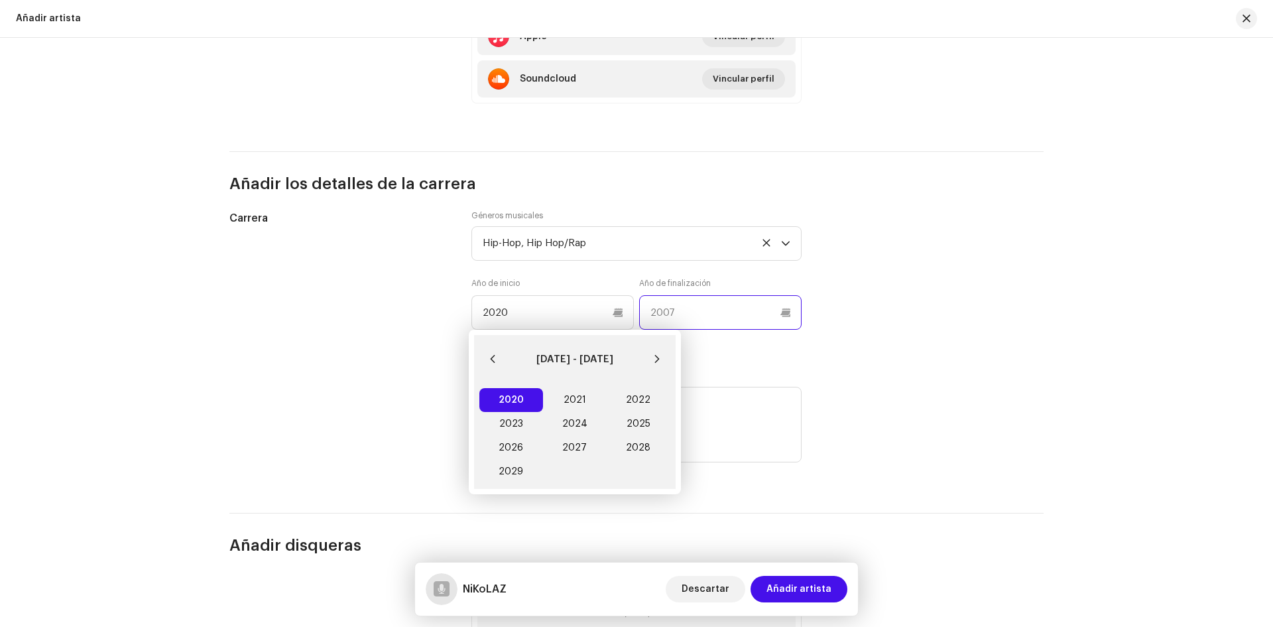
click at [687, 308] on input "text" at bounding box center [720, 312] width 162 height 34
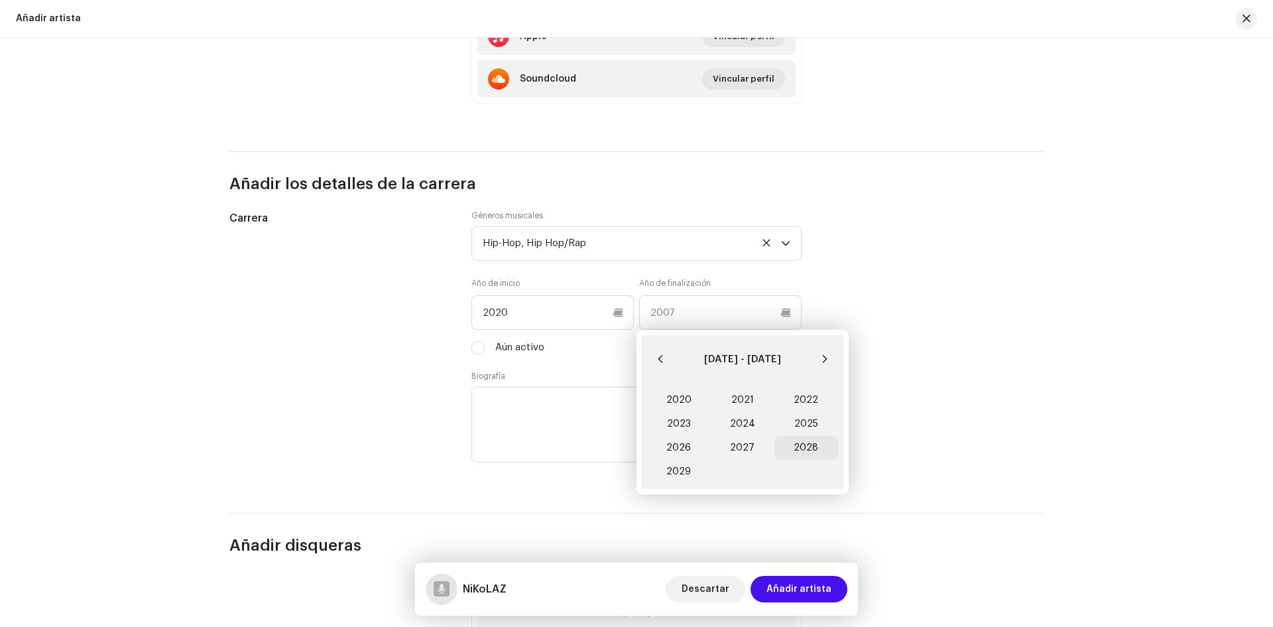
click at [816, 451] on span "2028" at bounding box center [807, 448] width 64 height 24
type input "2028"
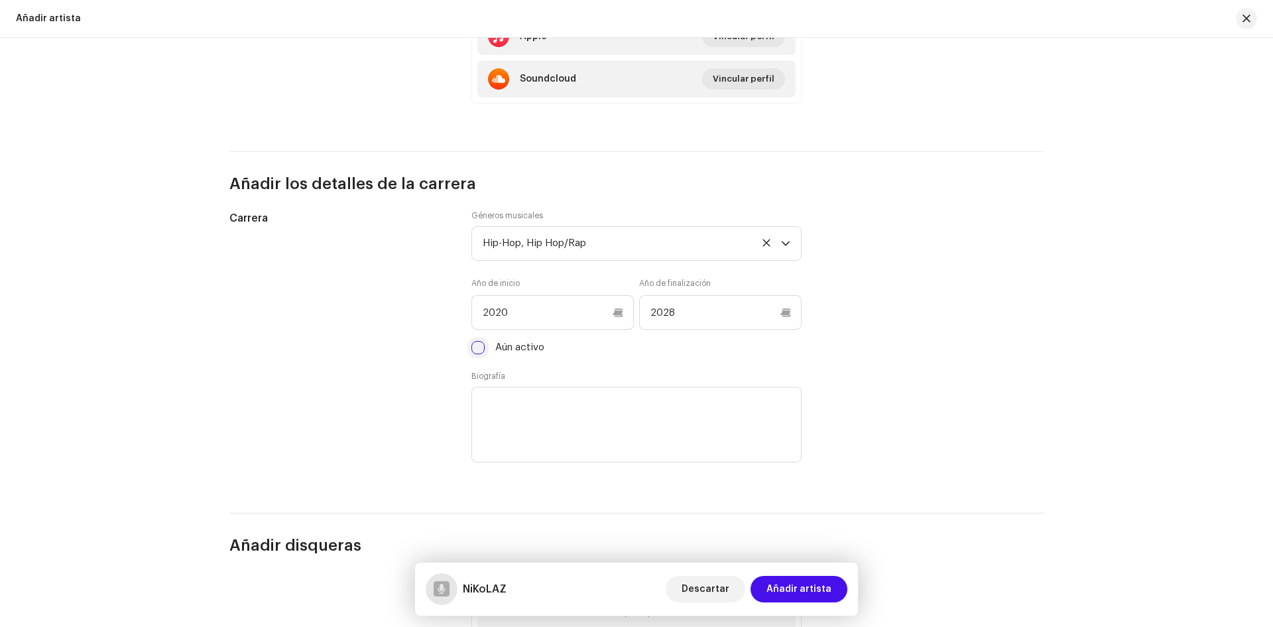
click at [481, 349] on input "Aún activo" at bounding box center [478, 347] width 13 height 13
checkbox input "true"
click at [508, 408] on textarea at bounding box center [637, 425] width 330 height 76
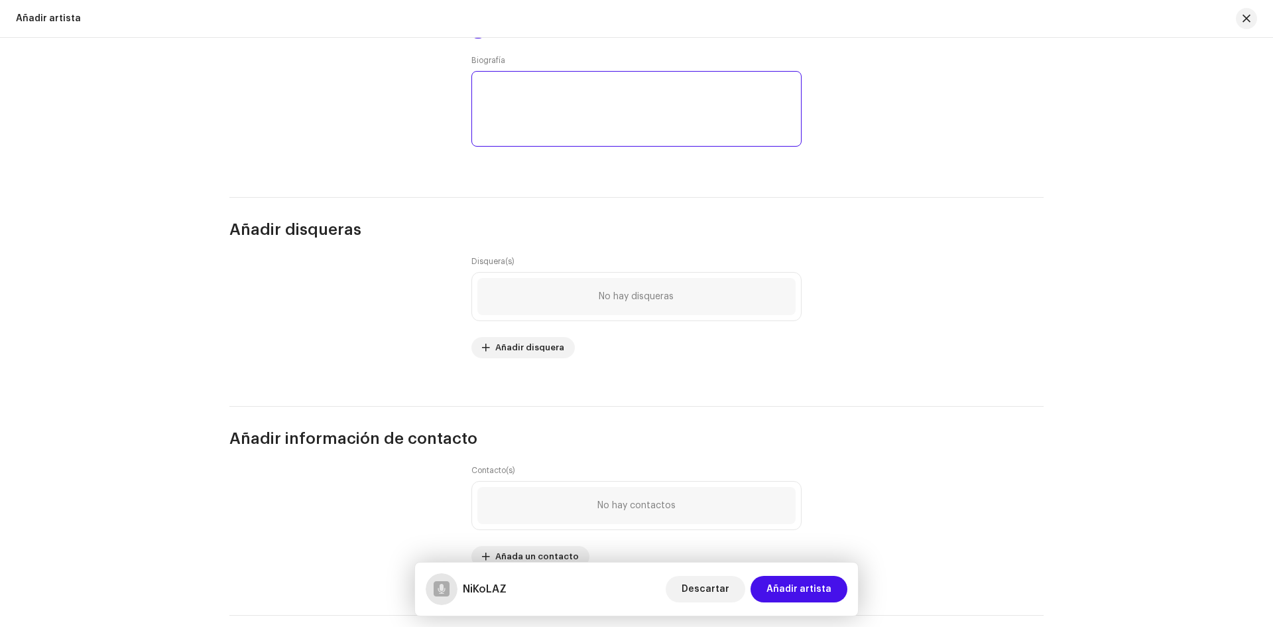
scroll to position [1393, 0]
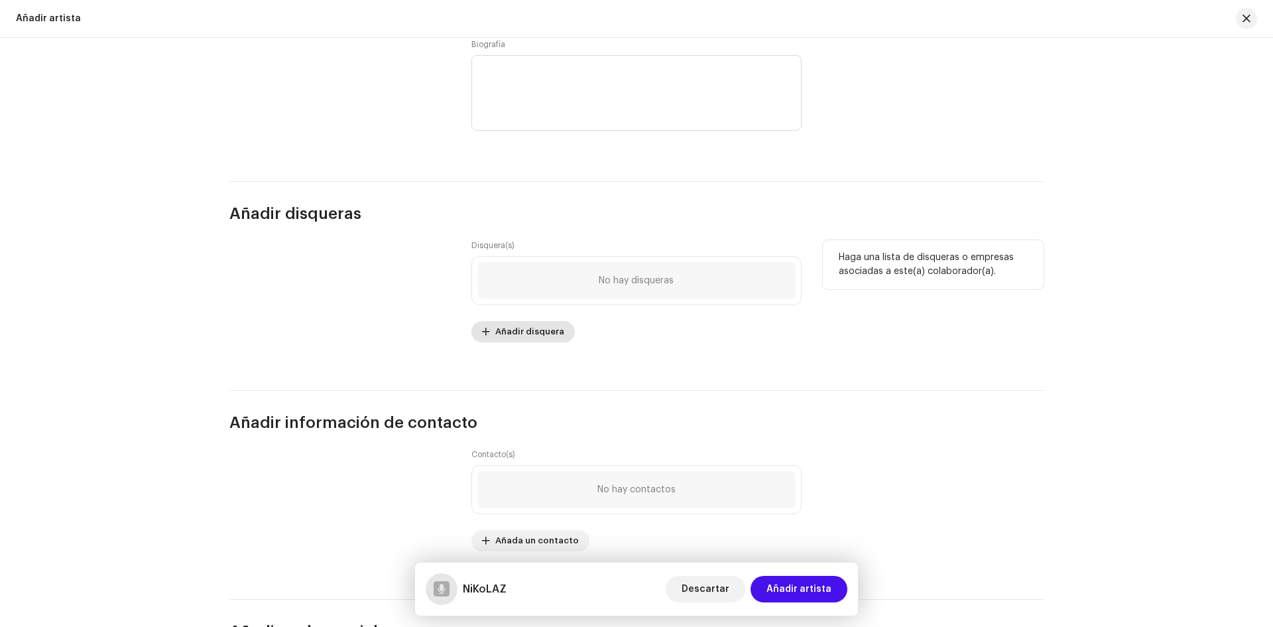
click at [525, 334] on span "Añadir disquera" at bounding box center [529, 331] width 69 height 27
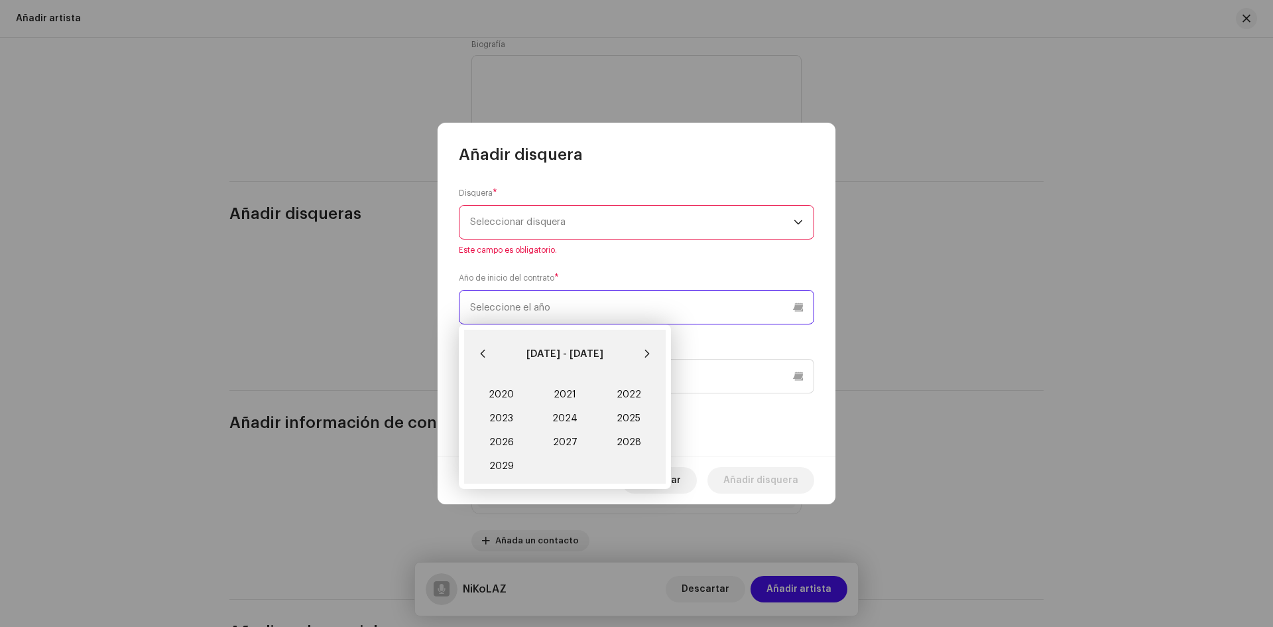
click at [507, 302] on input "text" at bounding box center [636, 307] width 355 height 34
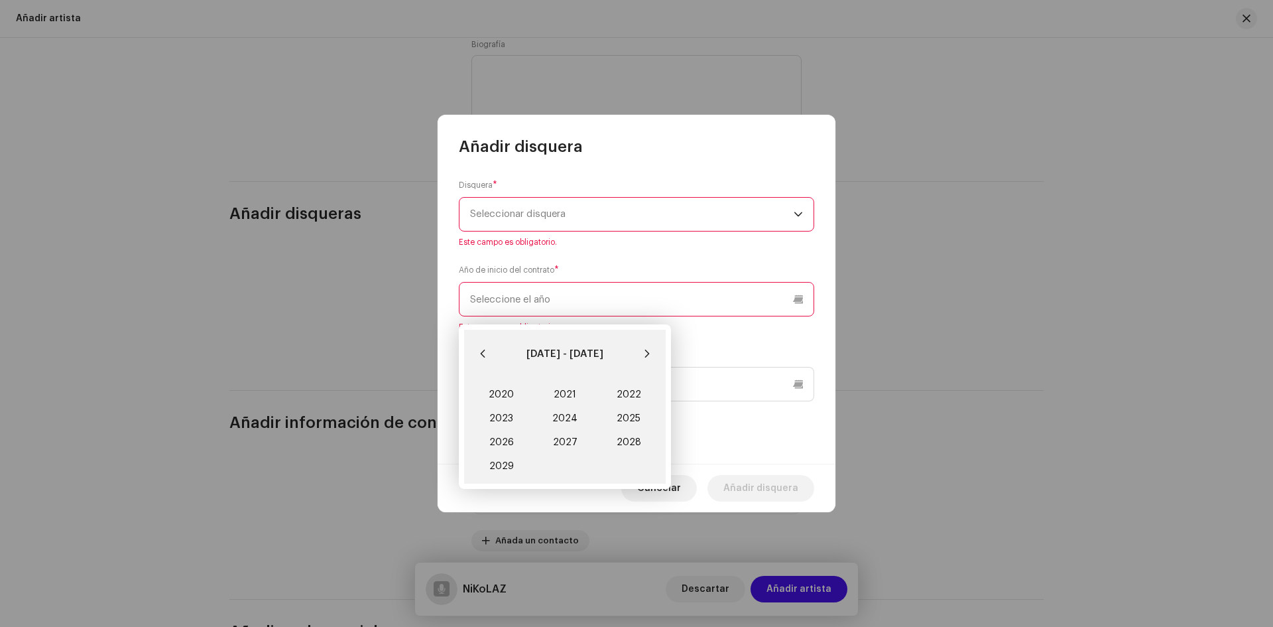
click at [556, 216] on span "Seleccionar disquera" at bounding box center [632, 214] width 324 height 33
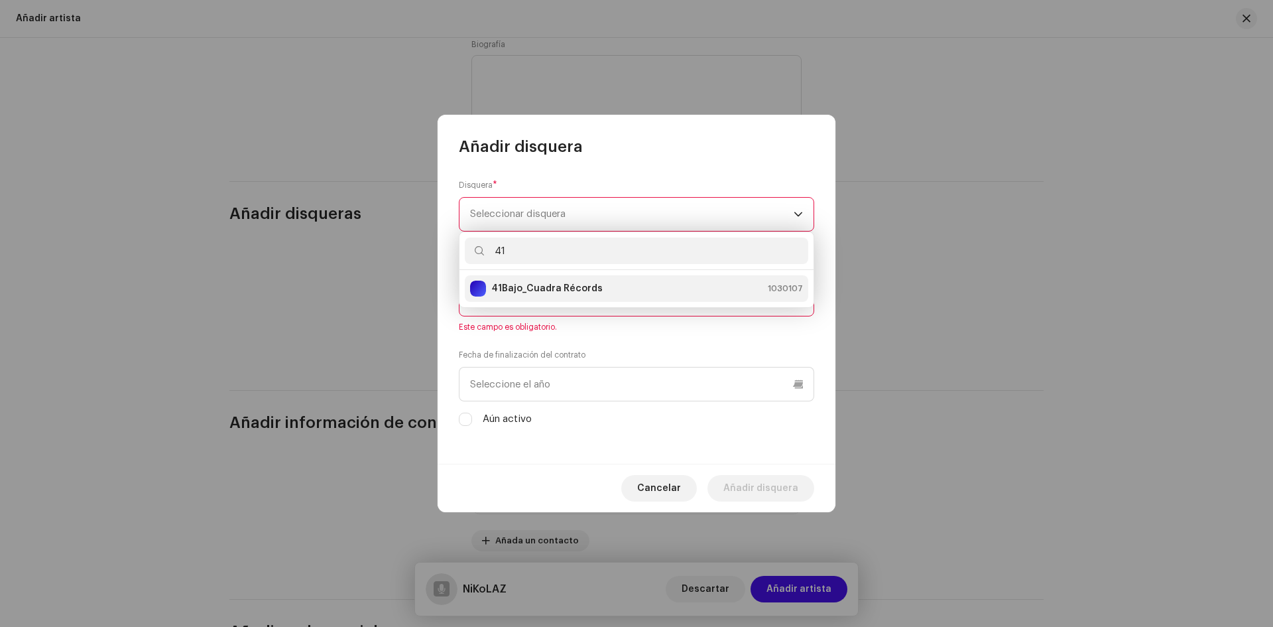
type input "41"
click at [603, 290] on div "41Bajo_Cuadra Récords 1030107" at bounding box center [636, 289] width 333 height 16
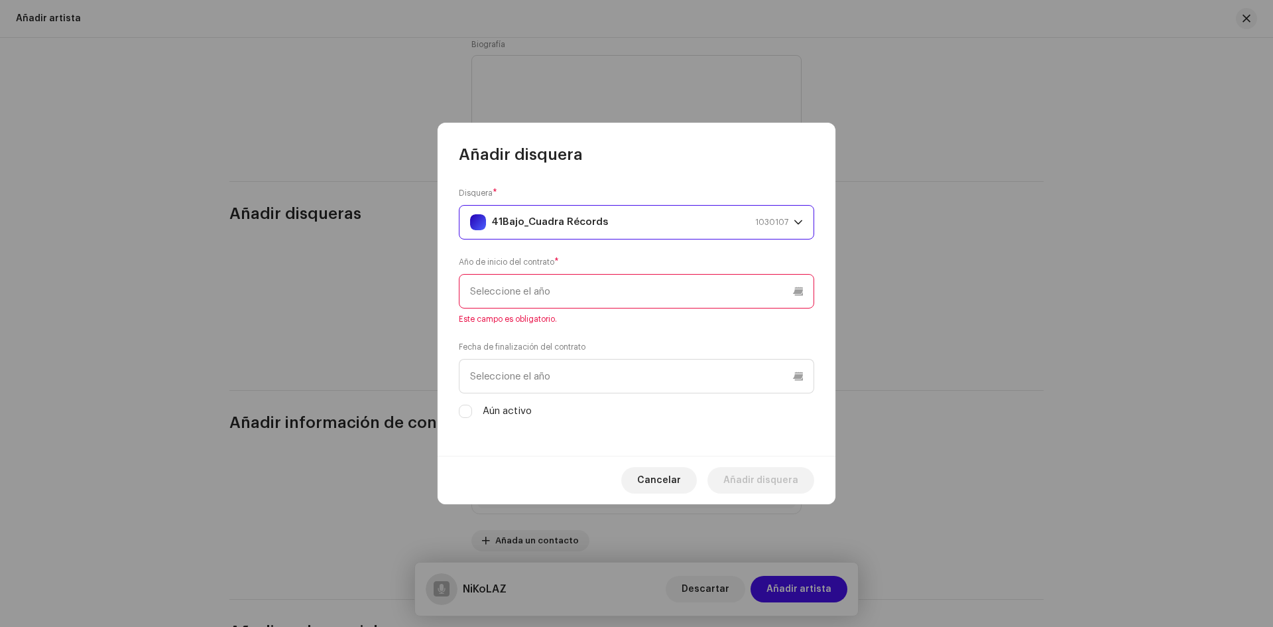
click at [586, 292] on input "text" at bounding box center [636, 291] width 355 height 34
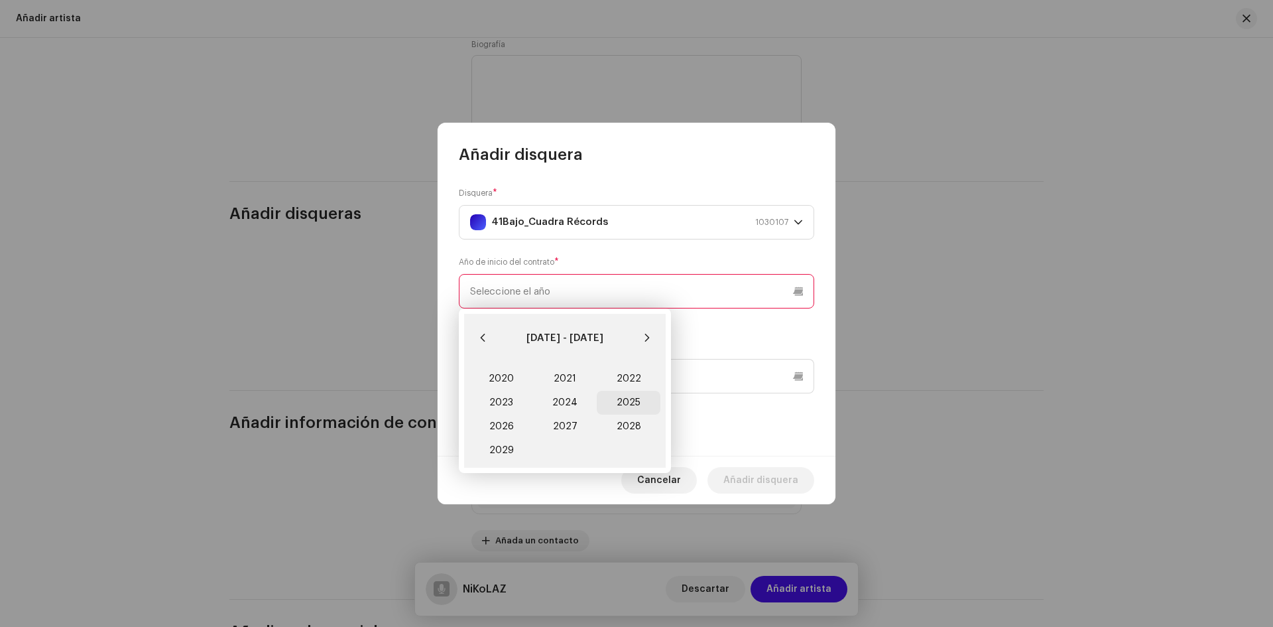
click at [637, 407] on span "2025" at bounding box center [629, 403] width 64 height 24
type input "2025"
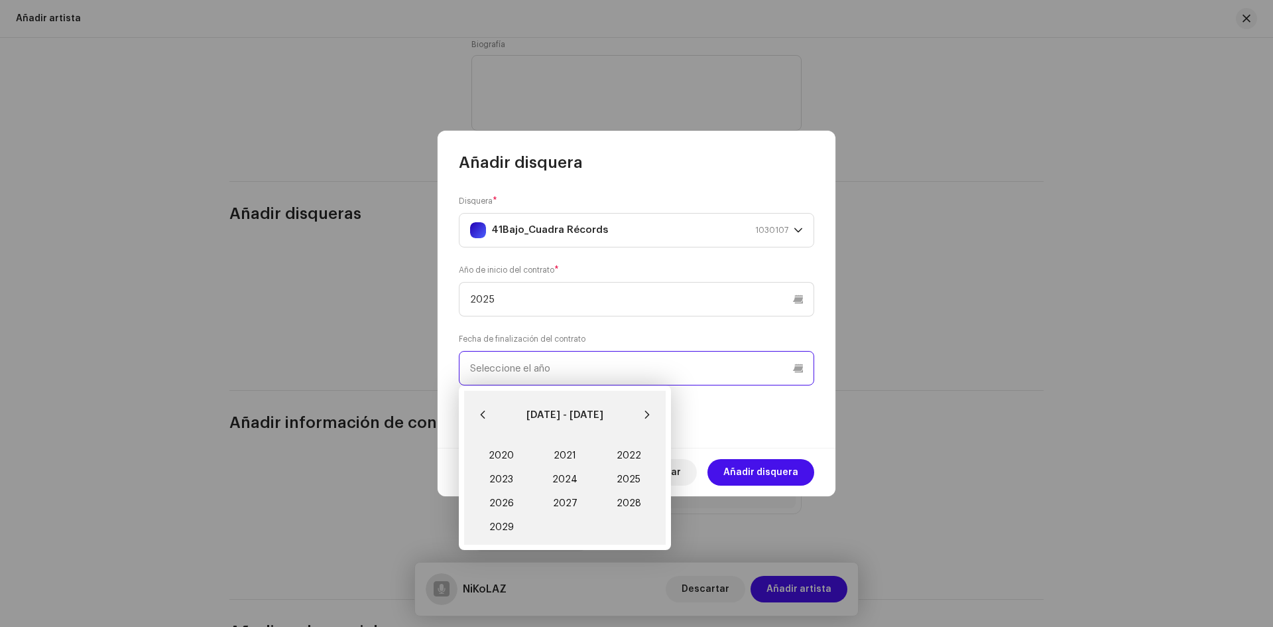
click at [521, 373] on input "text" at bounding box center [636, 368] width 355 height 34
click at [640, 504] on span "2028" at bounding box center [629, 503] width 64 height 24
type input "2028"
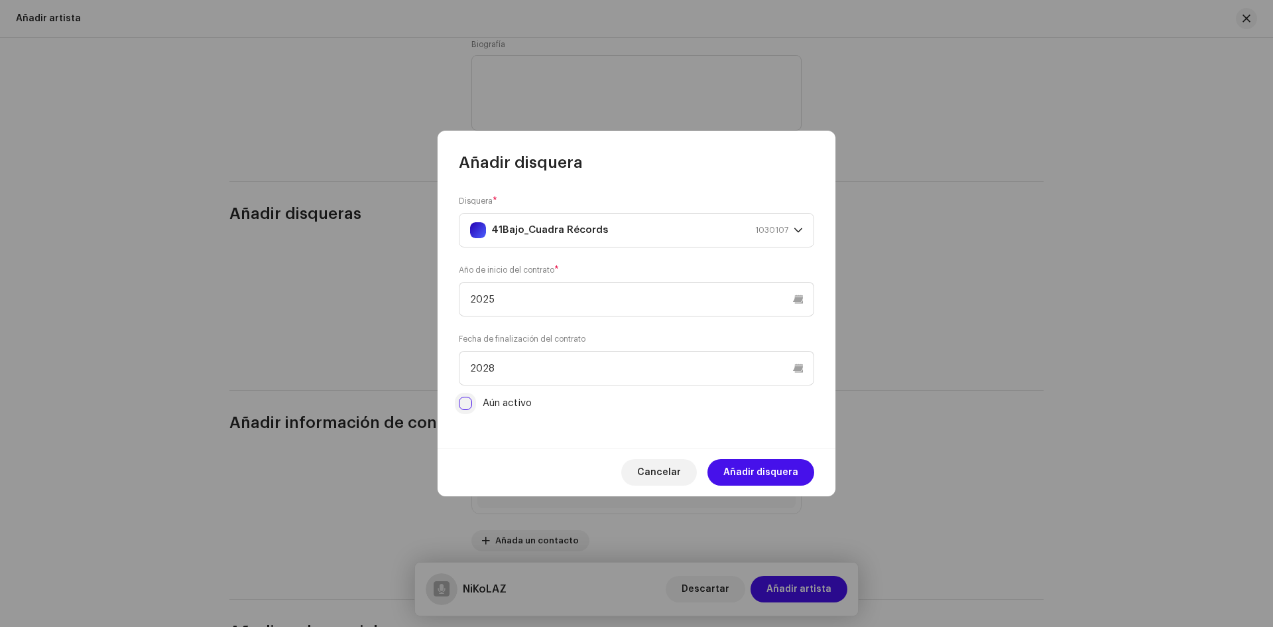
click at [462, 407] on input "Aún activo" at bounding box center [465, 403] width 13 height 13
checkbox input "true"
click at [778, 477] on span "Añadir disquera" at bounding box center [761, 472] width 75 height 27
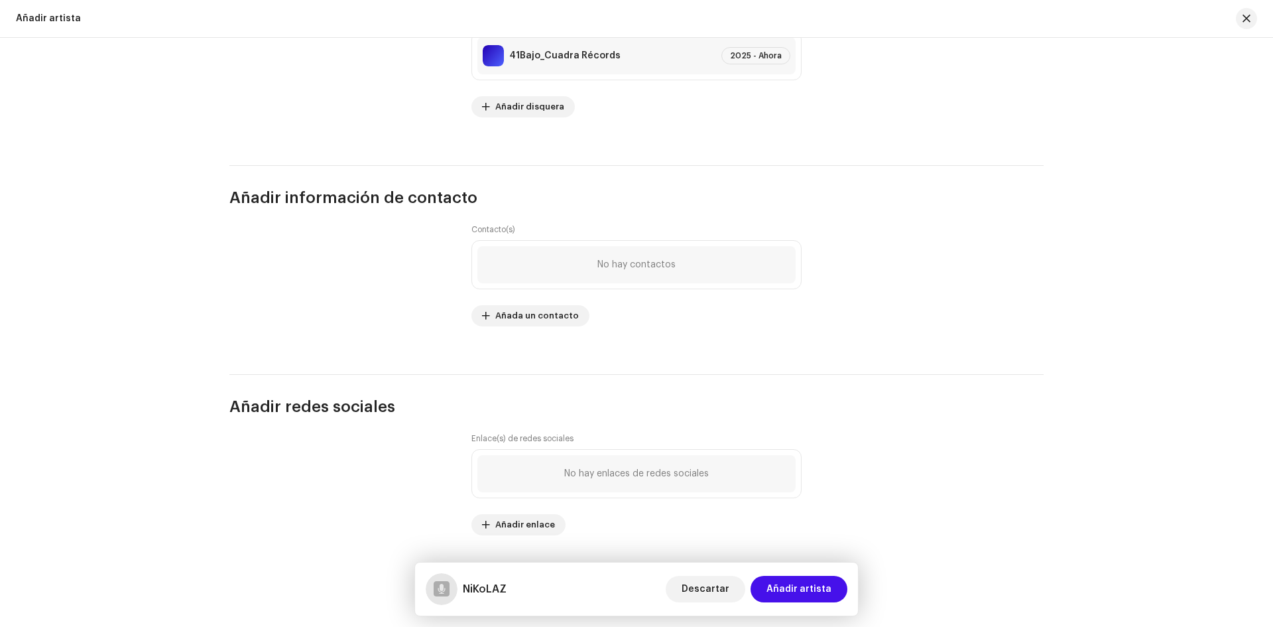
scroll to position [1621, 0]
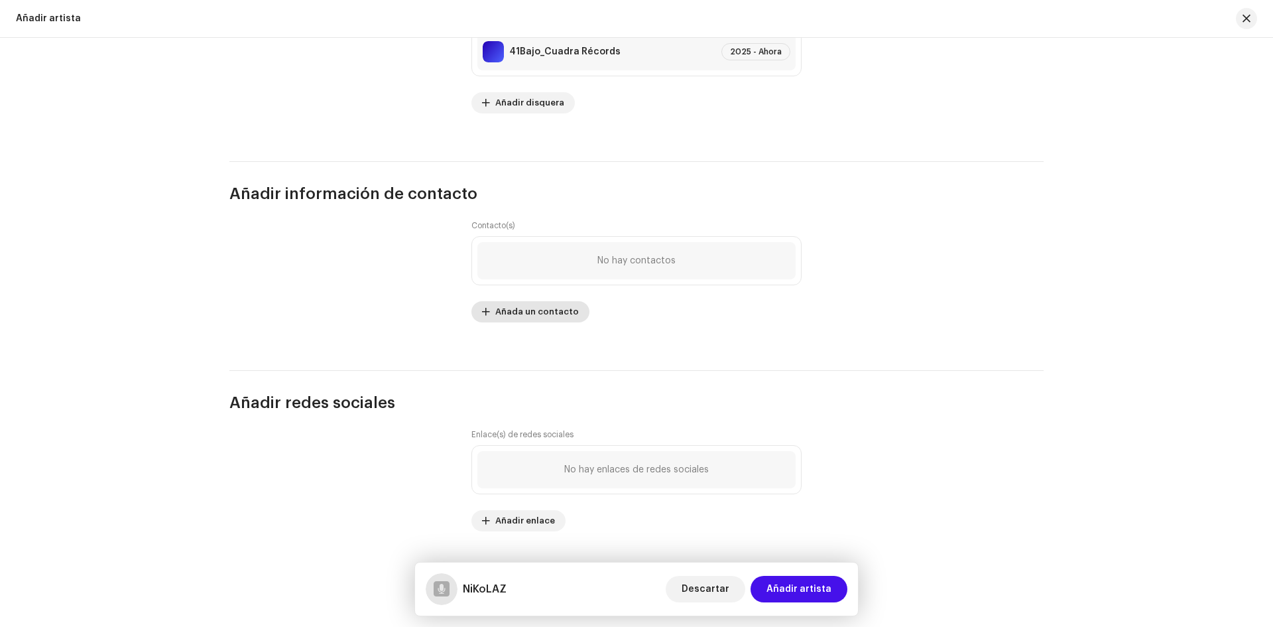
click at [502, 305] on span "Añada un contacto" at bounding box center [537, 311] width 84 height 27
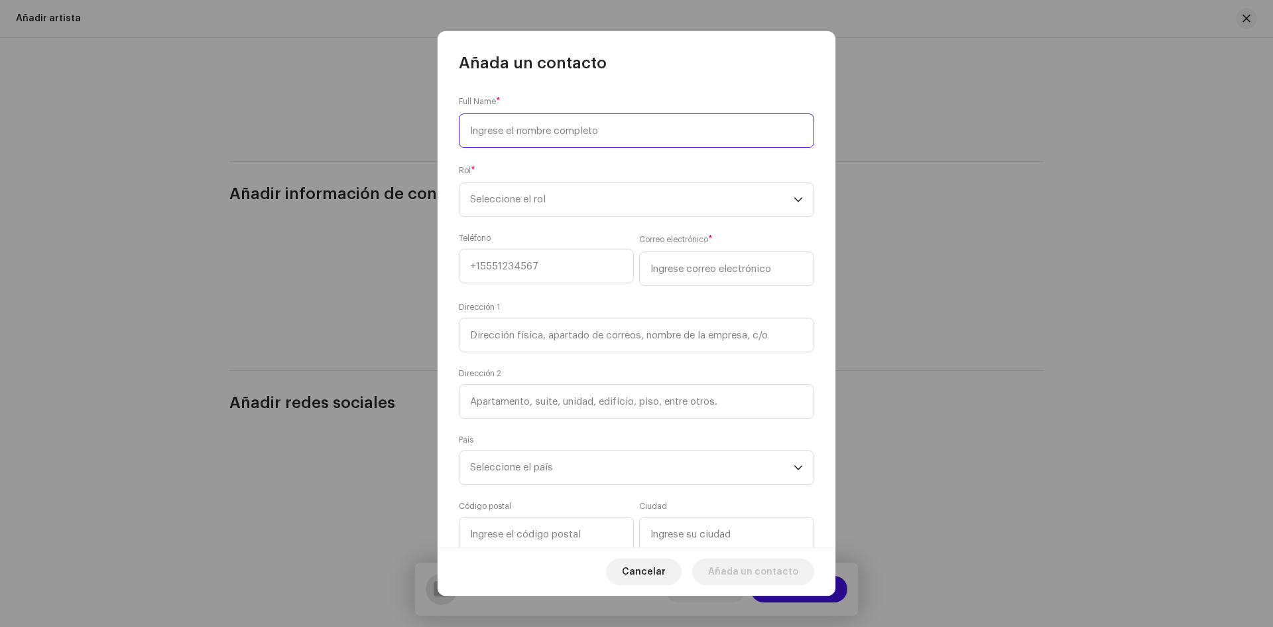
click at [523, 135] on input at bounding box center [636, 130] width 355 height 34
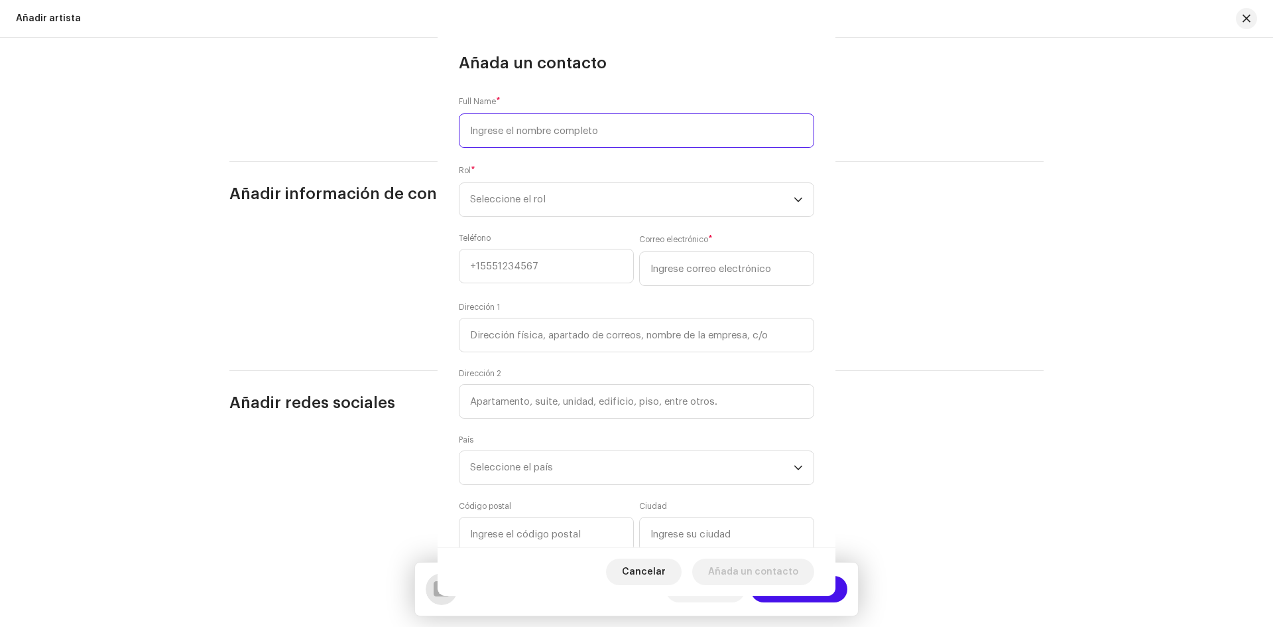
click at [352, 288] on div "Añada un contacto Full Name * Rol * Seleccione el rol Teléfono Correo electróni…" at bounding box center [636, 313] width 1273 height 627
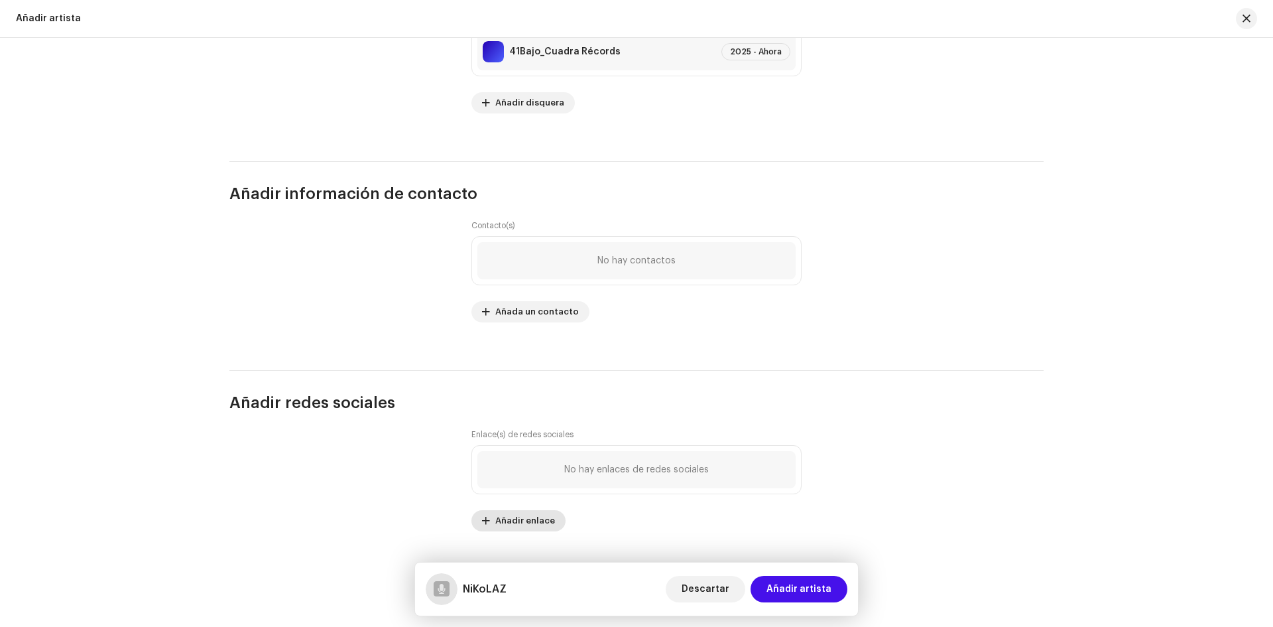
click at [478, 521] on button "Añadir enlace" at bounding box center [519, 520] width 94 height 21
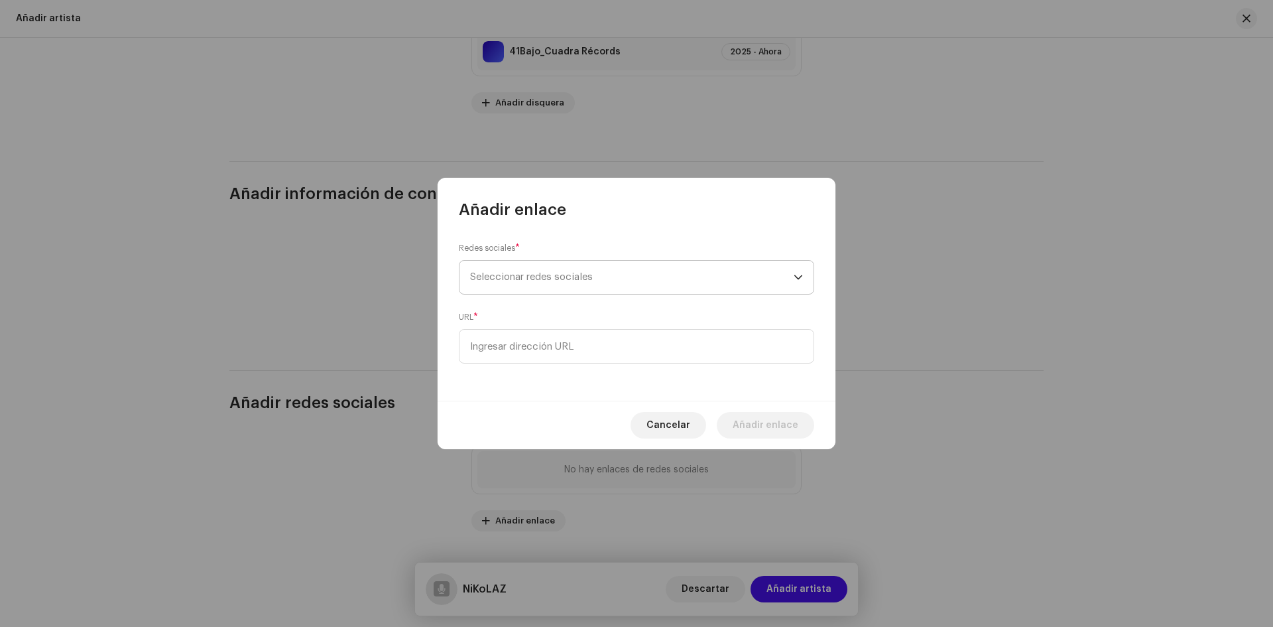
click at [577, 265] on span "Seleccionar redes sociales" at bounding box center [632, 277] width 324 height 33
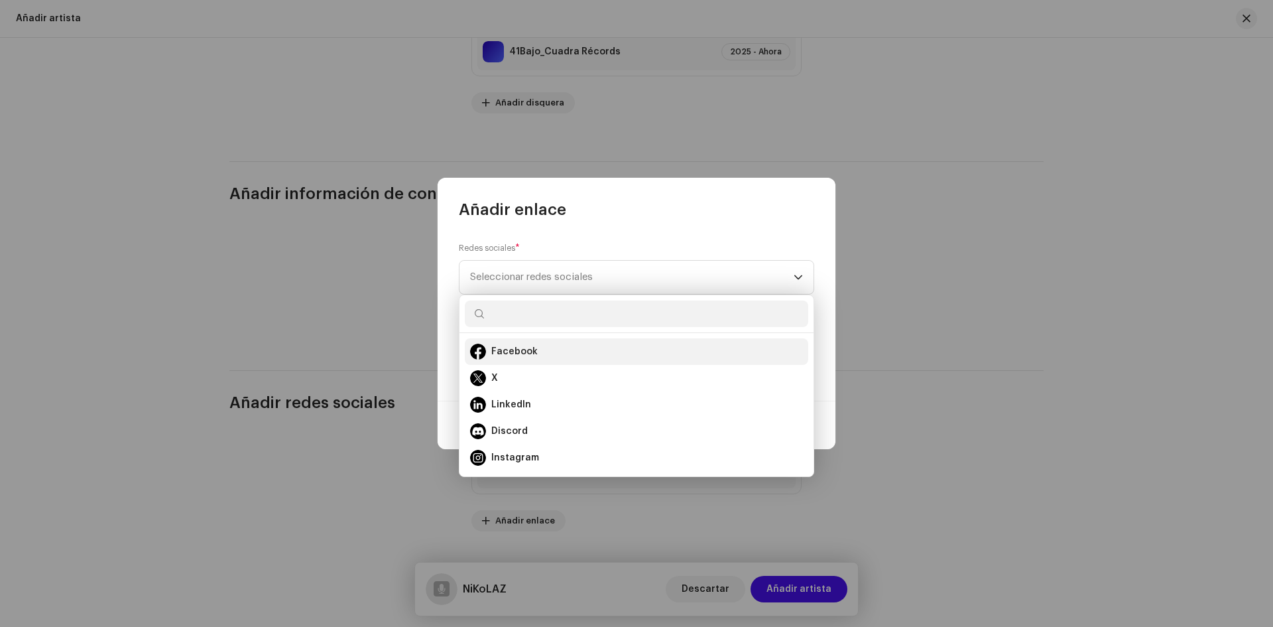
click at [537, 350] on div "Facebook" at bounding box center [636, 352] width 333 height 16
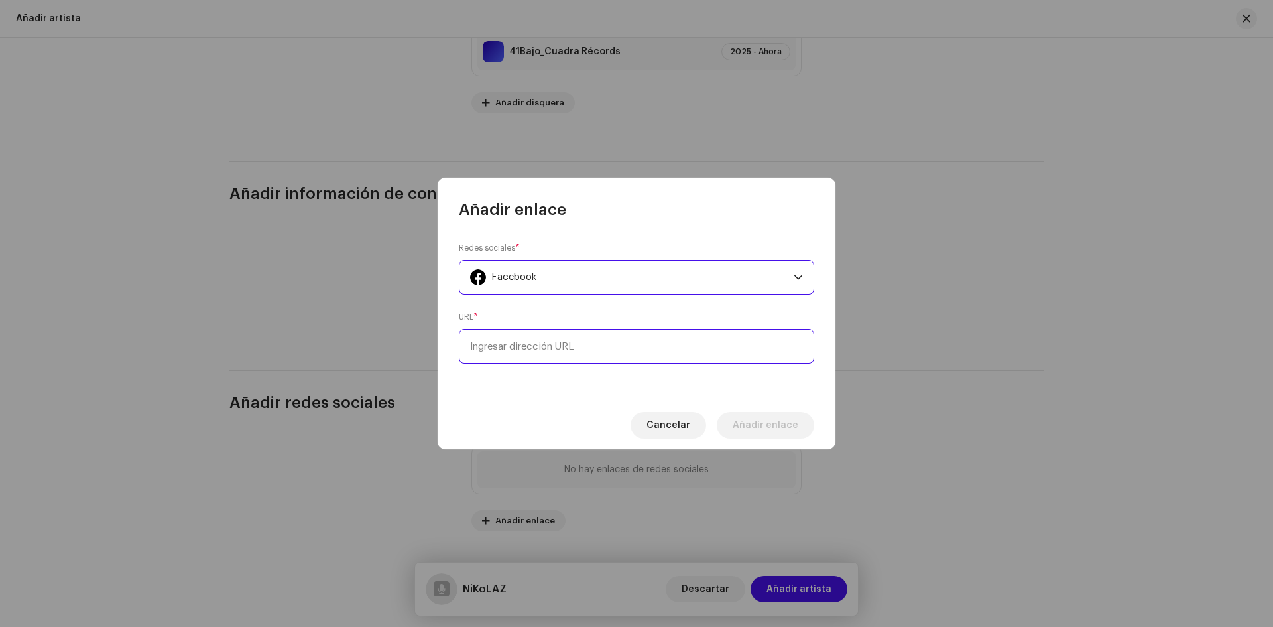
click at [545, 351] on input at bounding box center [636, 346] width 355 height 34
paste input "[URL][DOMAIN_NAME][PERSON_NAME]"
type input "[URL][DOMAIN_NAME][PERSON_NAME]"
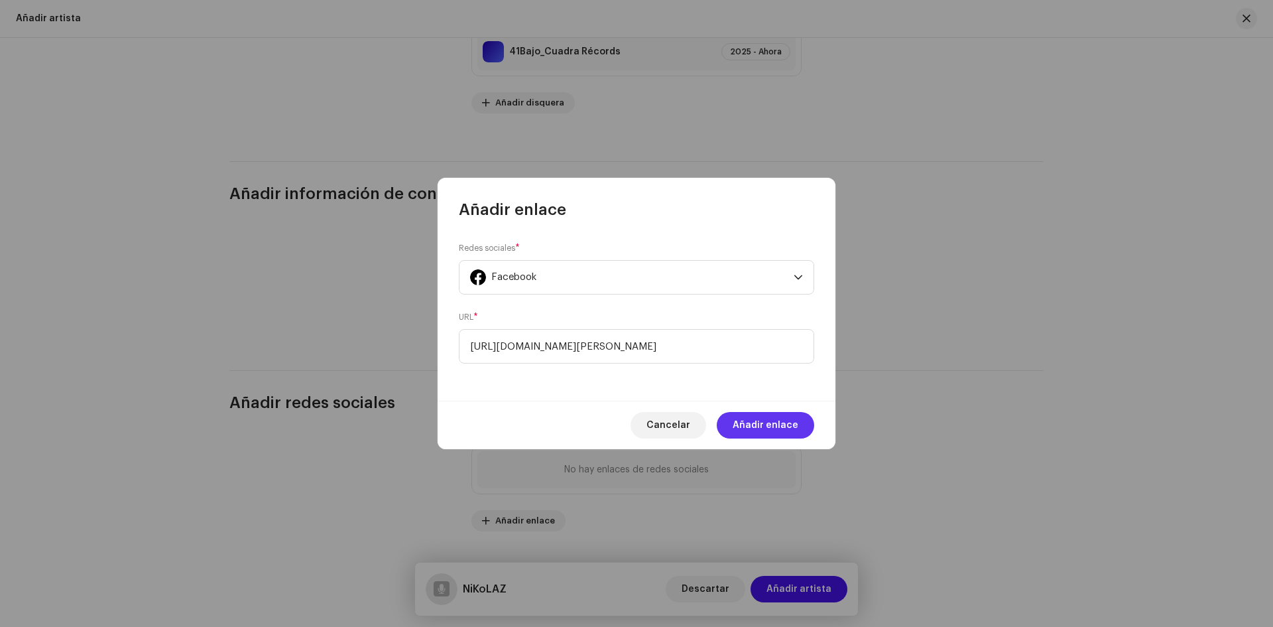
click at [781, 416] on span "Añadir enlace" at bounding box center [766, 425] width 66 height 27
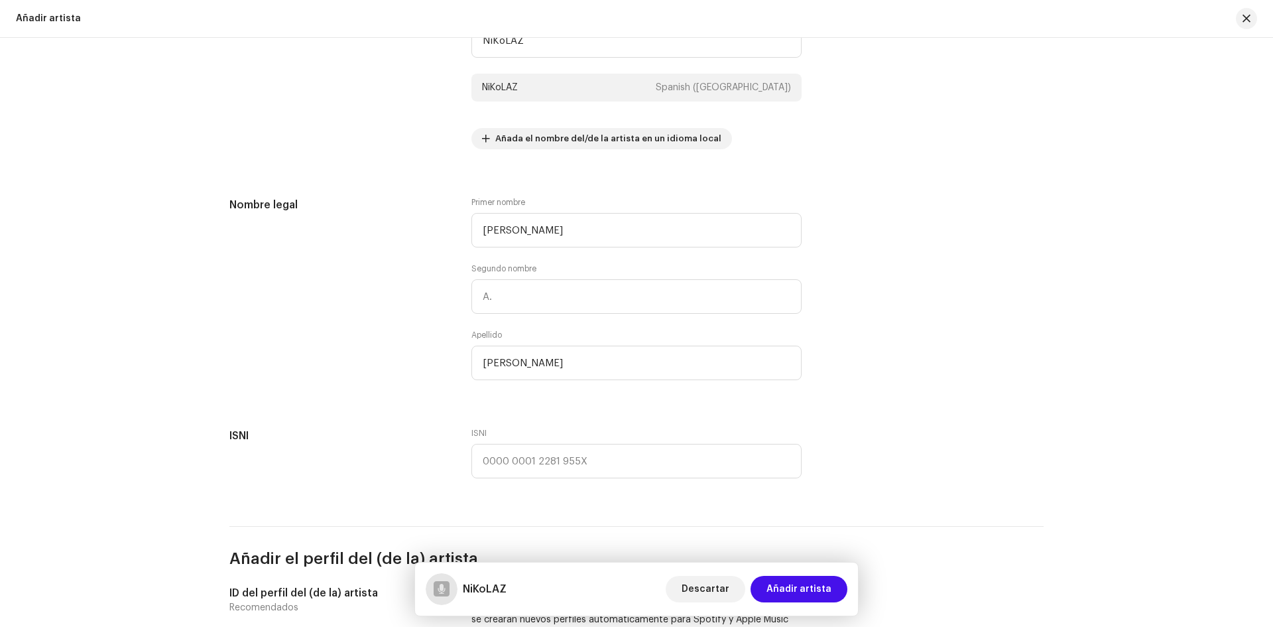
scroll to position [229, 0]
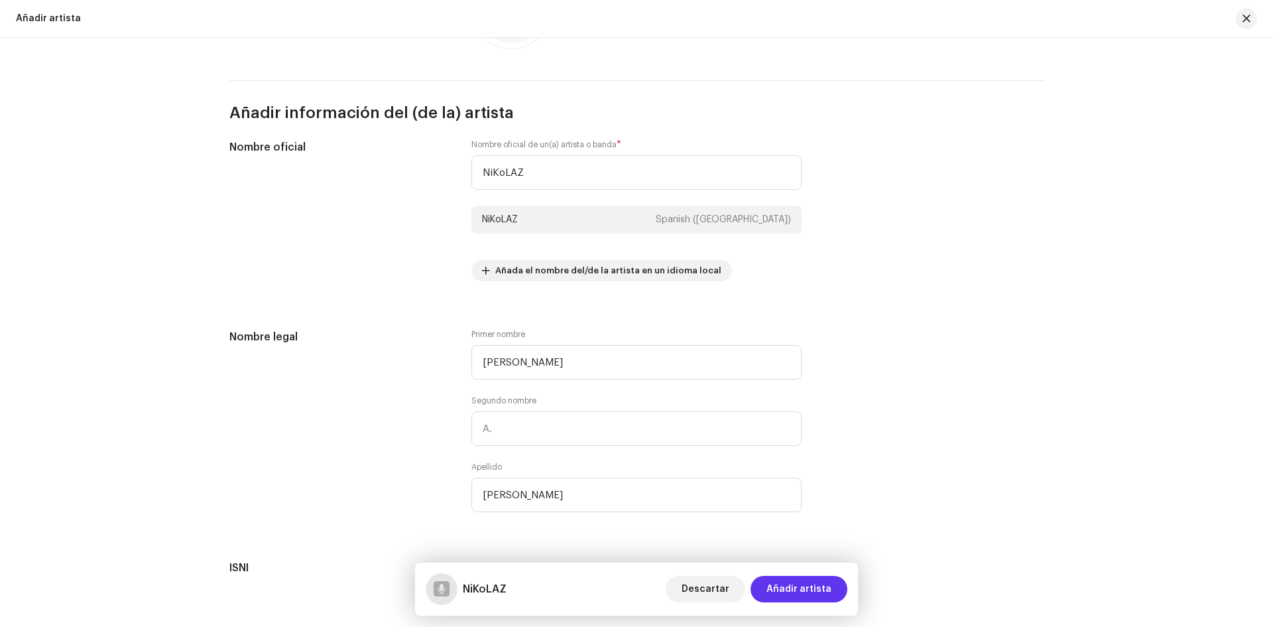
click at [793, 582] on span "Añadir artista" at bounding box center [799, 589] width 65 height 27
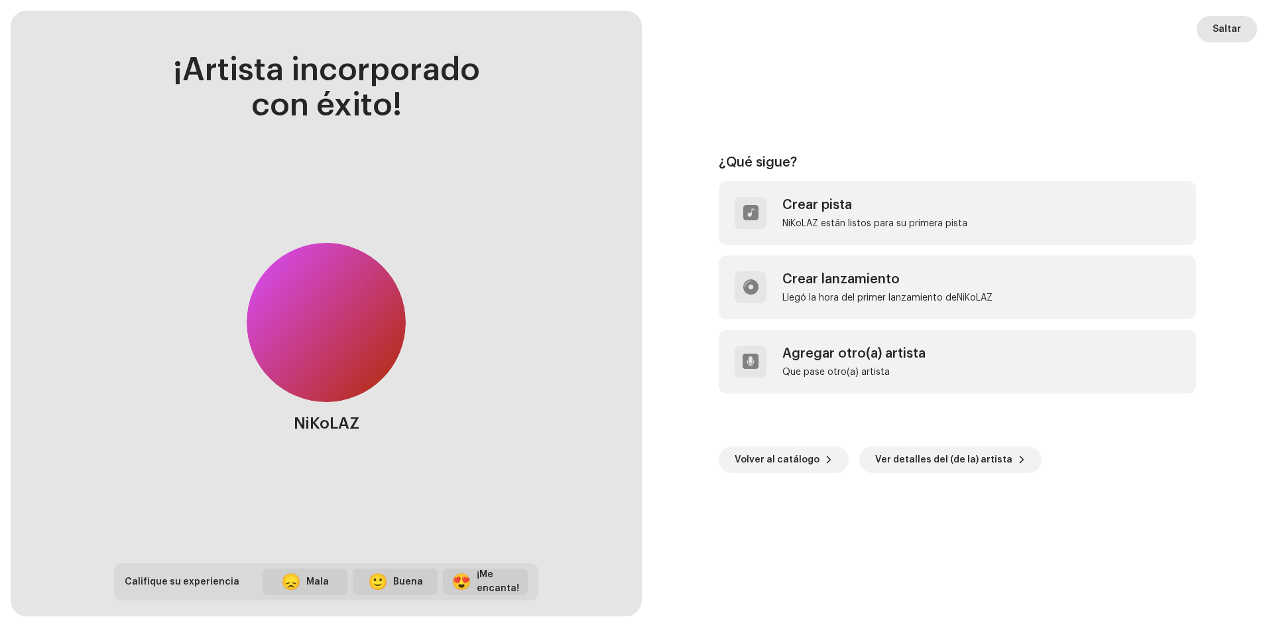
click at [1229, 35] on span "Saltar" at bounding box center [1227, 29] width 29 height 27
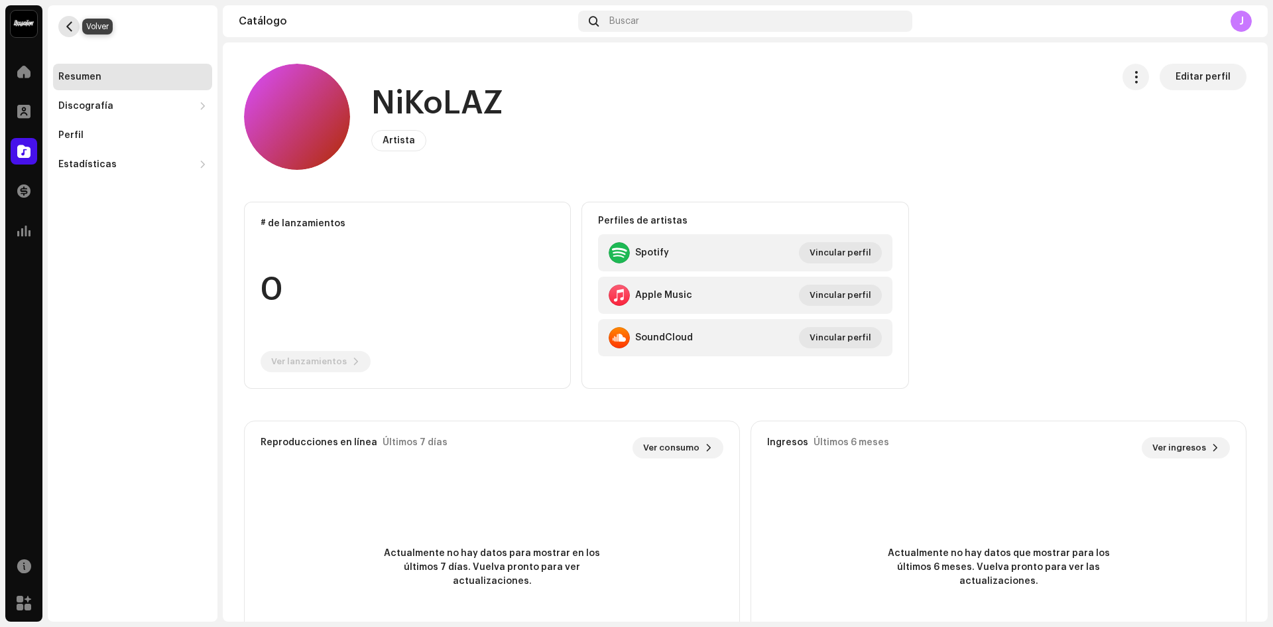
click at [65, 27] on span "button" at bounding box center [69, 26] width 10 height 11
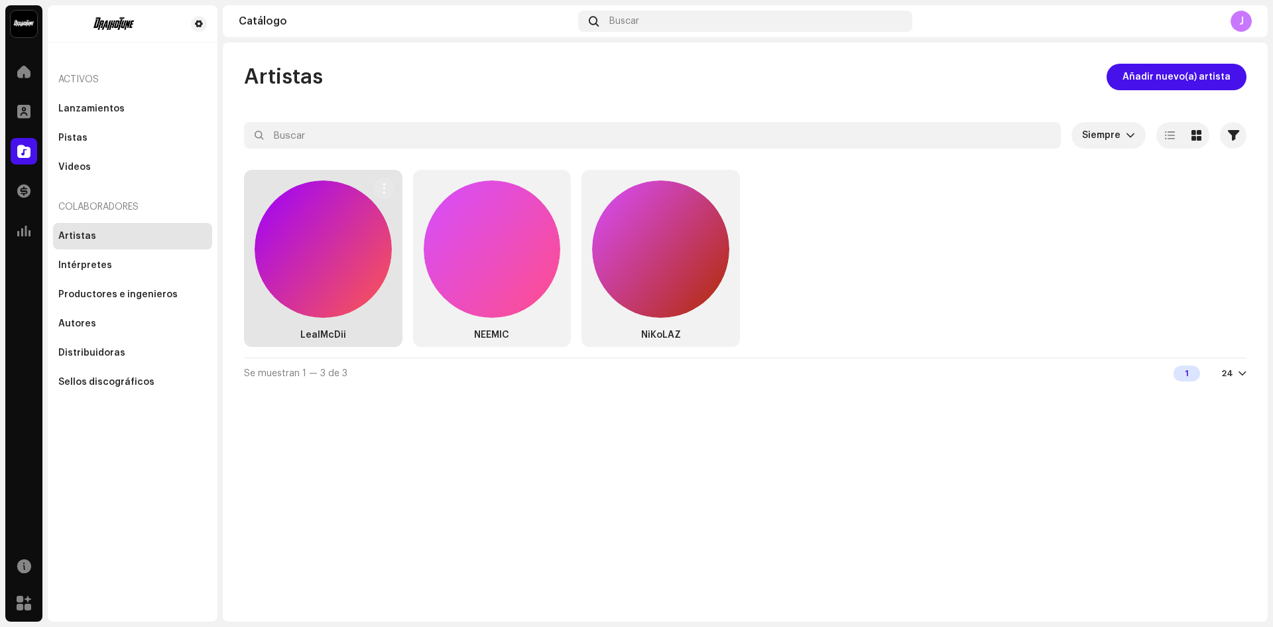
click at [305, 271] on div at bounding box center [323, 248] width 137 height 137
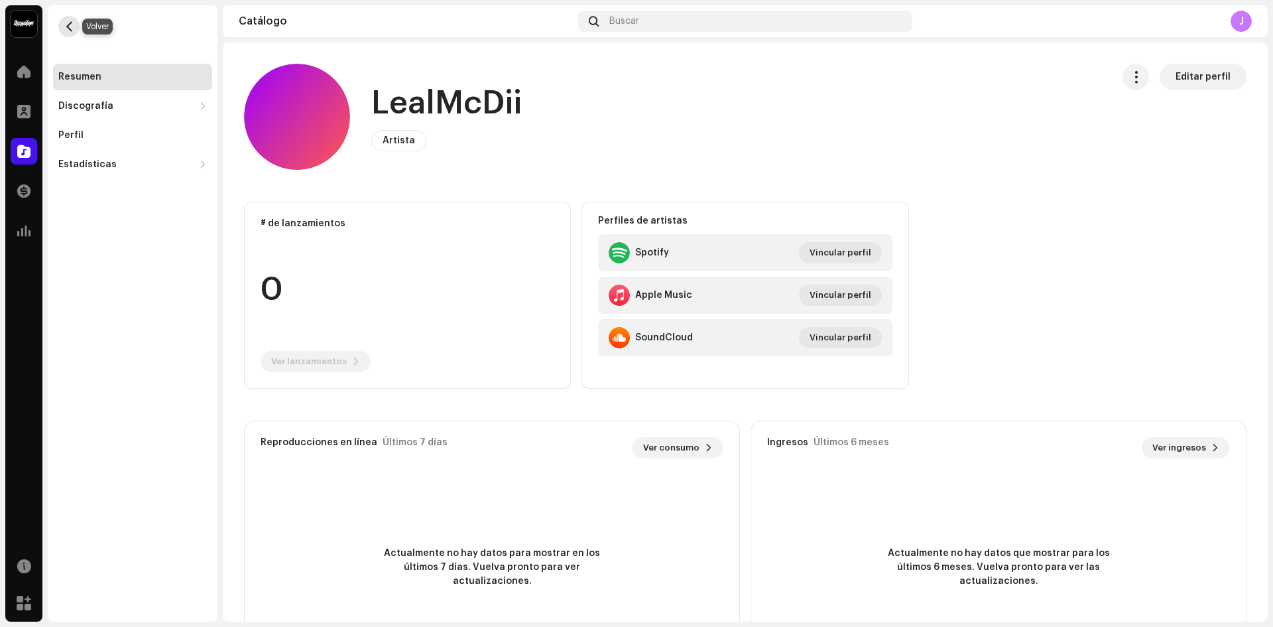
click at [58, 25] on button "button" at bounding box center [68, 26] width 21 height 21
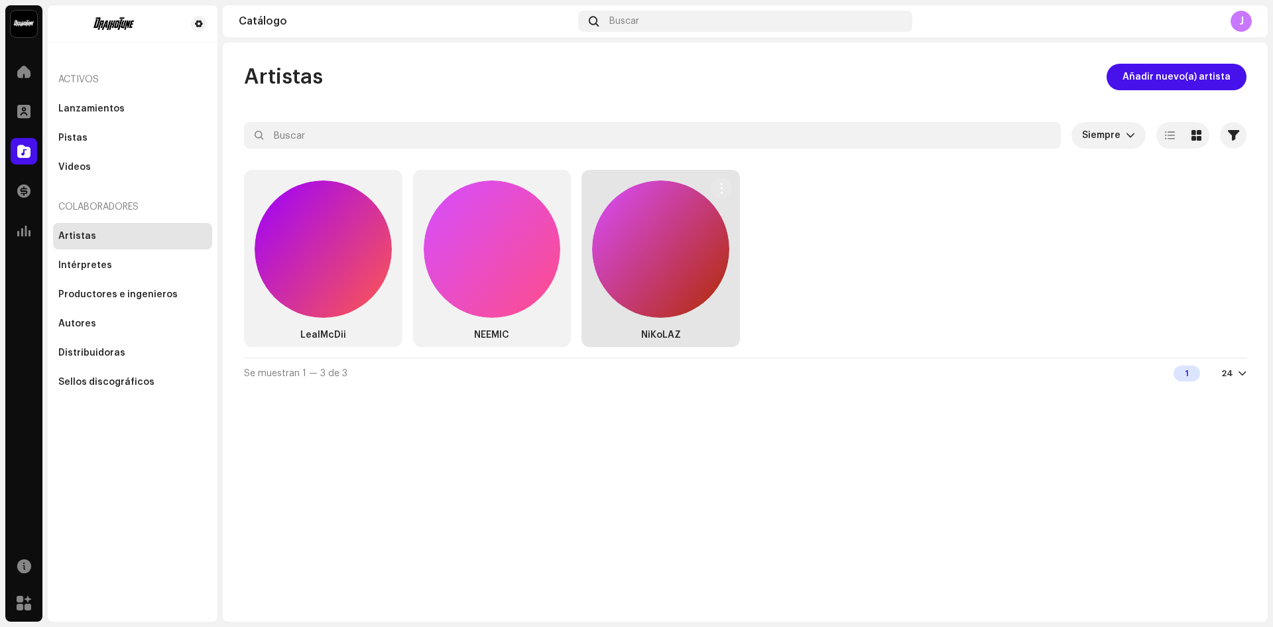
click at [694, 264] on div at bounding box center [660, 248] width 137 height 137
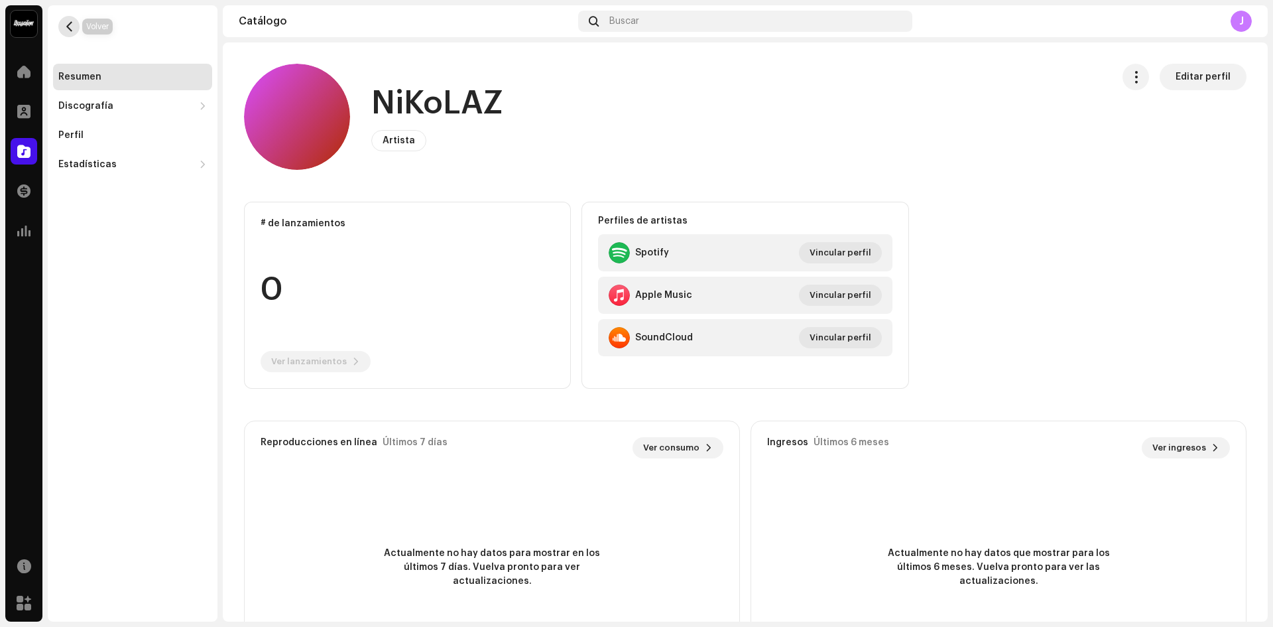
click at [70, 27] on span "button" at bounding box center [69, 26] width 10 height 11
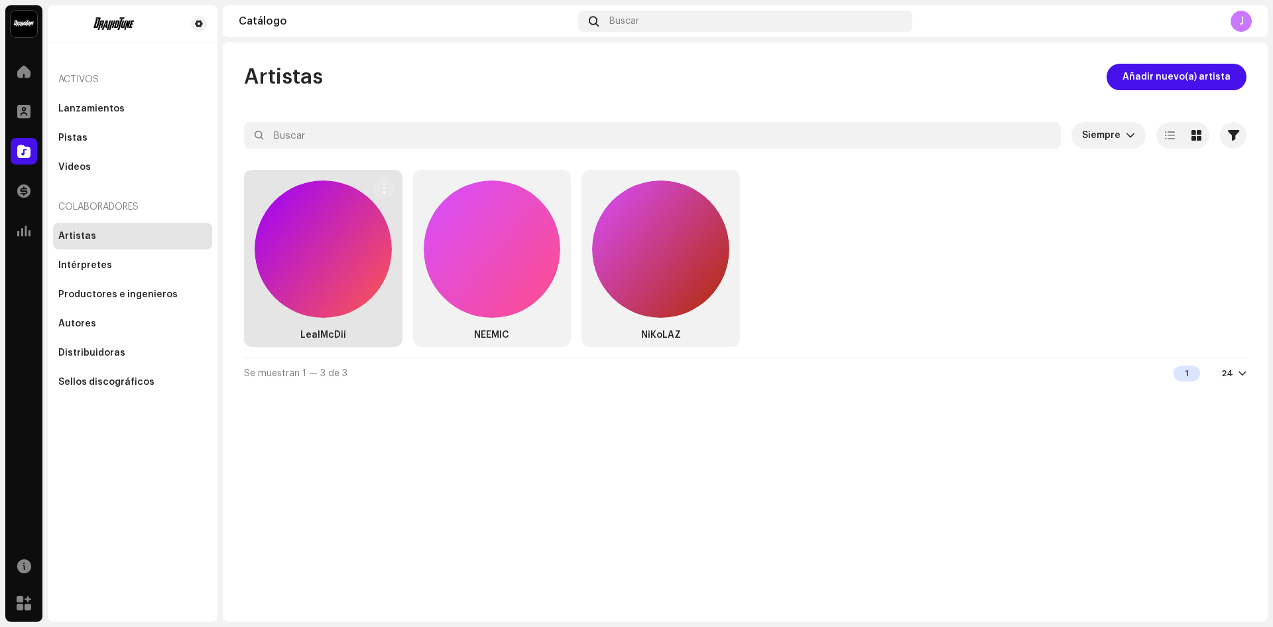
click at [332, 267] on div at bounding box center [323, 248] width 137 height 137
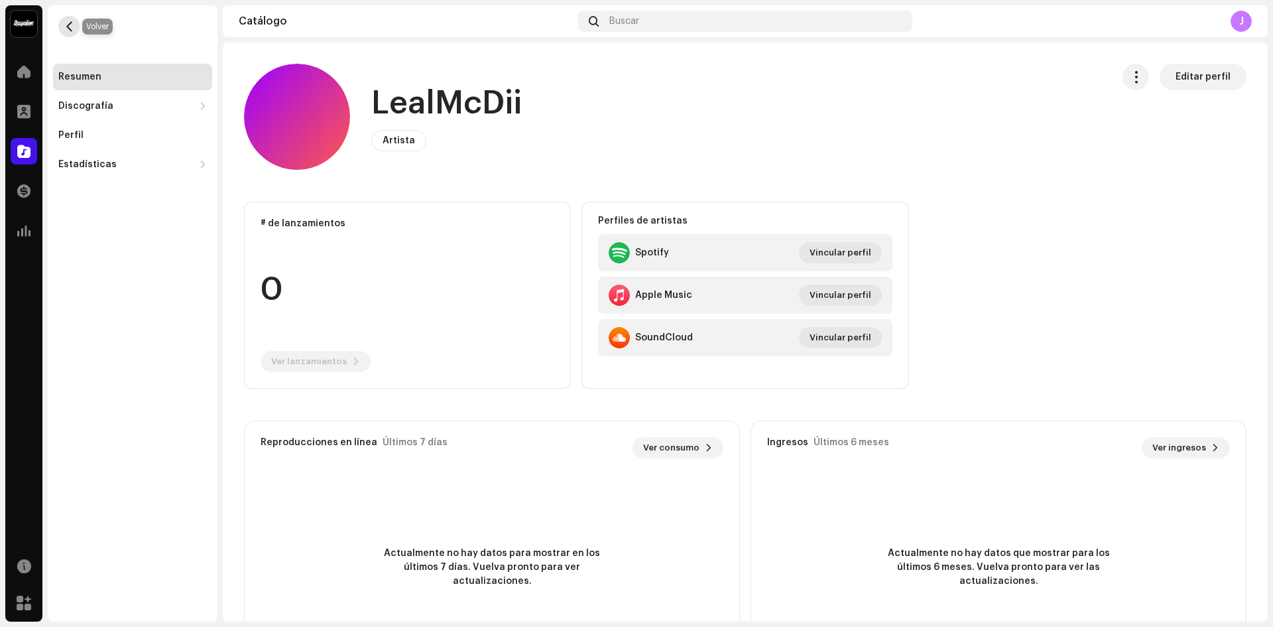
click at [64, 29] on span "button" at bounding box center [69, 26] width 10 height 11
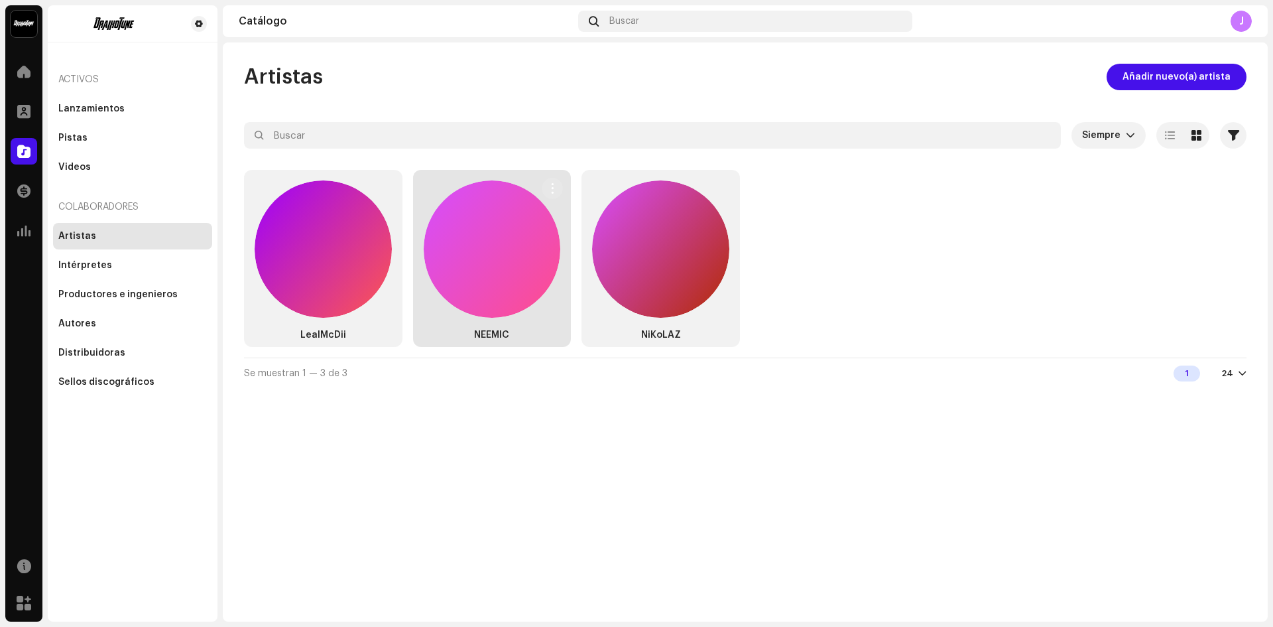
click at [507, 192] on div at bounding box center [492, 248] width 137 height 137
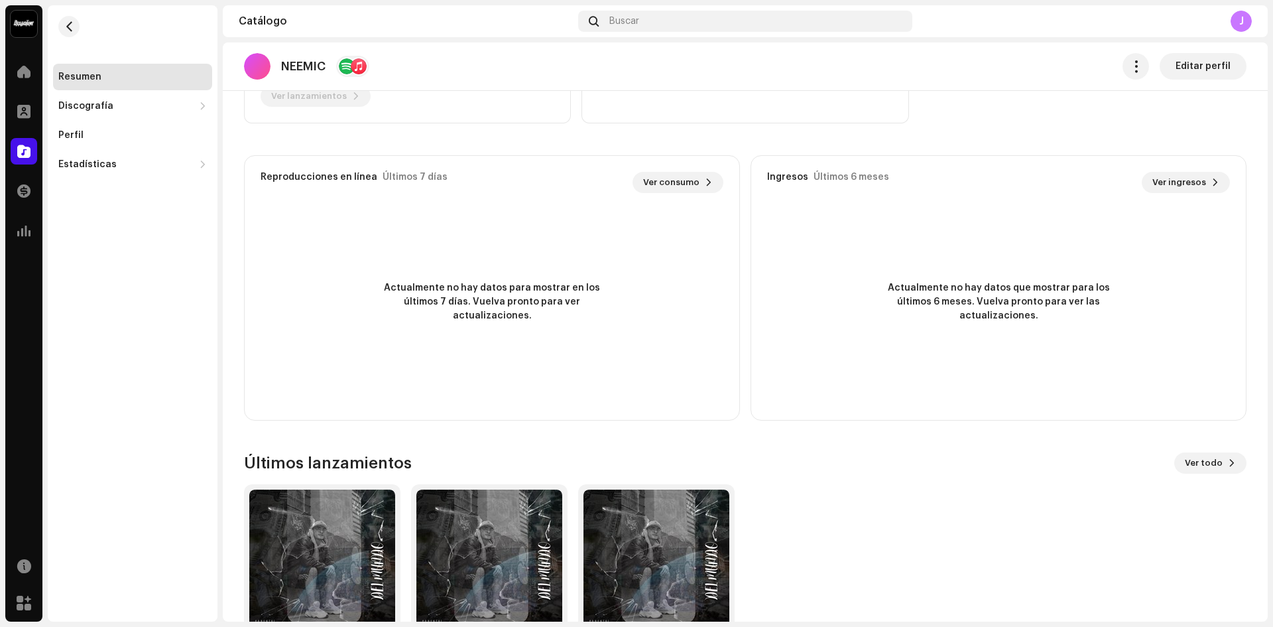
scroll to position [340, 0]
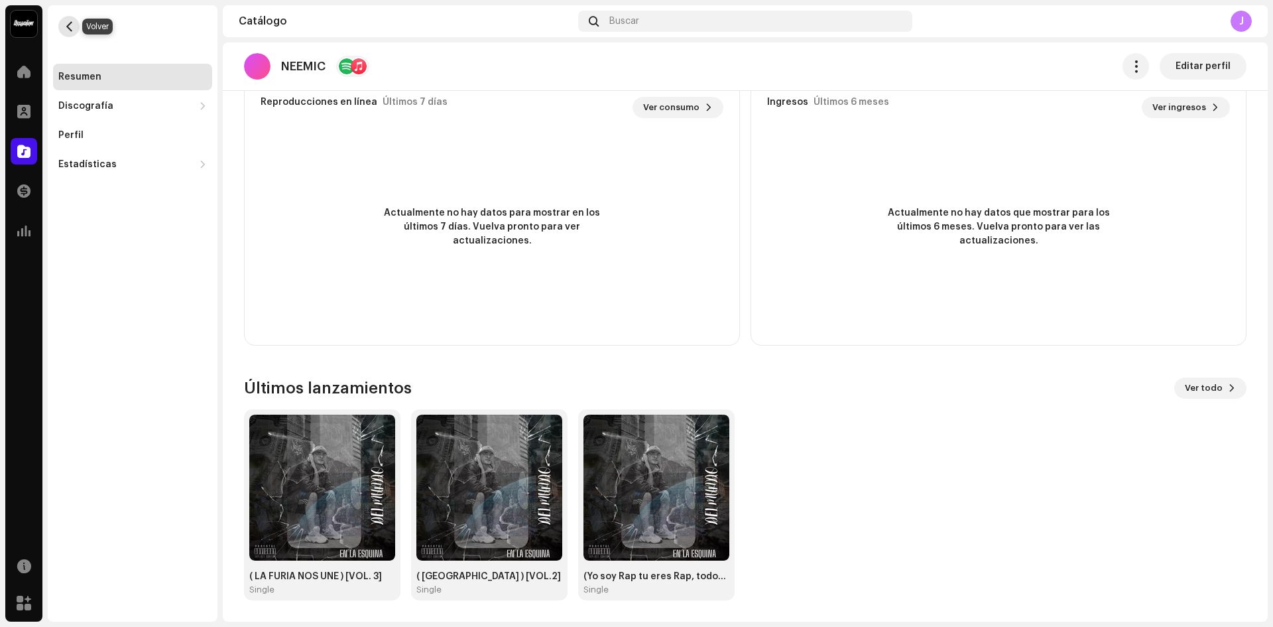
click at [64, 18] on button "button" at bounding box center [68, 26] width 21 height 21
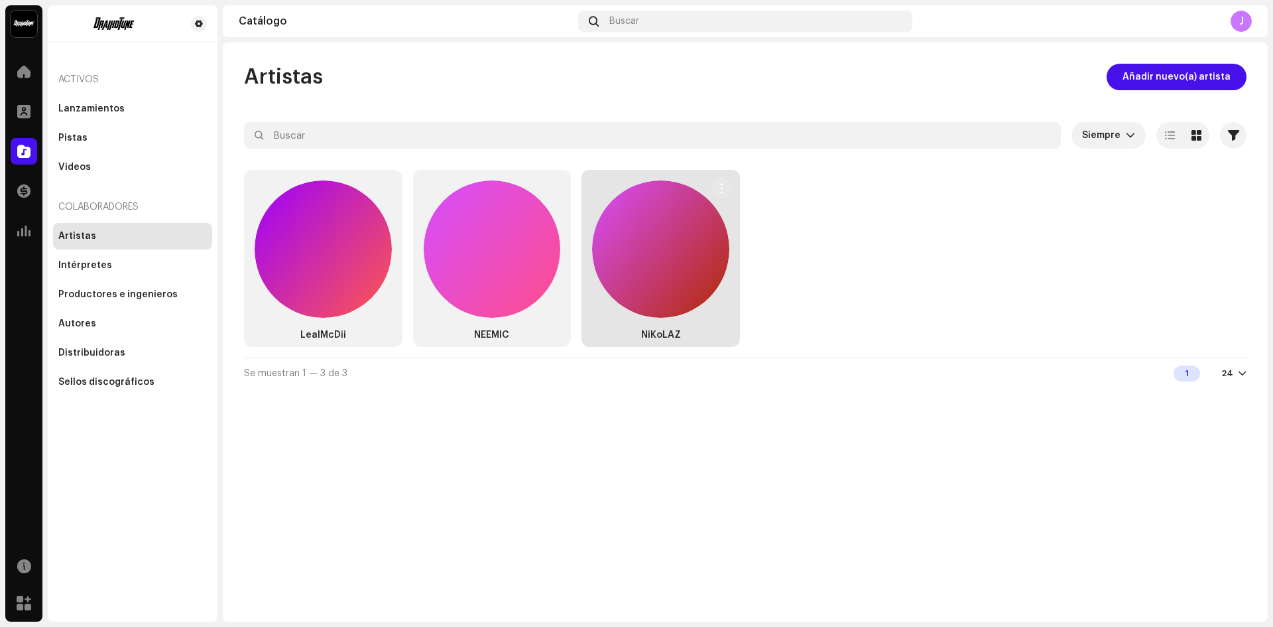
click at [657, 288] on div at bounding box center [660, 248] width 137 height 137
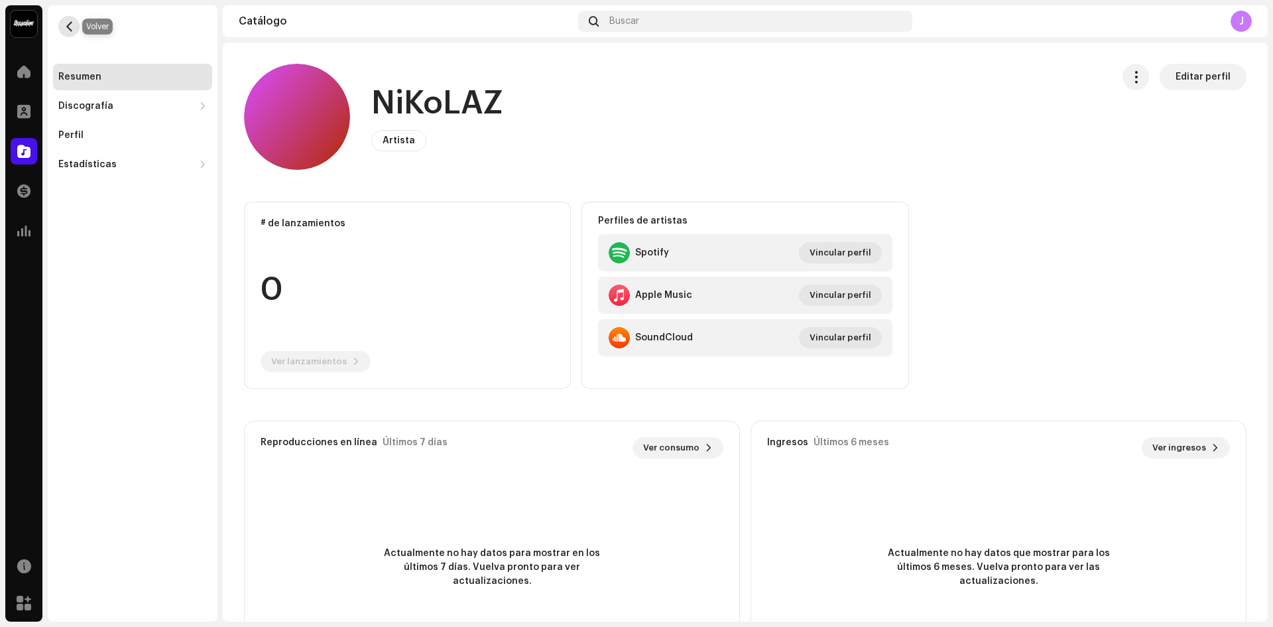
click at [65, 28] on span "button" at bounding box center [69, 26] width 10 height 11
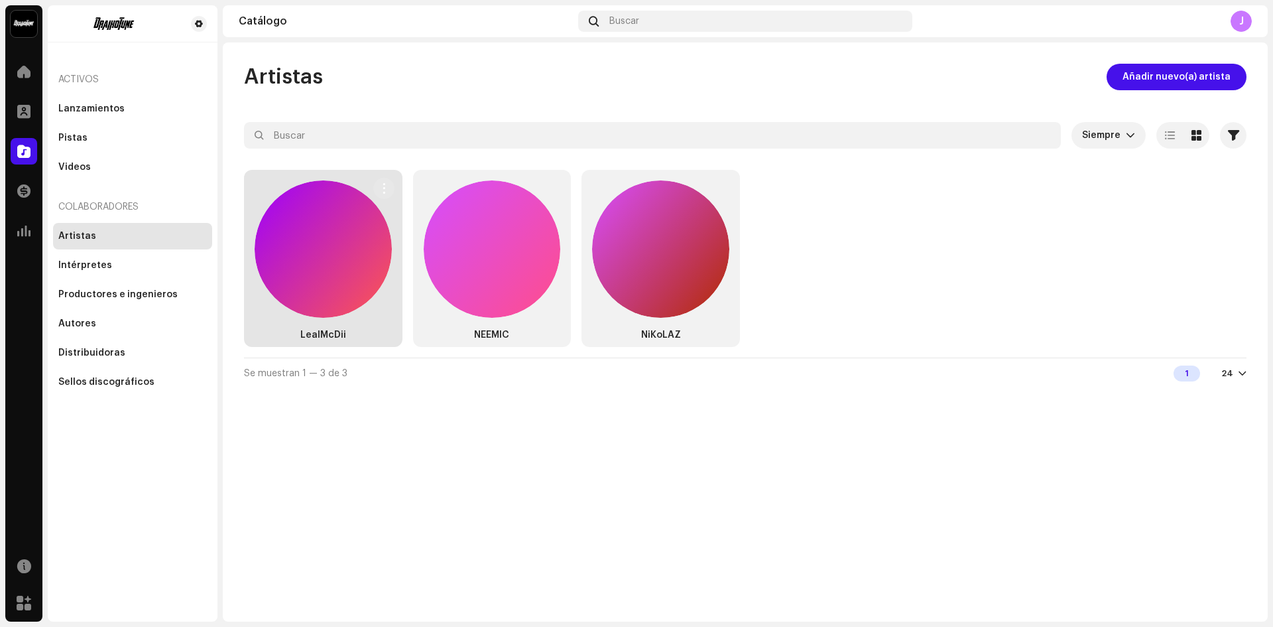
click at [335, 296] on div at bounding box center [323, 248] width 137 height 137
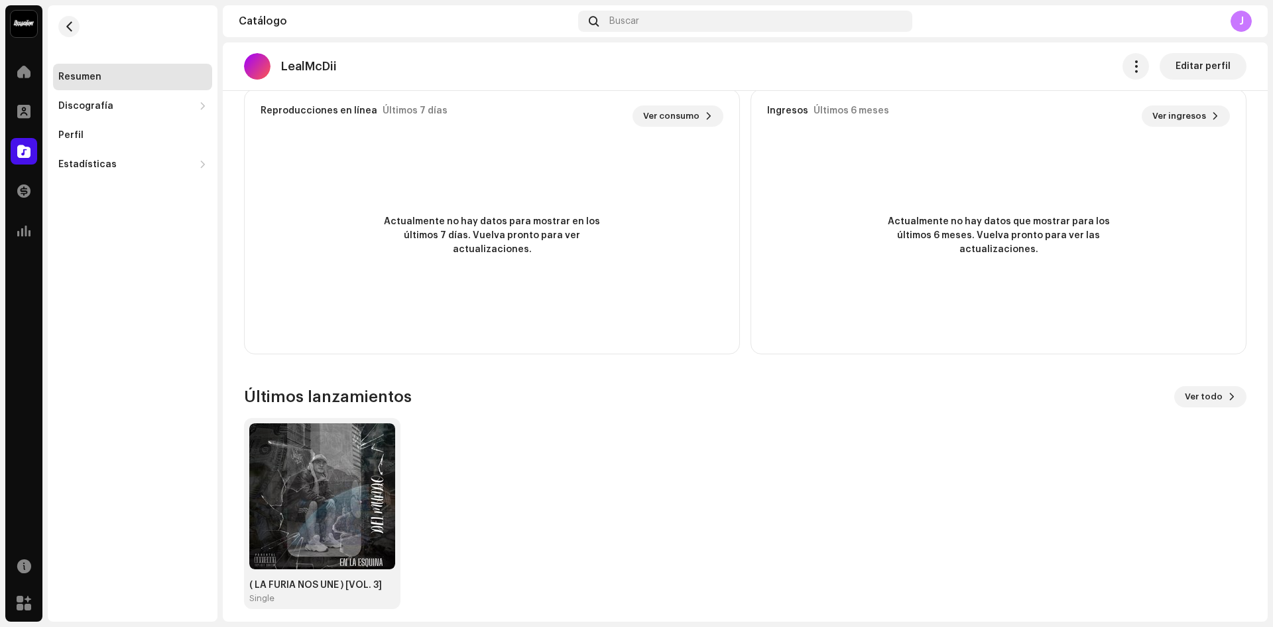
scroll to position [66, 0]
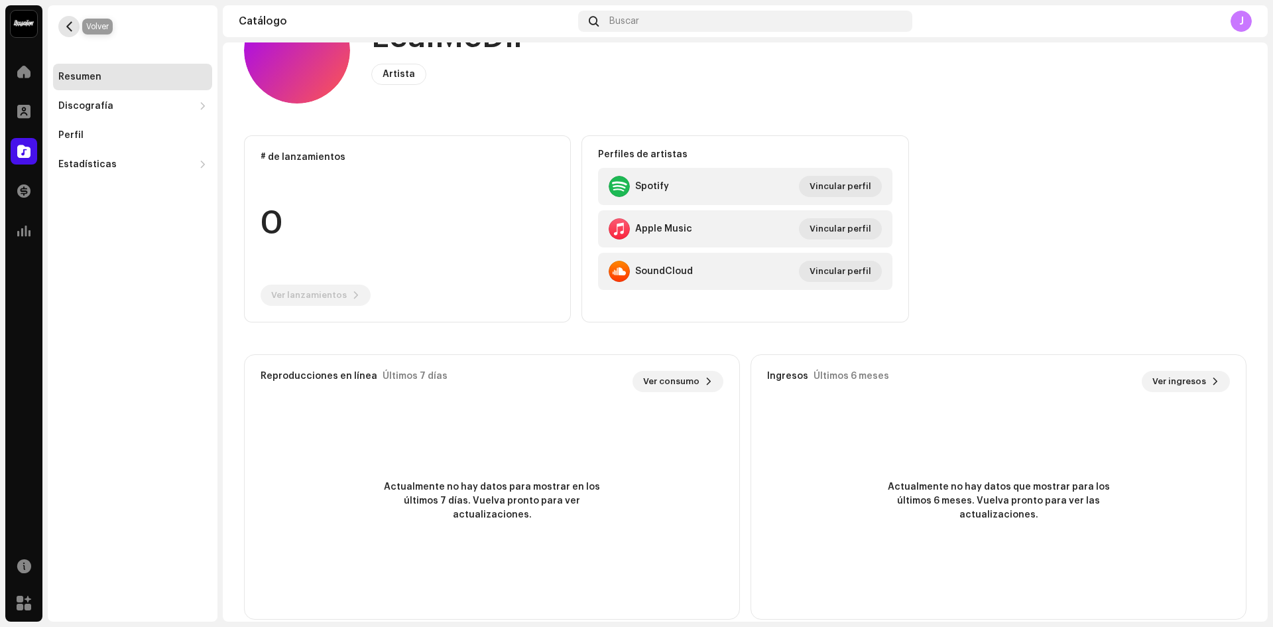
click at [74, 17] on button "button" at bounding box center [68, 26] width 21 height 21
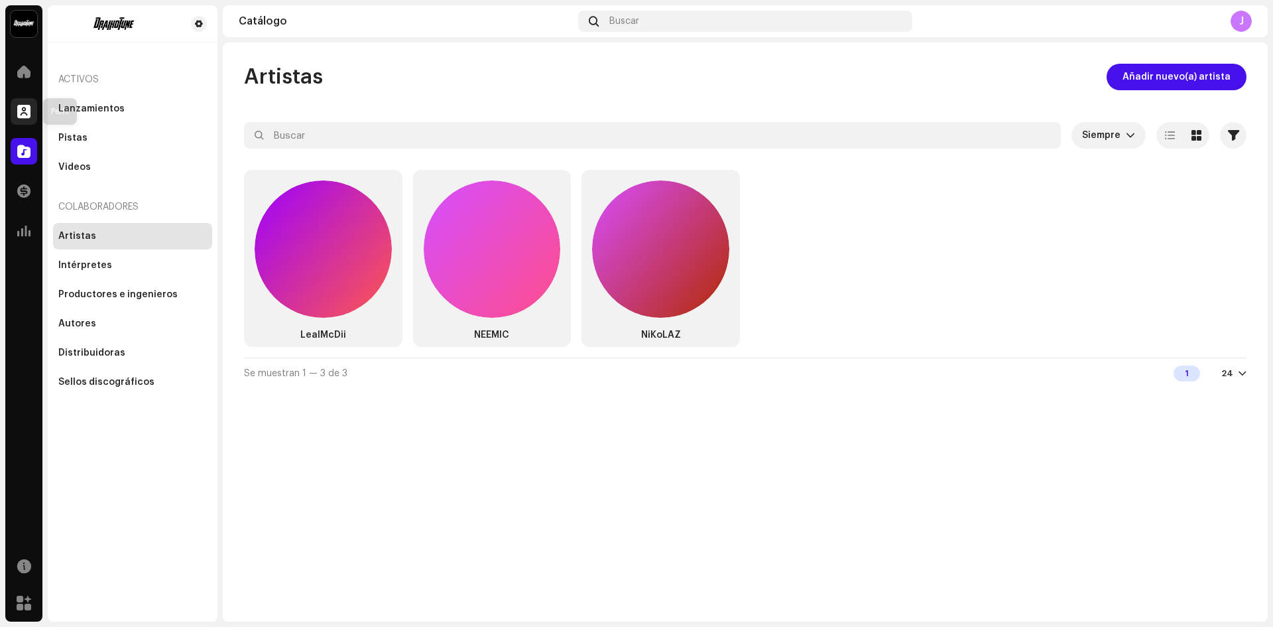
click at [32, 119] on div at bounding box center [24, 111] width 27 height 27
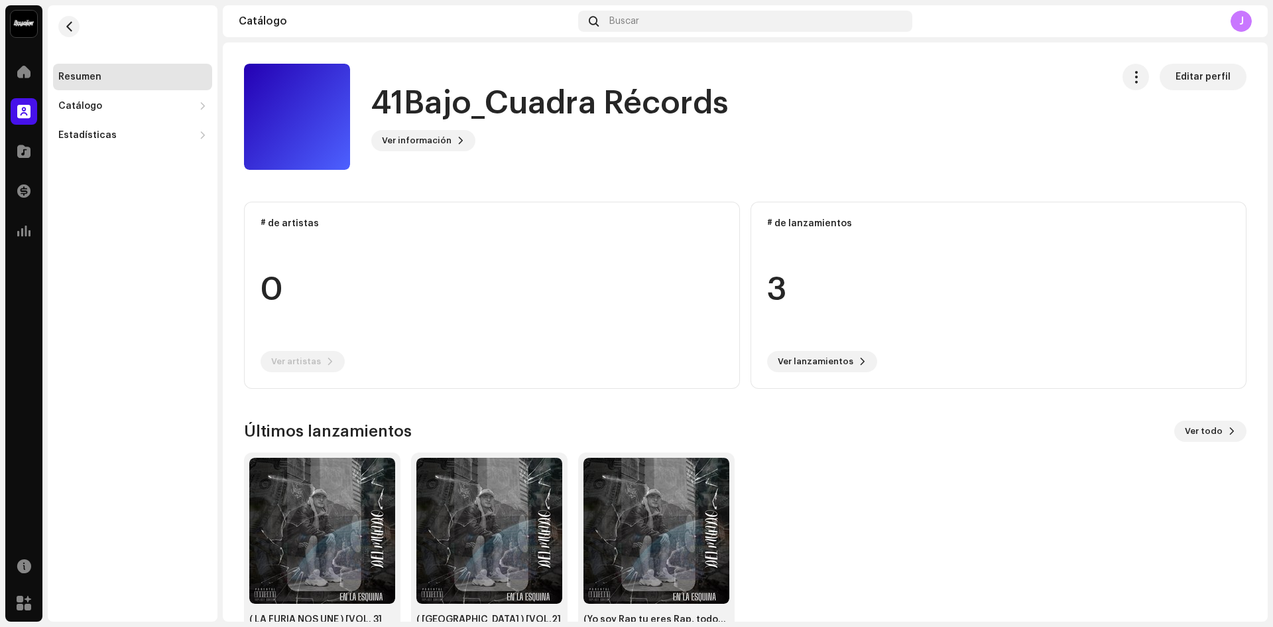
click at [281, 217] on re-o-card-data "# de artistas 0 Ver artistas" at bounding box center [492, 295] width 496 height 187
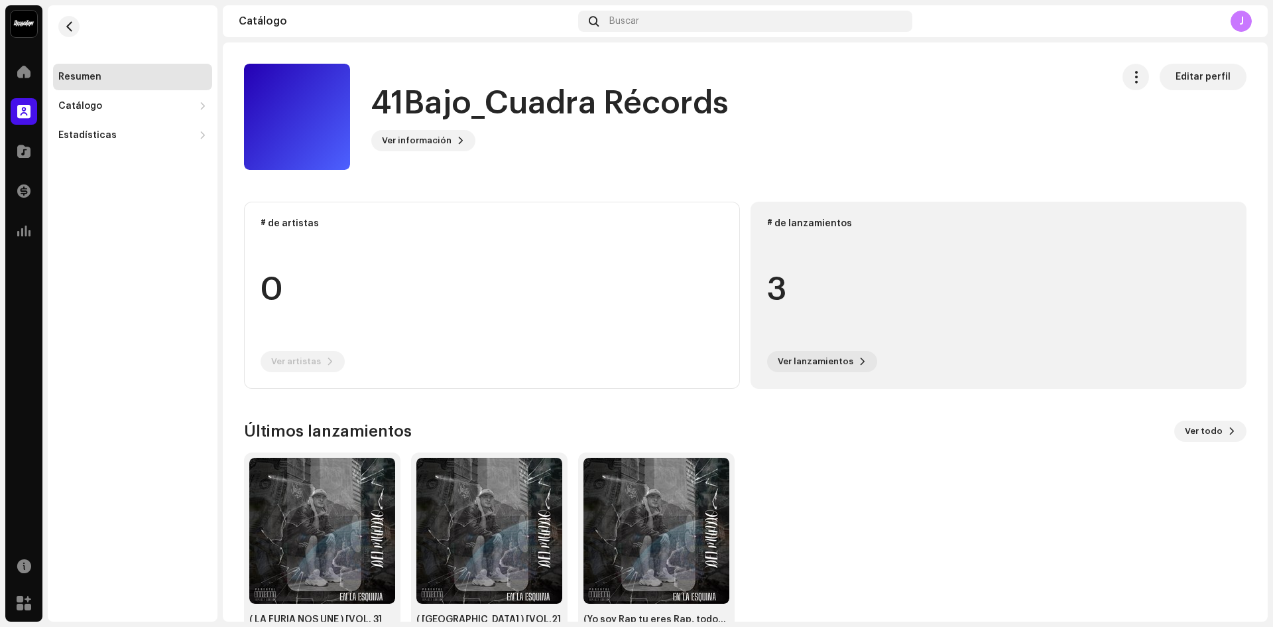
click at [781, 249] on div "3" at bounding box center [998, 289] width 463 height 101
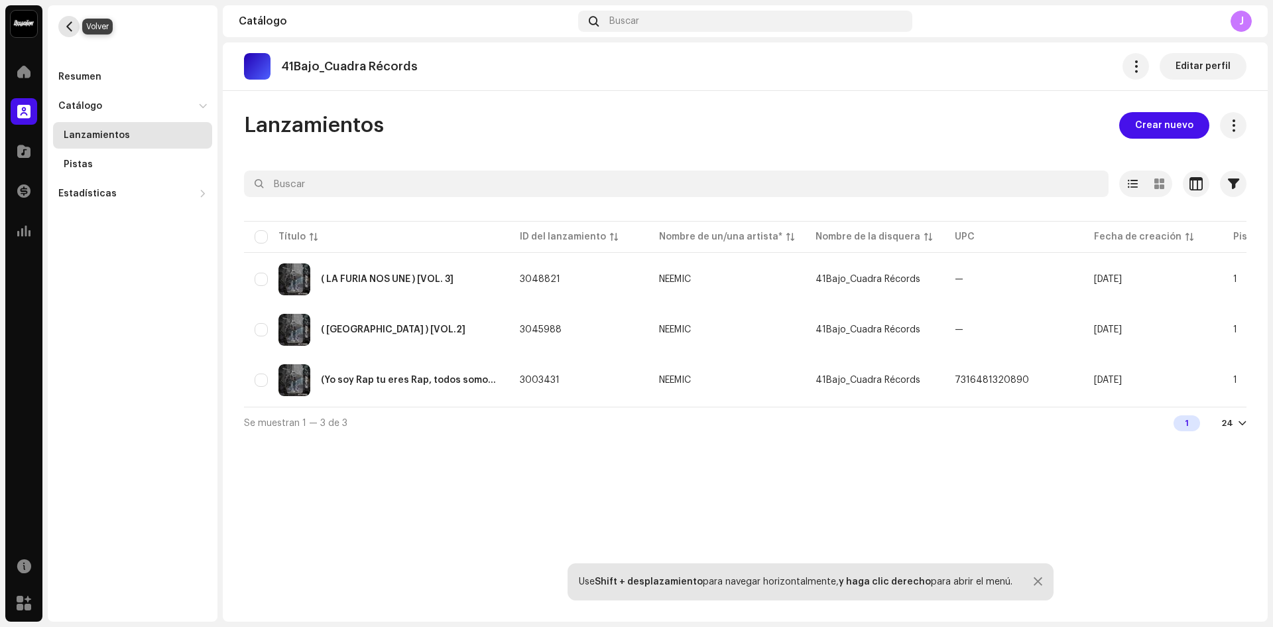
click at [64, 24] on span "button" at bounding box center [69, 26] width 10 height 11
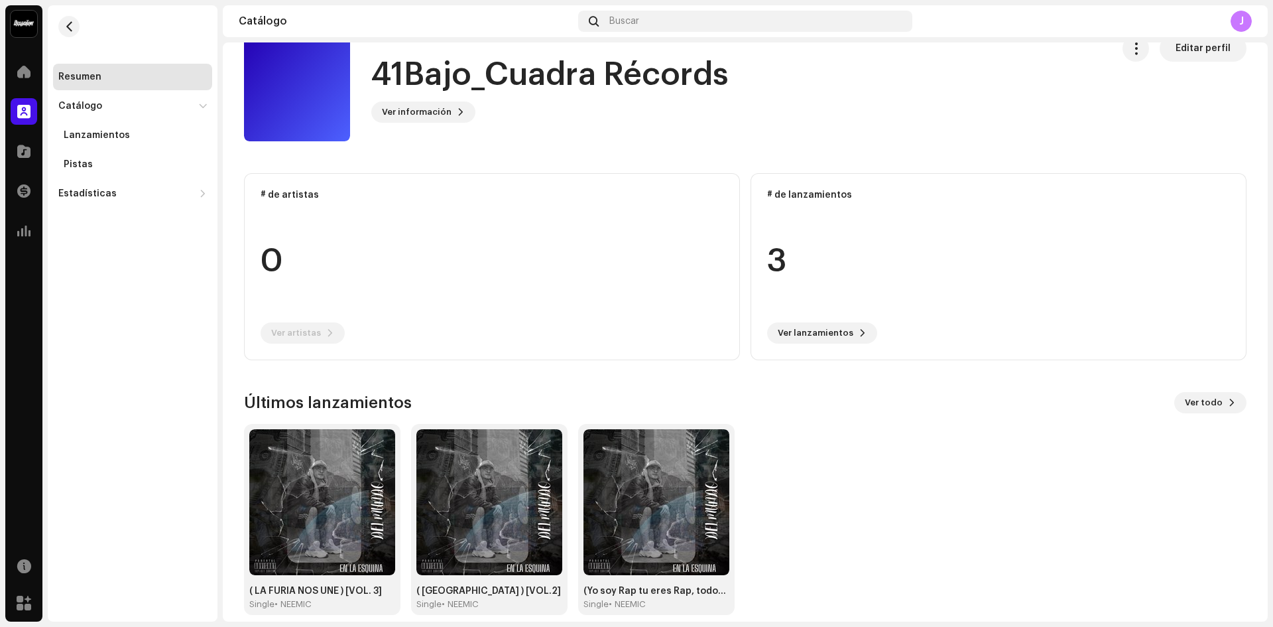
scroll to position [43, 0]
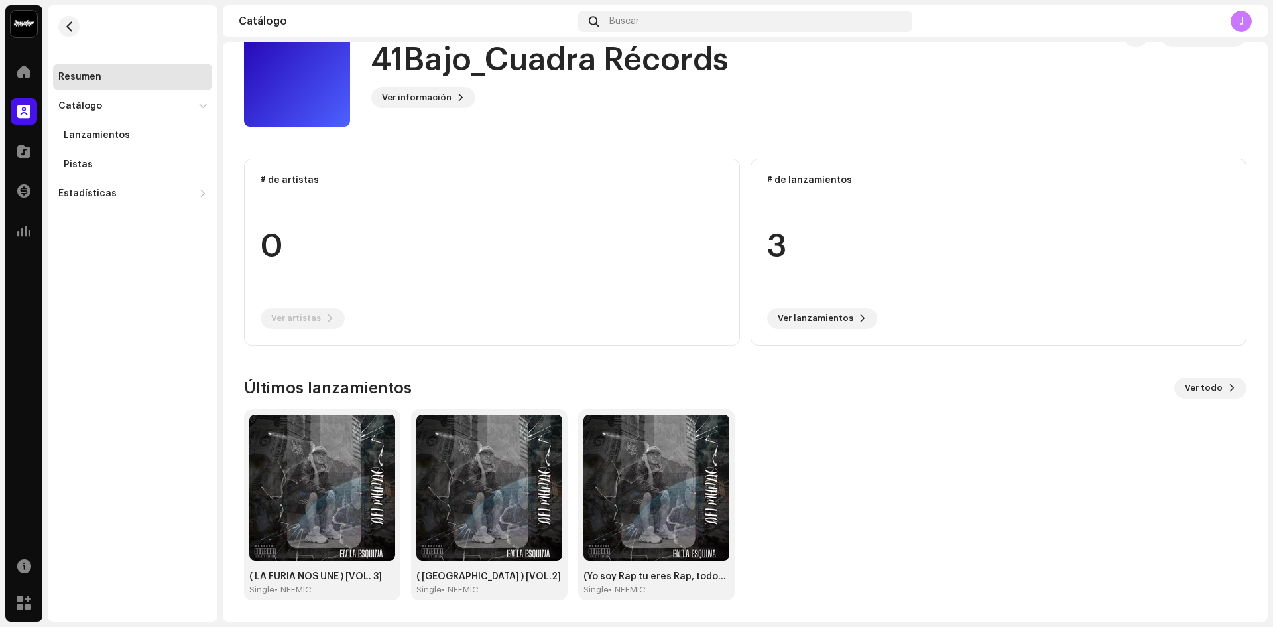
drag, startPoint x: 303, startPoint y: 310, endPoint x: 302, endPoint y: 284, distance: 25.9
click at [304, 306] on re-o-card-data "# de artistas 0 Ver artistas" at bounding box center [492, 251] width 496 height 187
drag, startPoint x: 287, startPoint y: 232, endPoint x: 293, endPoint y: 176, distance: 56.0
click at [286, 221] on re-o-card-data "# de artistas 0 Ver artistas" at bounding box center [492, 251] width 496 height 187
drag, startPoint x: 295, startPoint y: 172, endPoint x: 393, endPoint y: 125, distance: 109.1
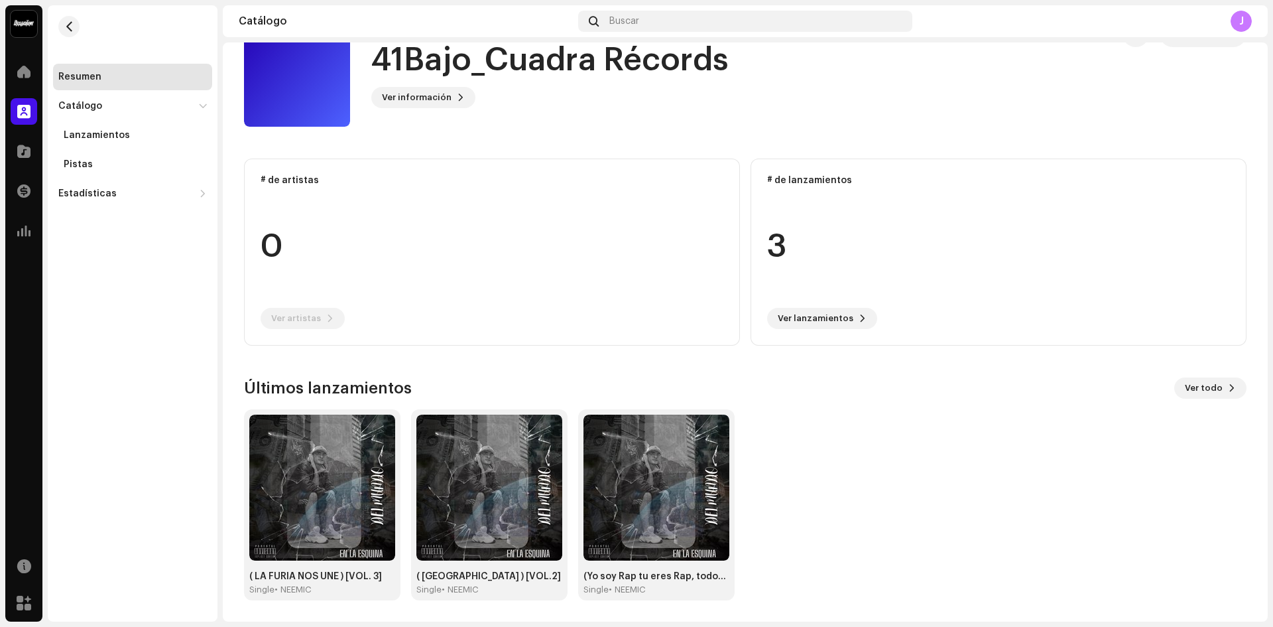
click at [300, 170] on re-o-card-data "# de artistas 0 Ver artistas" at bounding box center [492, 251] width 496 height 187
click at [437, 95] on span "Ver información" at bounding box center [417, 97] width 70 height 27
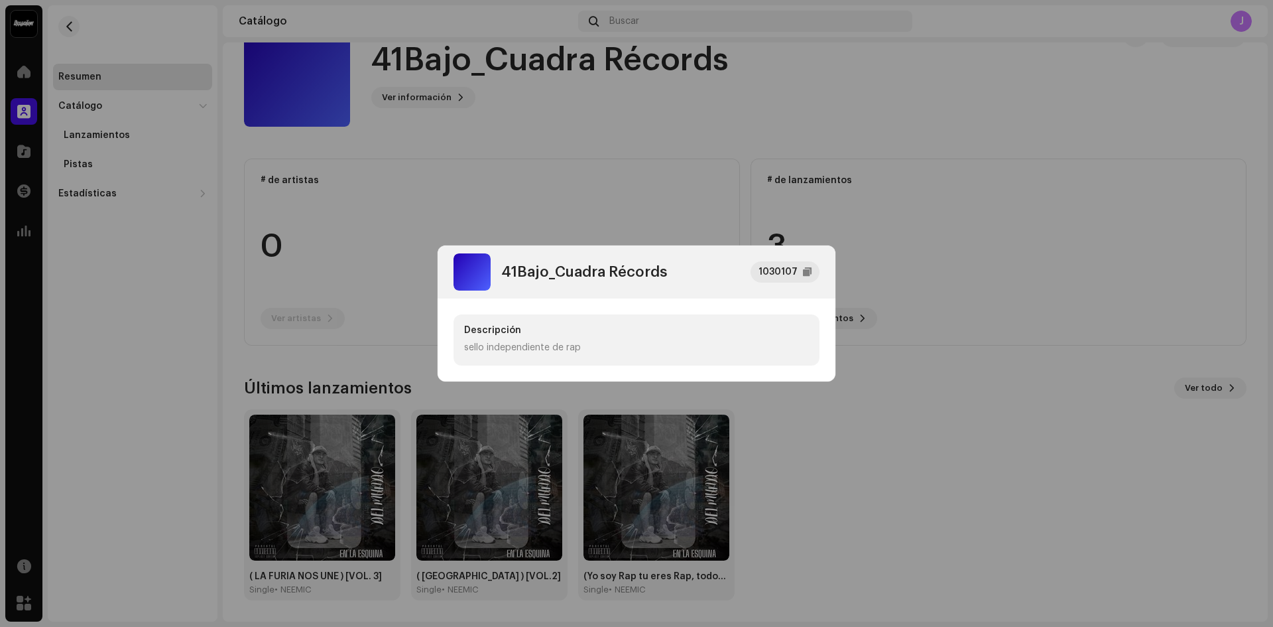
drag, startPoint x: 639, startPoint y: 350, endPoint x: 637, endPoint y: 343, distance: 7.6
click at [639, 350] on div "sello independiente de rap" at bounding box center [636, 348] width 345 height 14
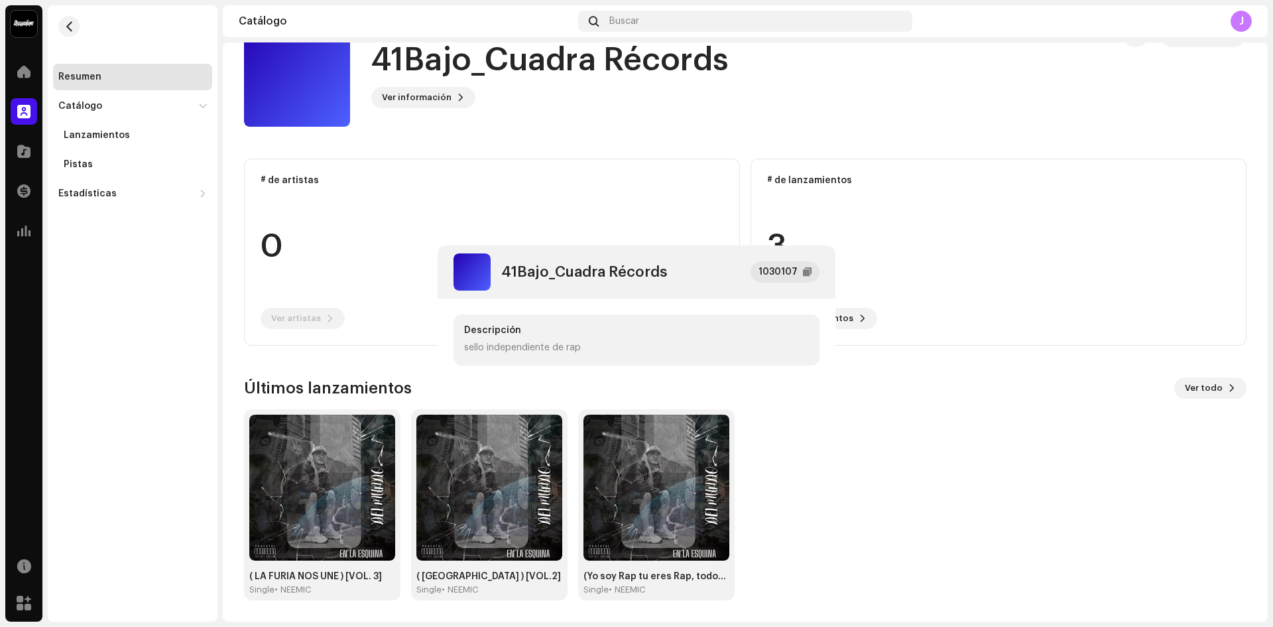
click at [853, 170] on div "41Bajo_Cuadra Récords 1030107 Descripción sello independiente de rap" at bounding box center [636, 313] width 1273 height 627
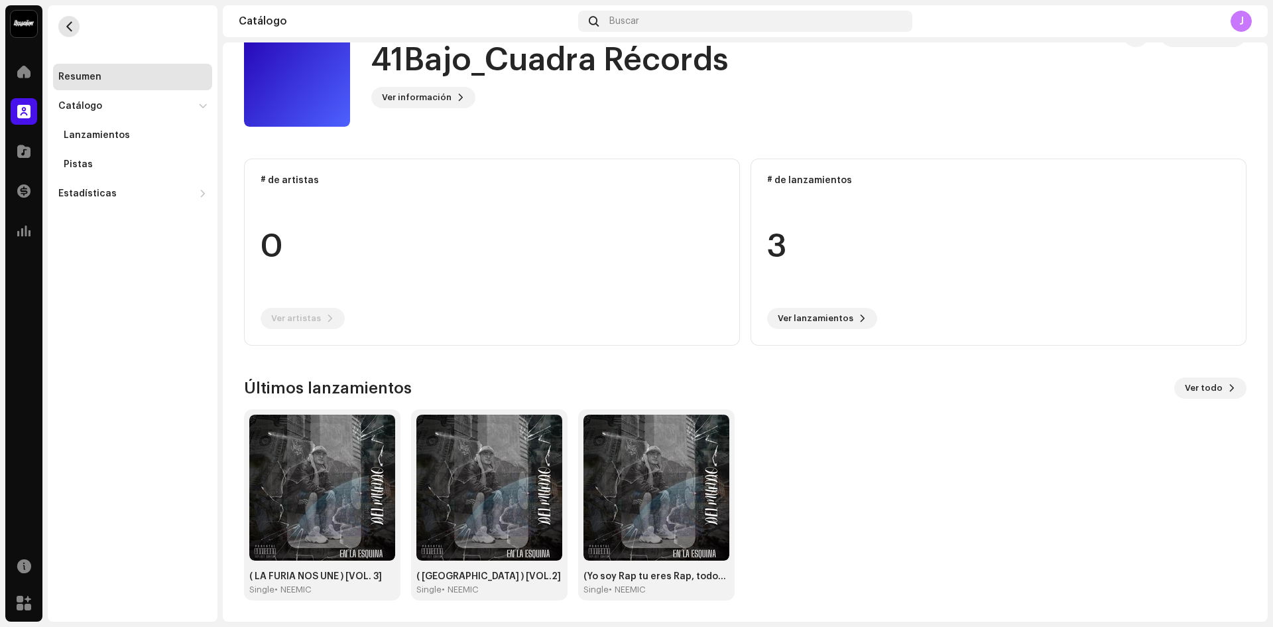
drag, startPoint x: 80, startPoint y: 37, endPoint x: 71, endPoint y: 25, distance: 14.7
click at [78, 36] on re-m-nav-back at bounding box center [69, 34] width 32 height 58
click at [71, 25] on span "button" at bounding box center [69, 26] width 10 height 11
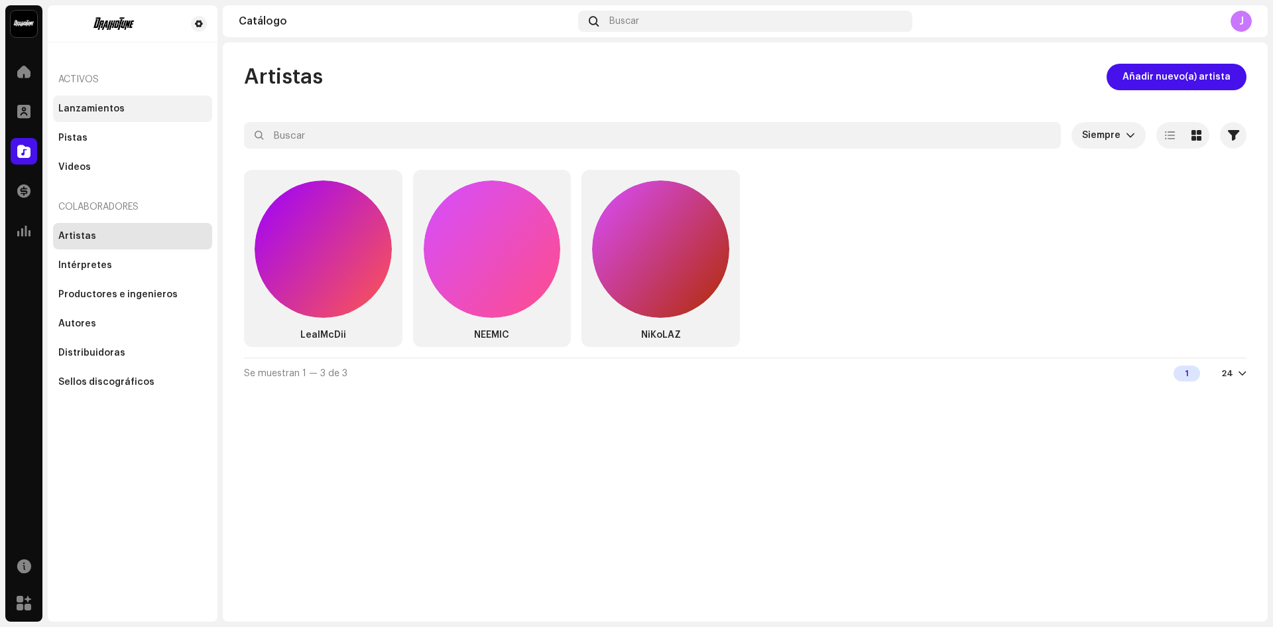
click at [111, 118] on div "Lanzamientos" at bounding box center [132, 108] width 159 height 27
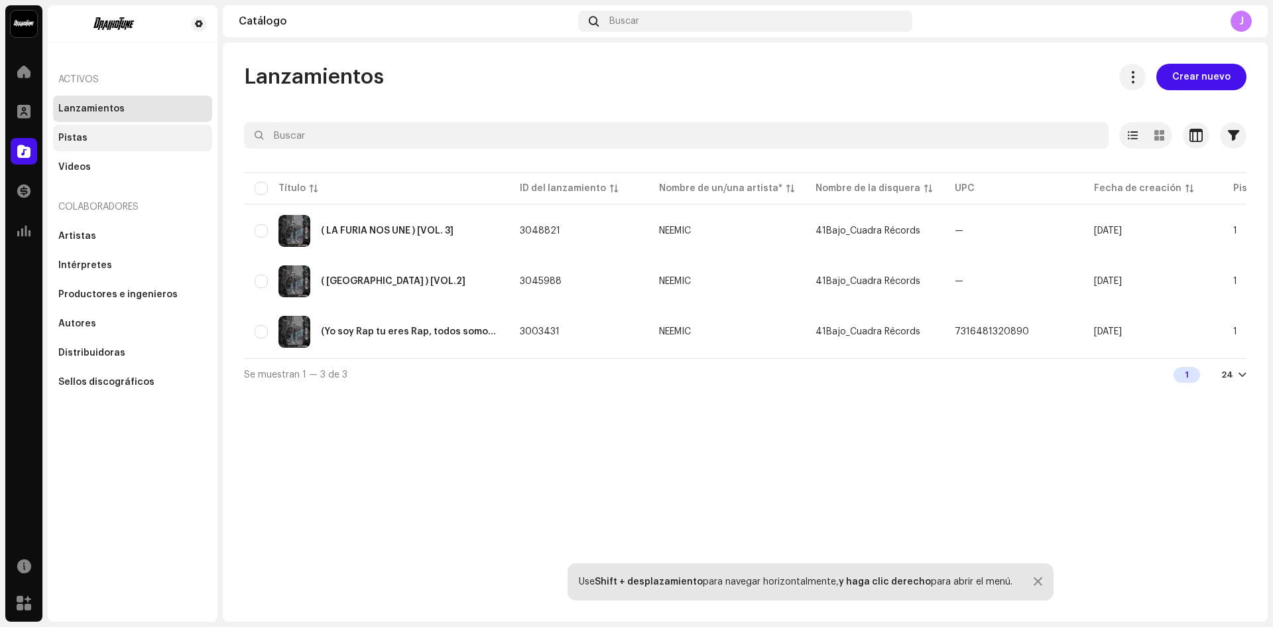
click at [111, 141] on div "Pistas" at bounding box center [132, 138] width 149 height 11
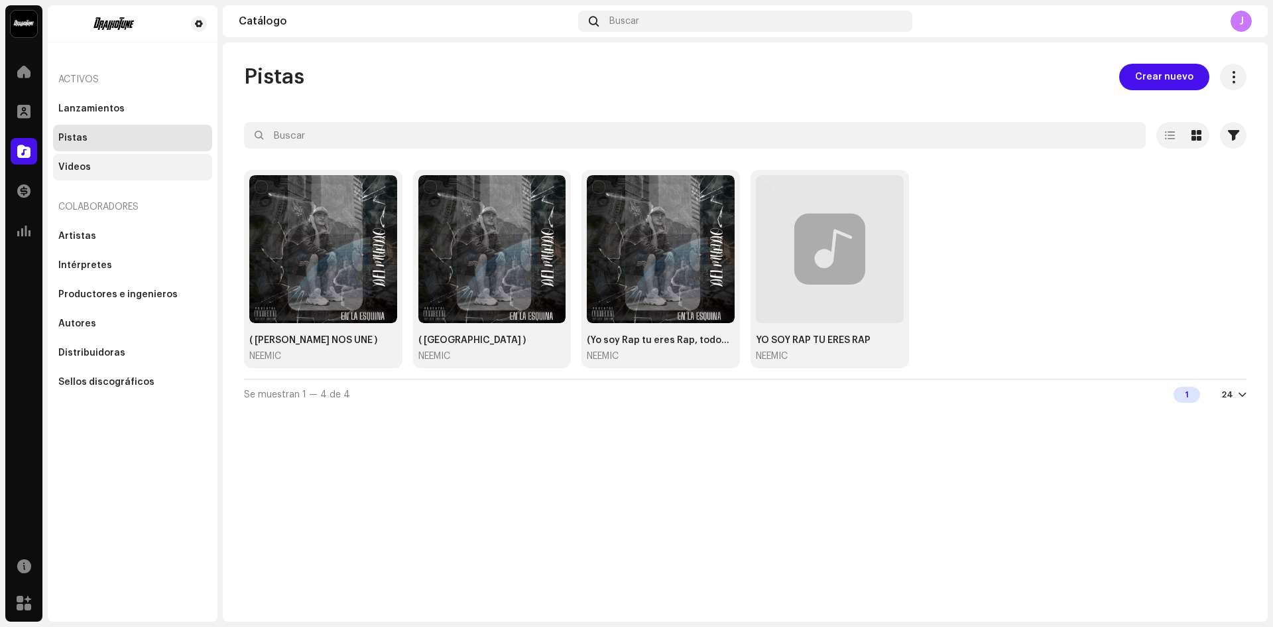
click at [98, 162] on div "Videos" at bounding box center [132, 167] width 149 height 11
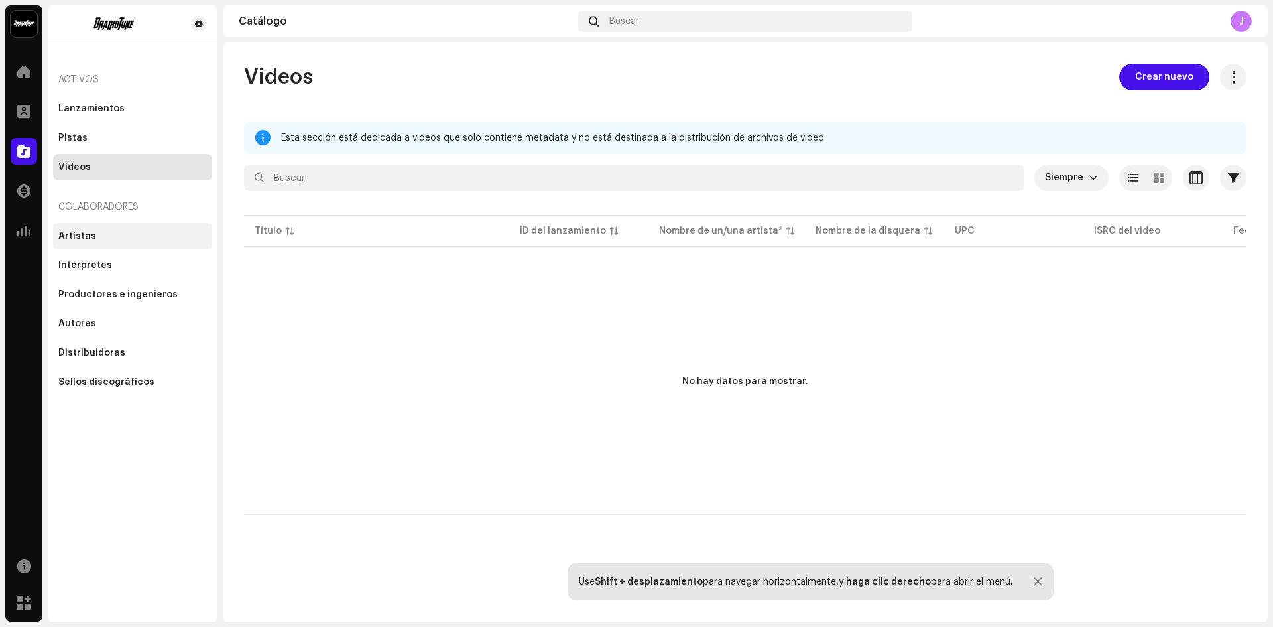
click at [98, 241] on div "Artistas" at bounding box center [132, 236] width 159 height 27
